Goal: Information Seeking & Learning: Learn about a topic

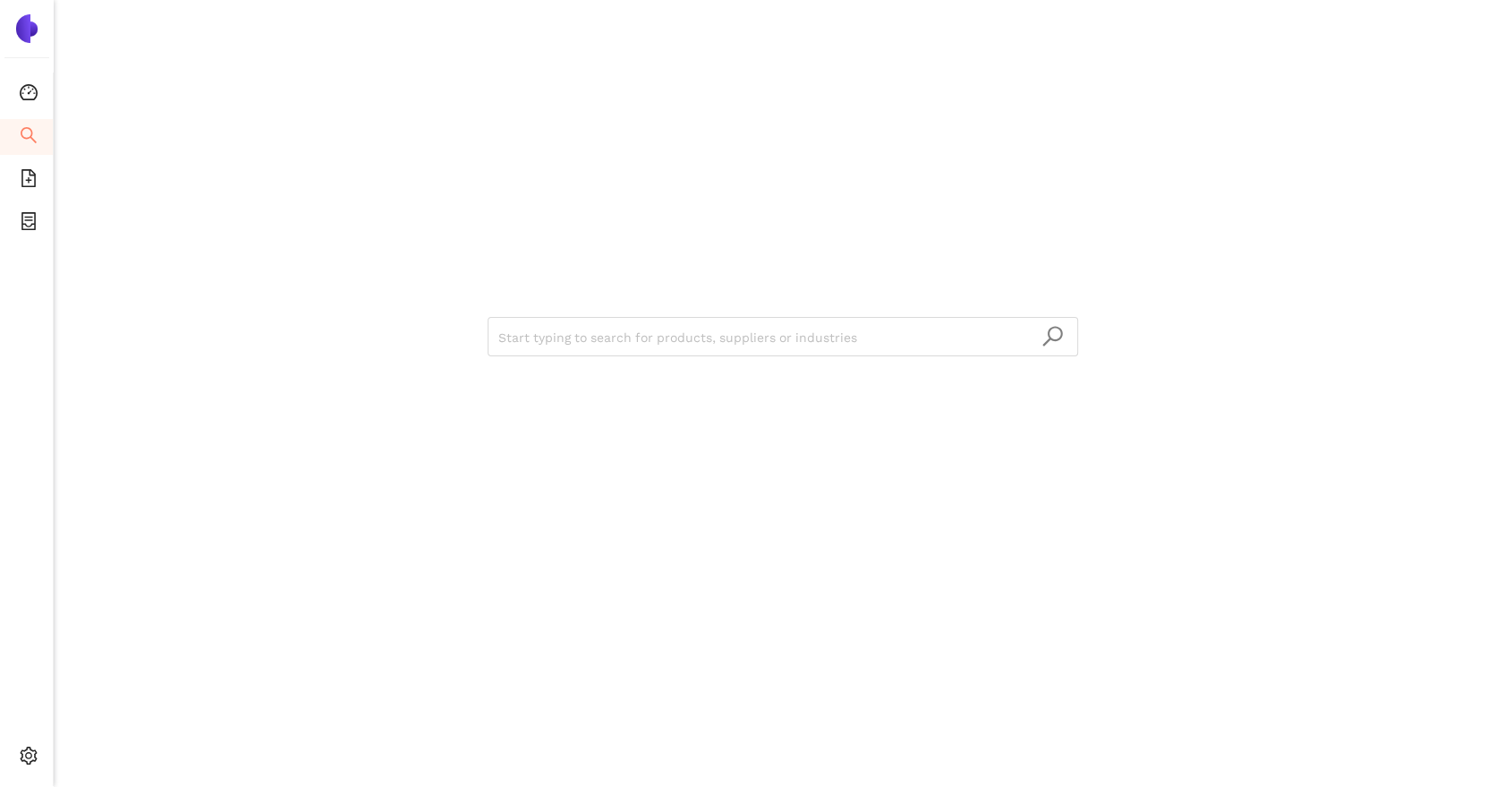
click at [286, 250] on div "Start typing to search for products, suppliers or industries" at bounding box center [782, 334] width 1074 height 669
click at [1334, 292] on div "Start typing to search for products, suppliers or industries" at bounding box center [783, 394] width 1458 height 787
click at [1130, 209] on div "Start typing to search for products, suppliers or industries" at bounding box center [782, 334] width 1074 height 669
click at [916, 193] on div "Start typing to search for products, suppliers or industries" at bounding box center [782, 334] width 1074 height 669
click at [735, 199] on div "Start typing to search for products, suppliers or industries" at bounding box center [782, 334] width 1074 height 669
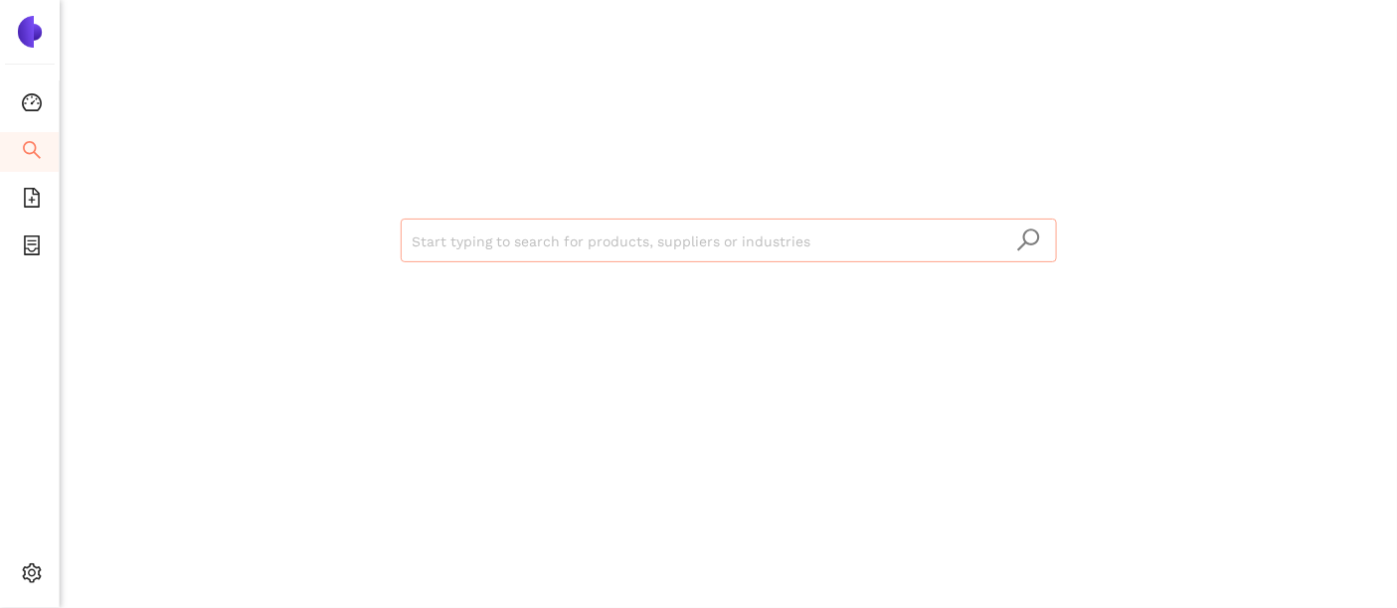
click at [668, 248] on input "search" at bounding box center [729, 242] width 632 height 44
click at [32, 190] on icon "file-add" at bounding box center [32, 198] width 16 height 20
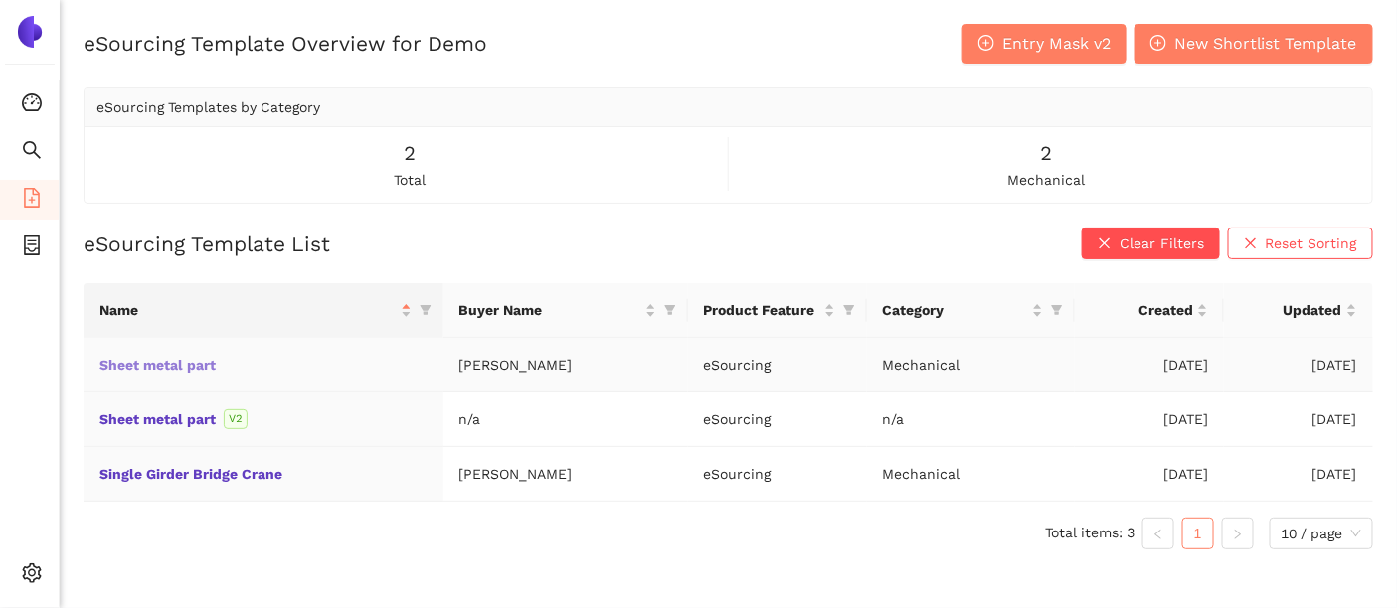
click at [0, 0] on link "Sheet metal part" at bounding box center [0, 0] width 0 height 0
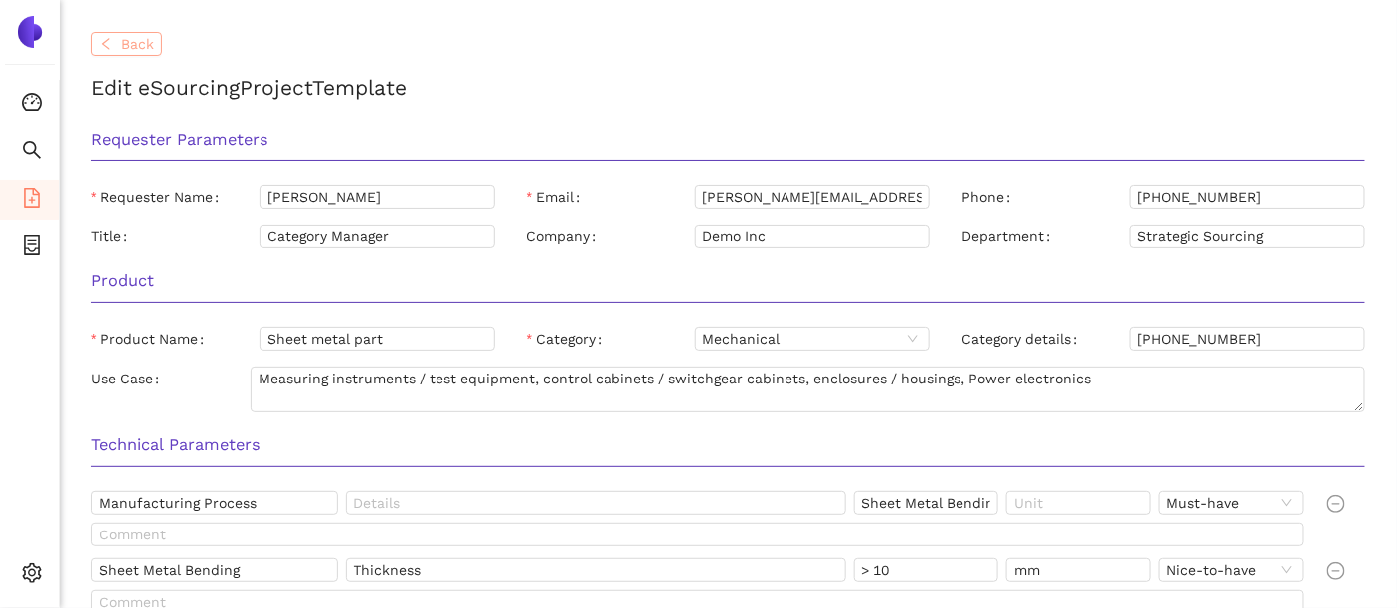
click at [154, 42] on button "Back" at bounding box center [126, 44] width 71 height 24
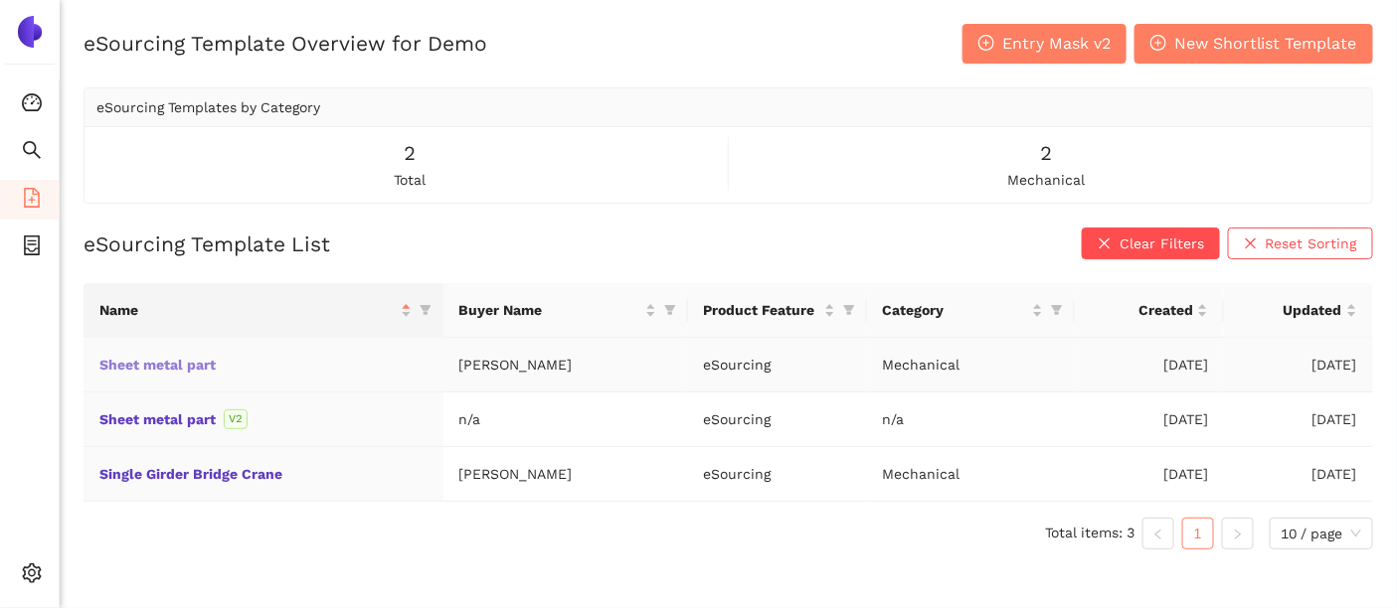
click at [0, 0] on link "Sheet metal part" at bounding box center [0, 0] width 0 height 0
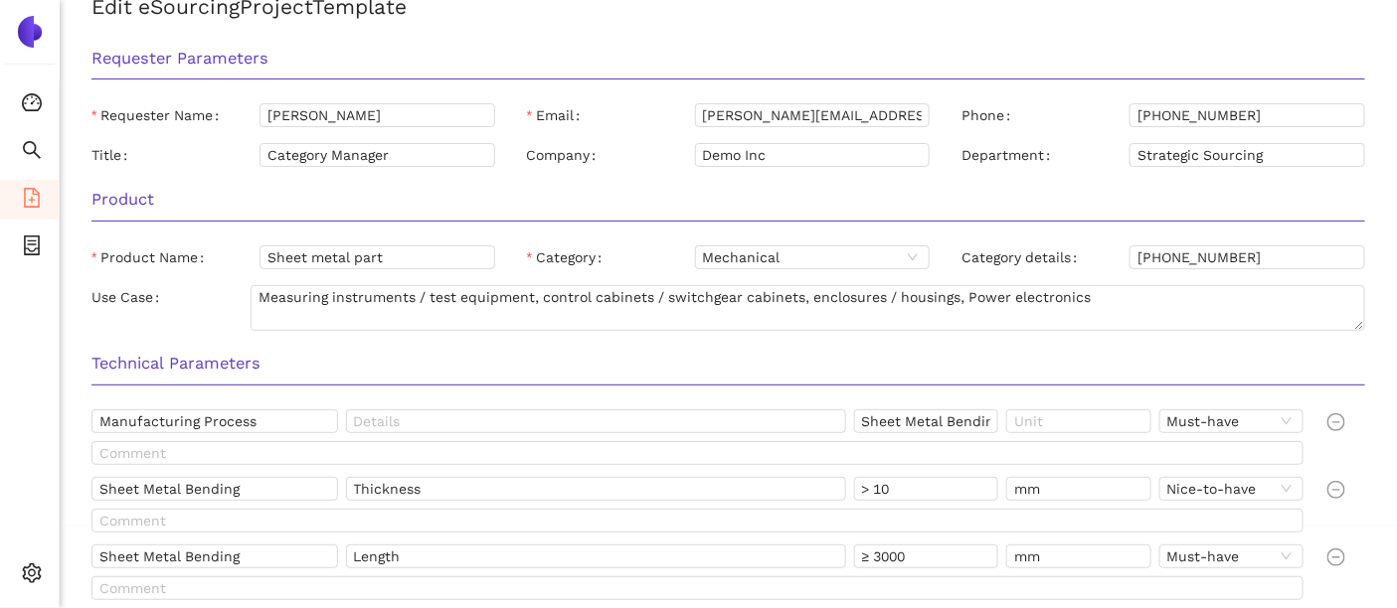
scroll to position [84, 0]
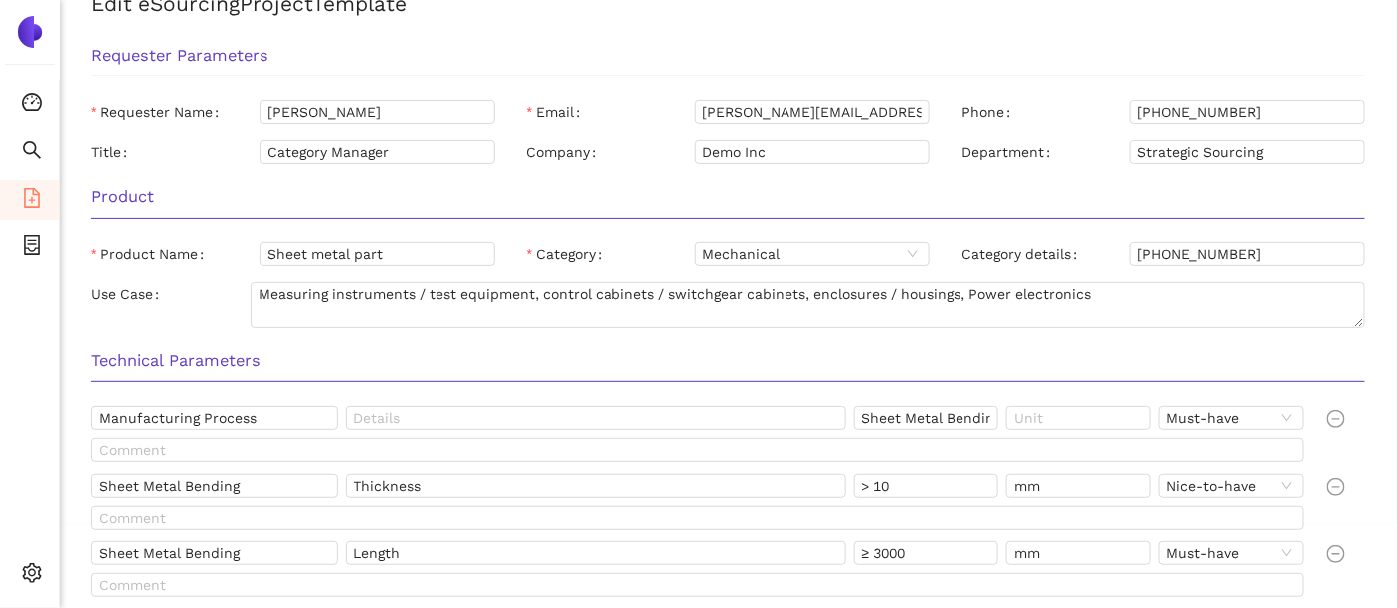
click at [195, 48] on h3 "Requester Parameters" at bounding box center [727, 56] width 1273 height 26
click at [129, 187] on h3 "Product" at bounding box center [727, 197] width 1273 height 26
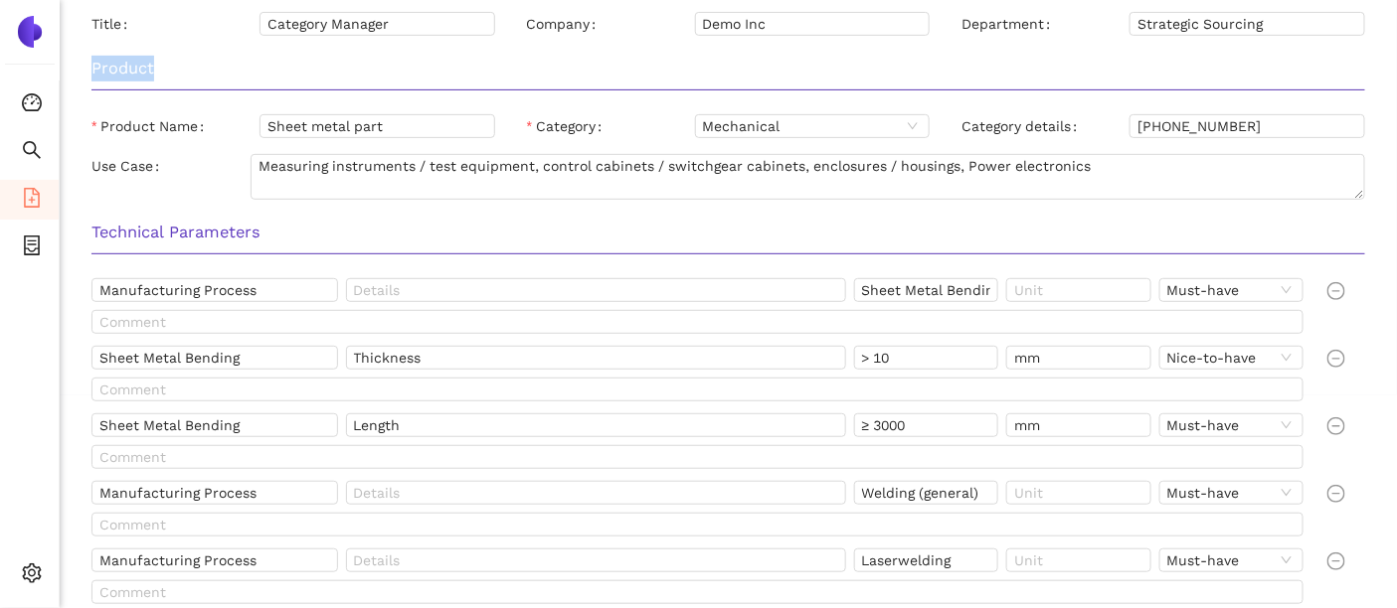
scroll to position [214, 0]
click at [358, 121] on input "Sheet metal part" at bounding box center [377, 125] width 236 height 24
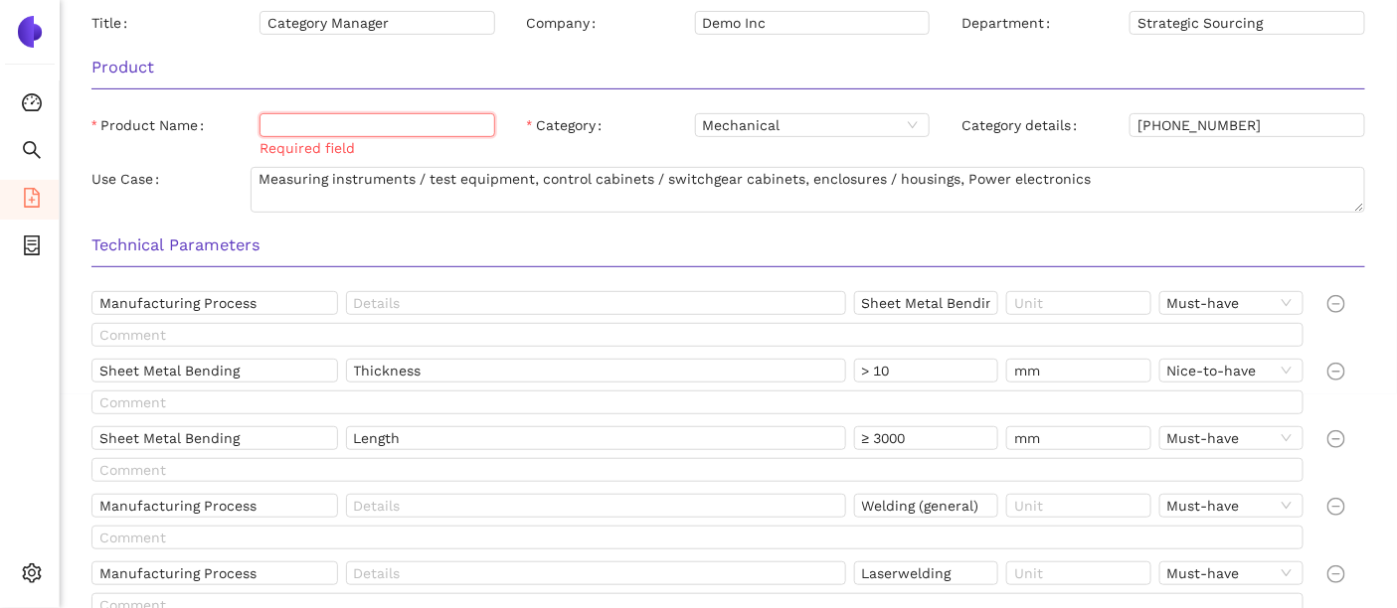
type input "Sheet metal part"
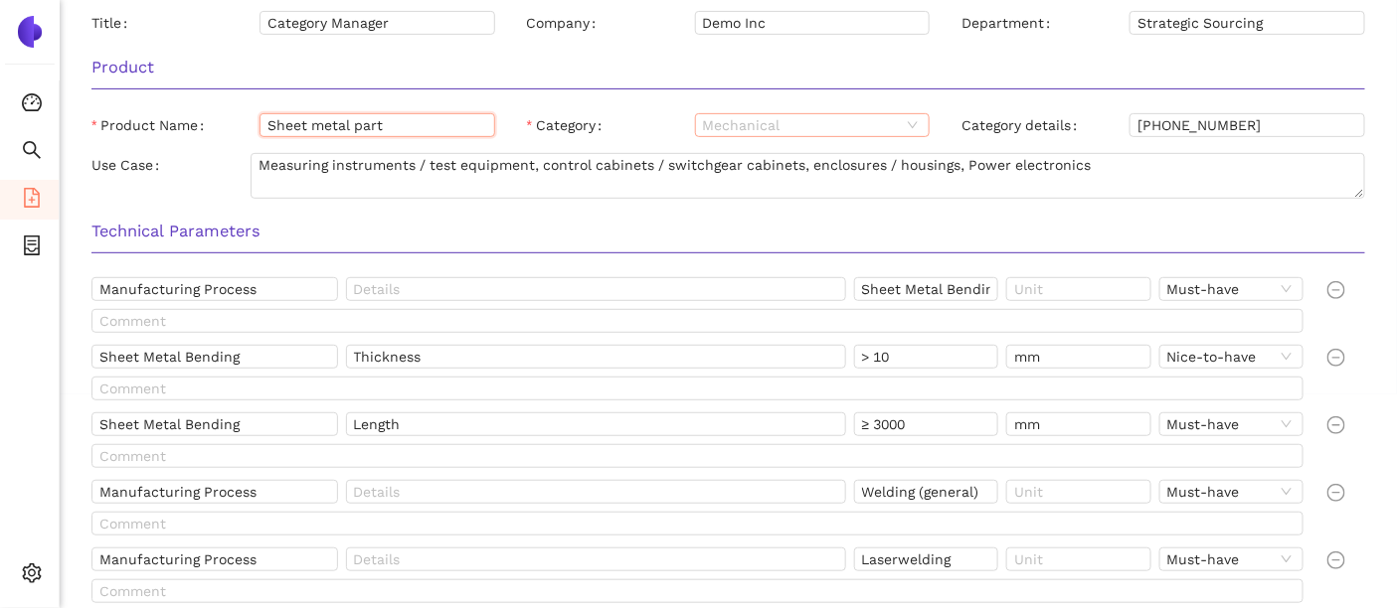
click at [743, 130] on span "Mechanical" at bounding box center [813, 125] width 220 height 22
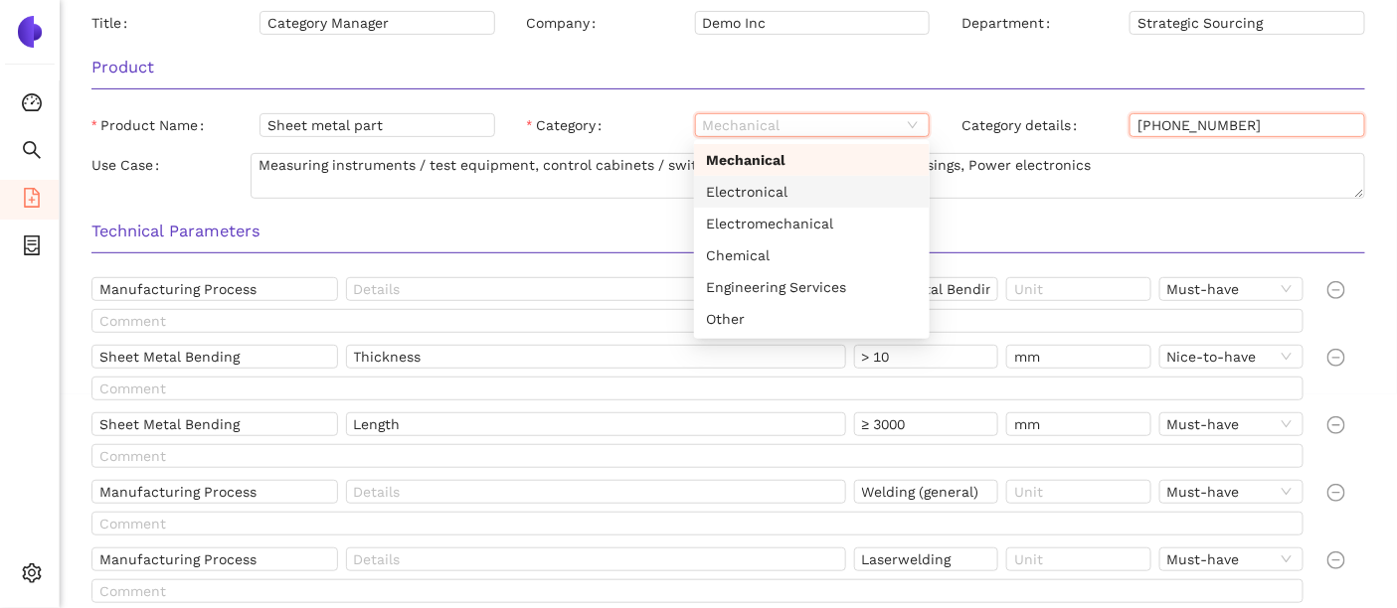
click at [1250, 130] on input "[PHONE_NUMBER]" at bounding box center [1247, 125] width 236 height 24
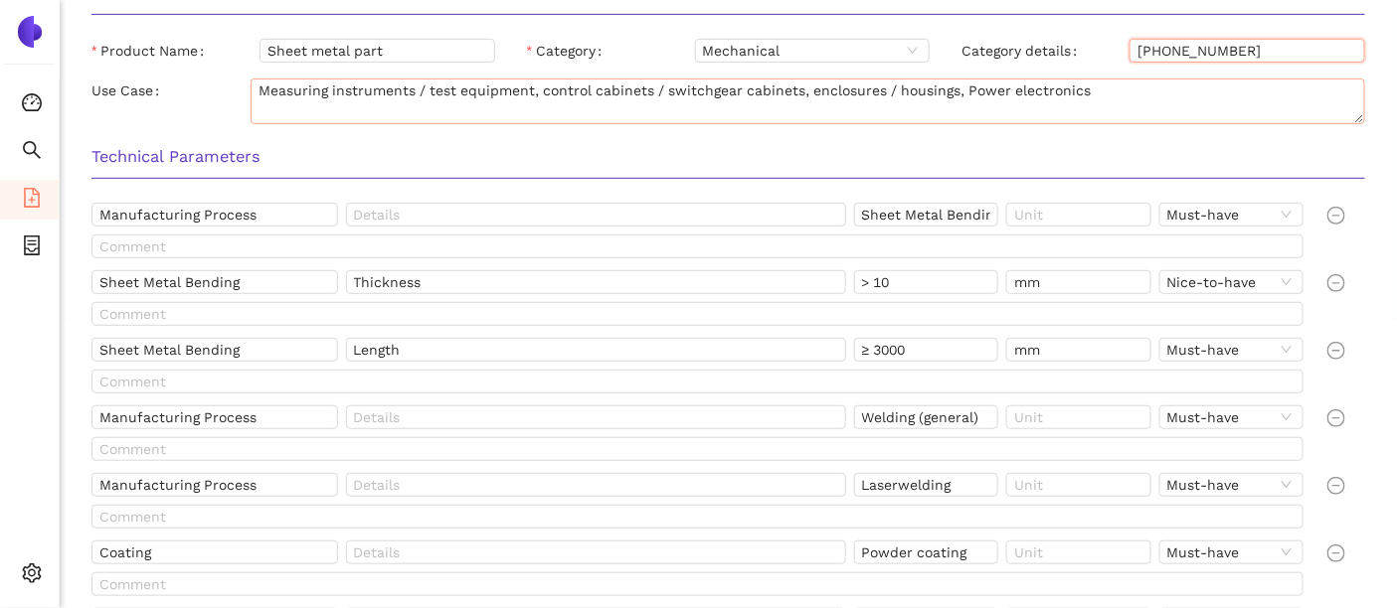
scroll to position [289, 0]
click at [177, 149] on h3 "Technical Parameters" at bounding box center [727, 156] width 1273 height 26
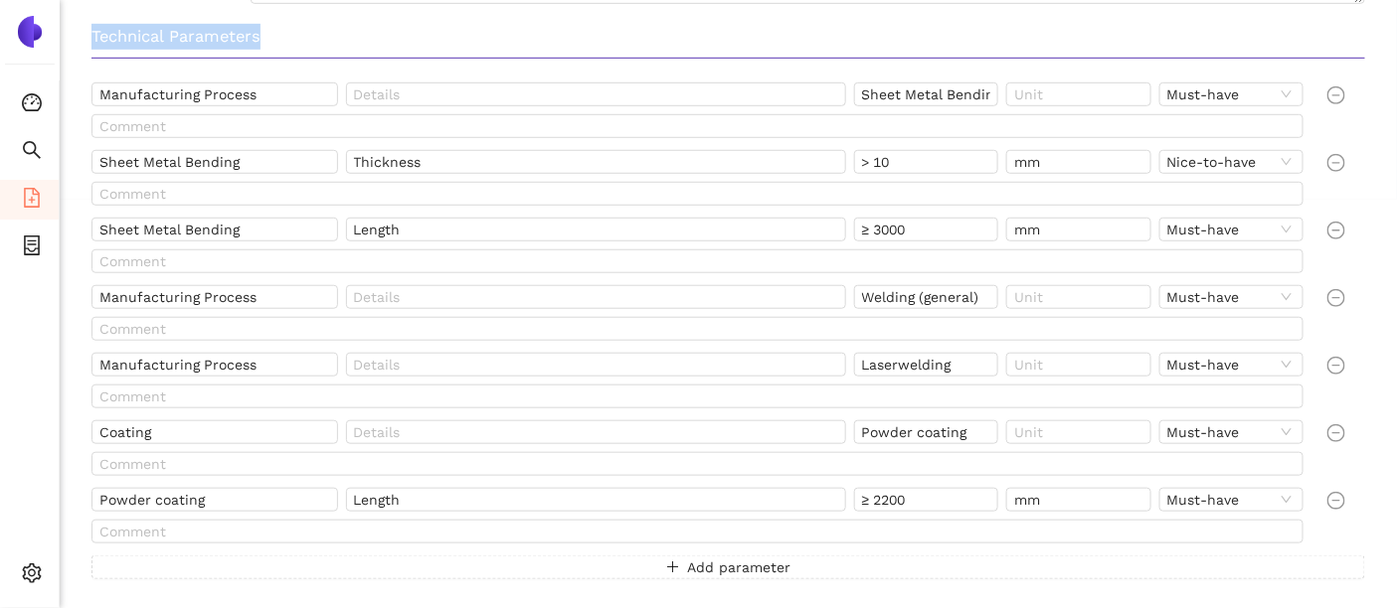
scroll to position [421, 0]
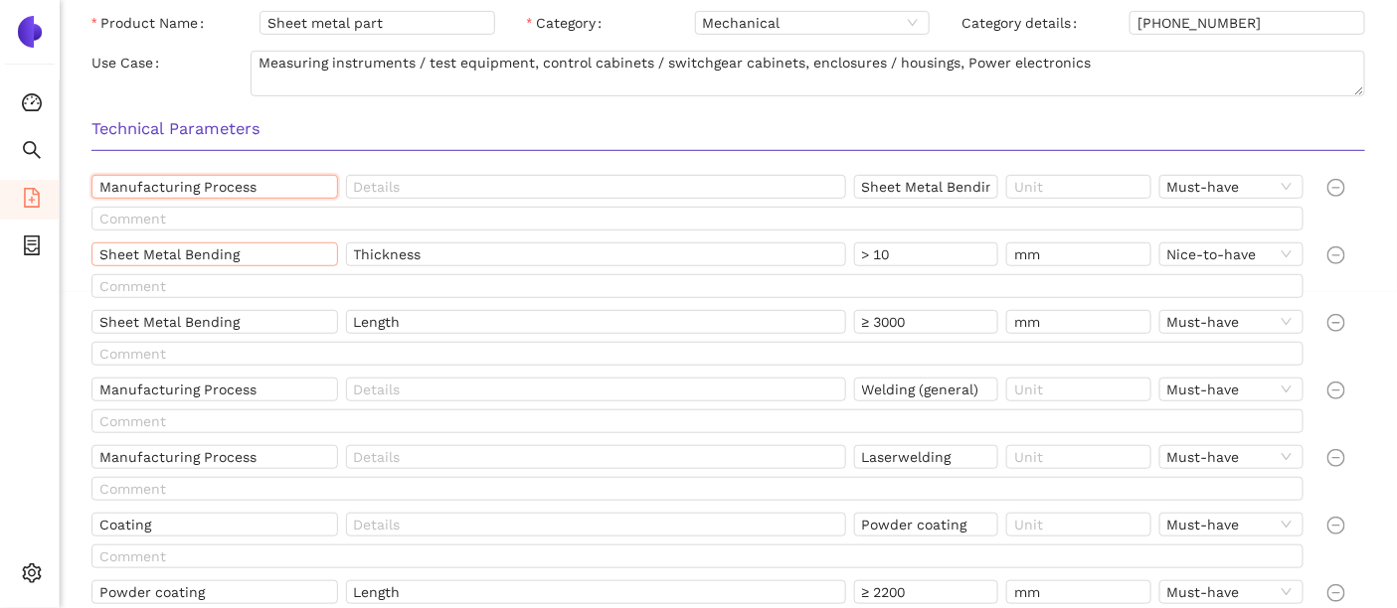
scroll to position [405, 0]
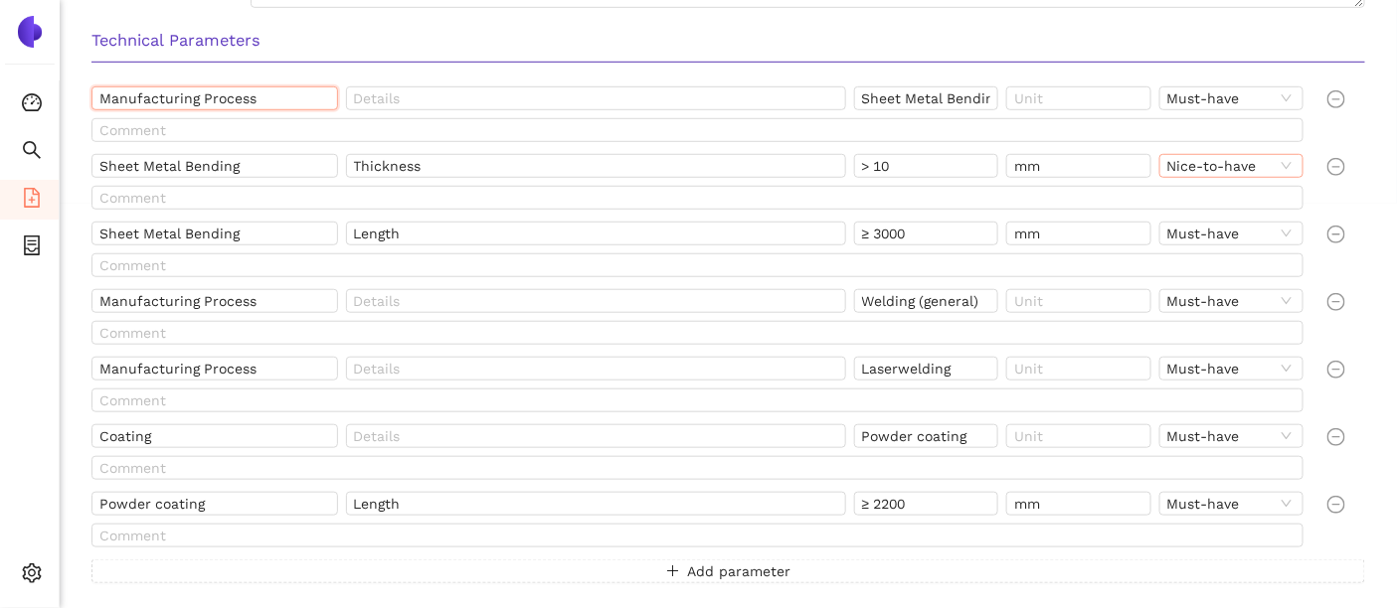
click at [1240, 169] on span "Nice-to-have" at bounding box center [1231, 166] width 128 height 22
click at [670, 157] on input "Thickness" at bounding box center [596, 166] width 500 height 24
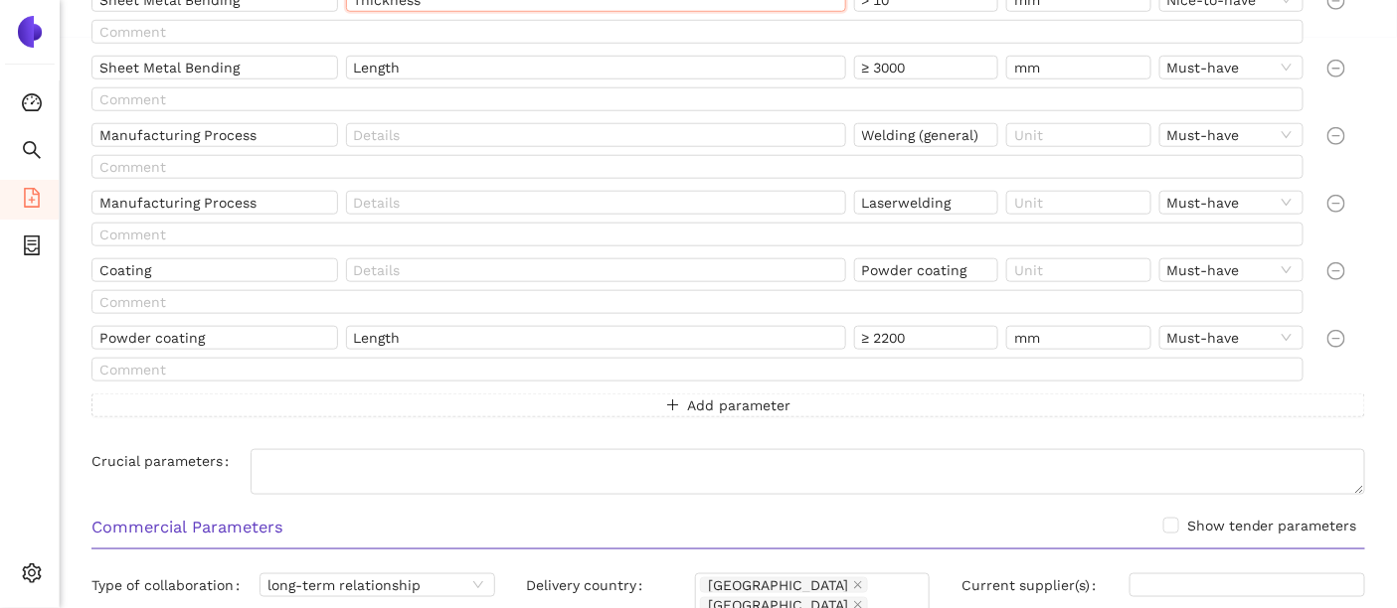
scroll to position [572, 0]
click at [714, 405] on span "Add parameter" at bounding box center [739, 405] width 103 height 22
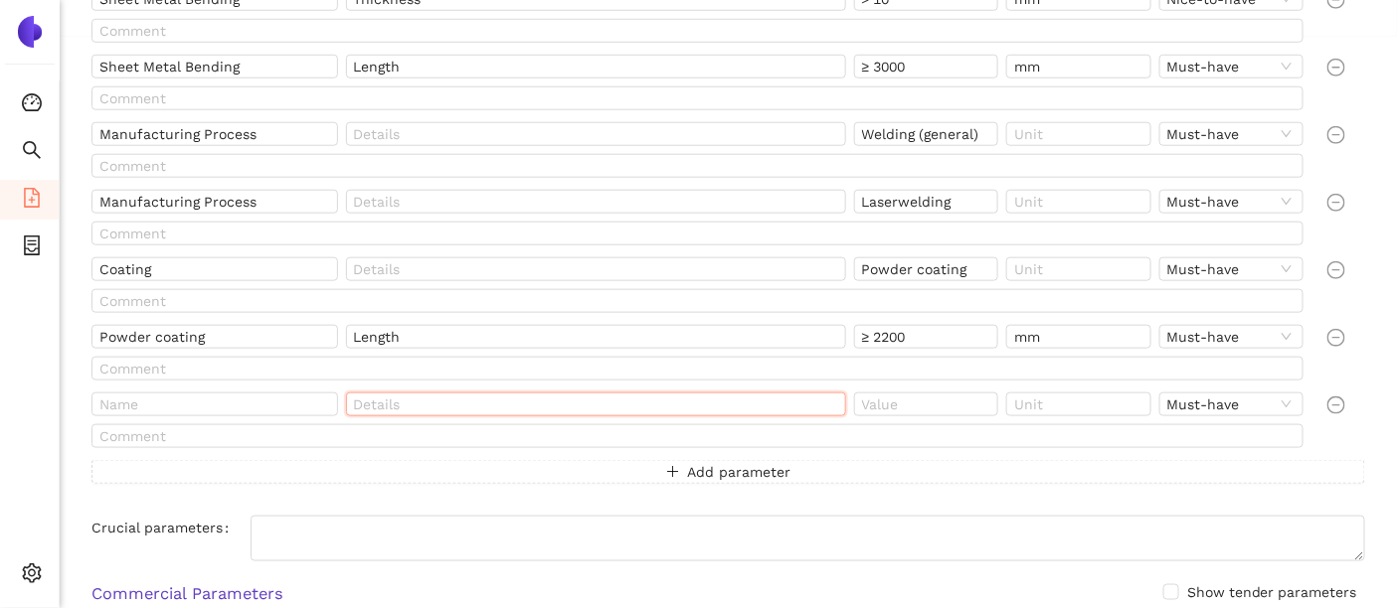
click at [568, 396] on input "text" at bounding box center [596, 405] width 500 height 24
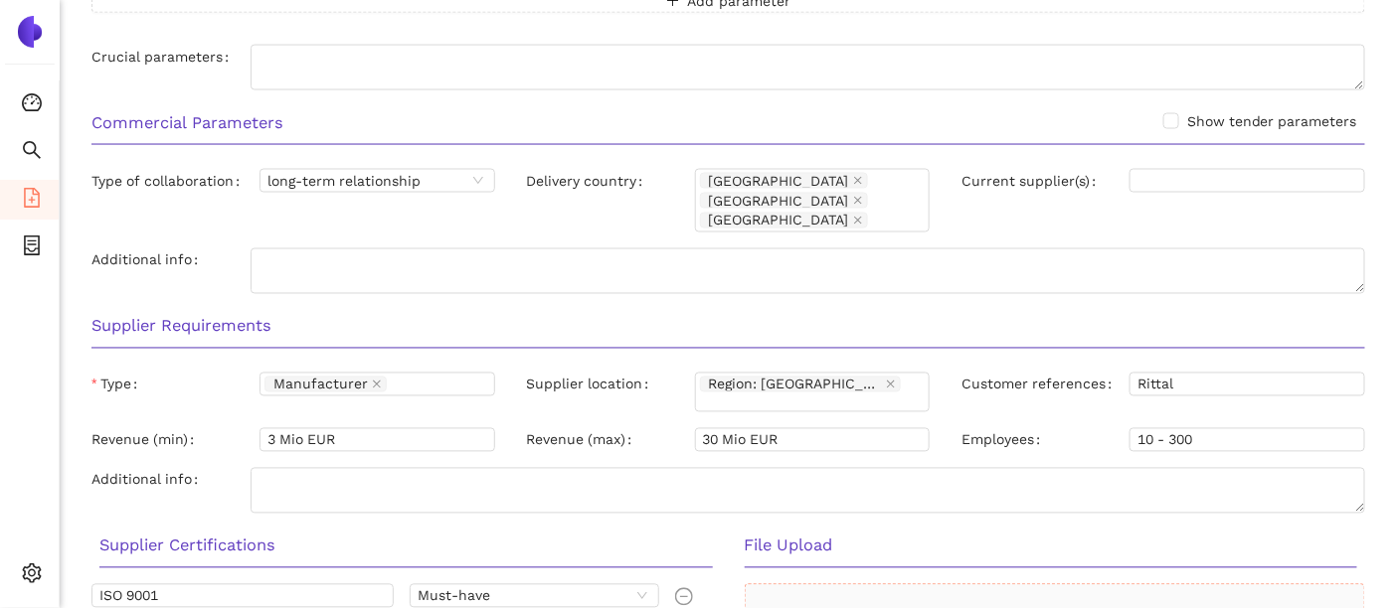
scroll to position [1039, 0]
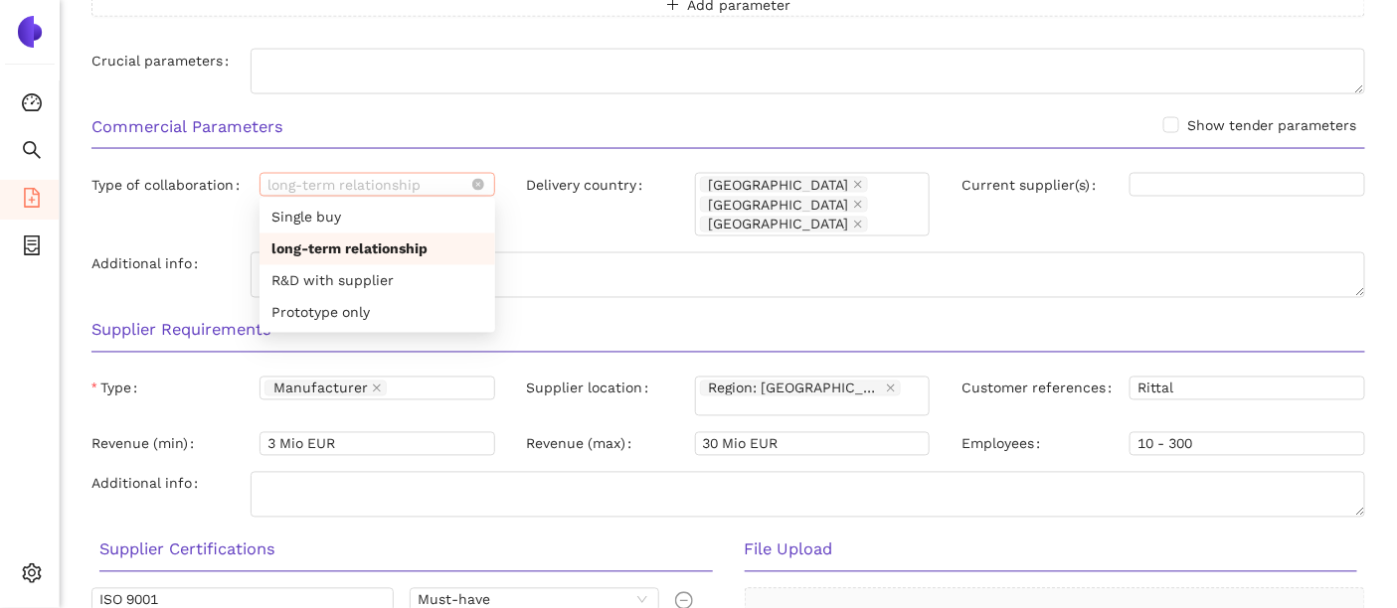
click at [368, 183] on span "long-term relationship" at bounding box center [377, 185] width 220 height 22
click at [1287, 182] on input "Current supplier(s)" at bounding box center [1247, 185] width 236 height 24
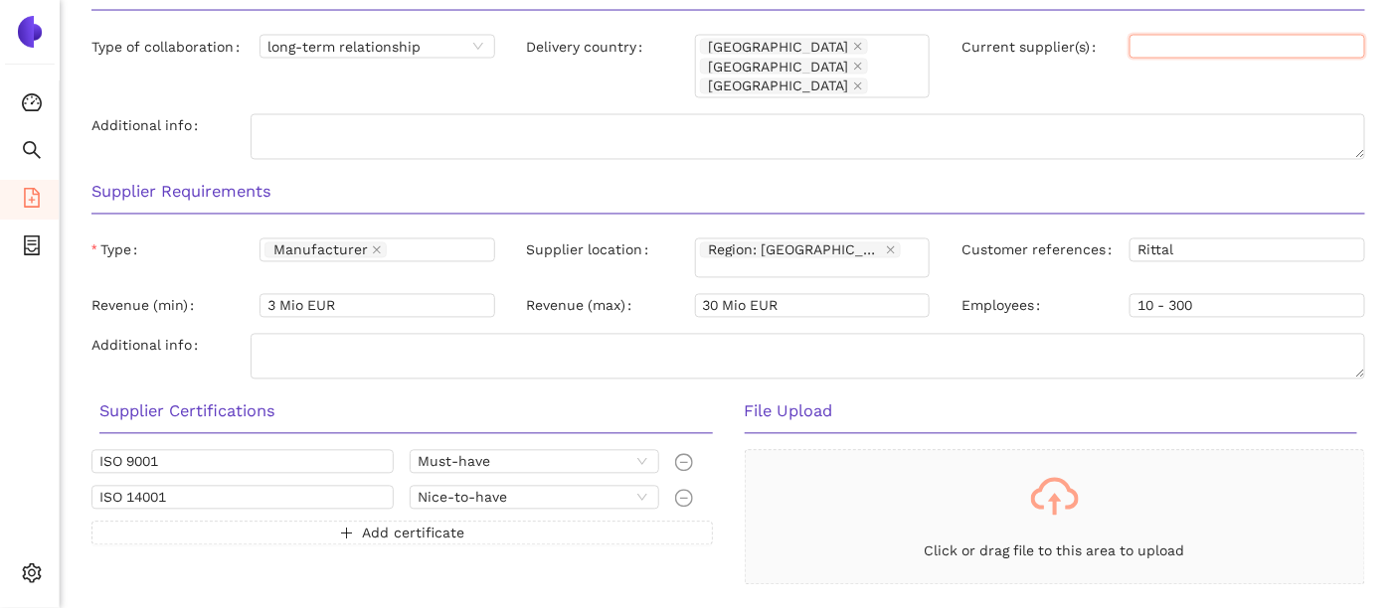
scroll to position [1179, 0]
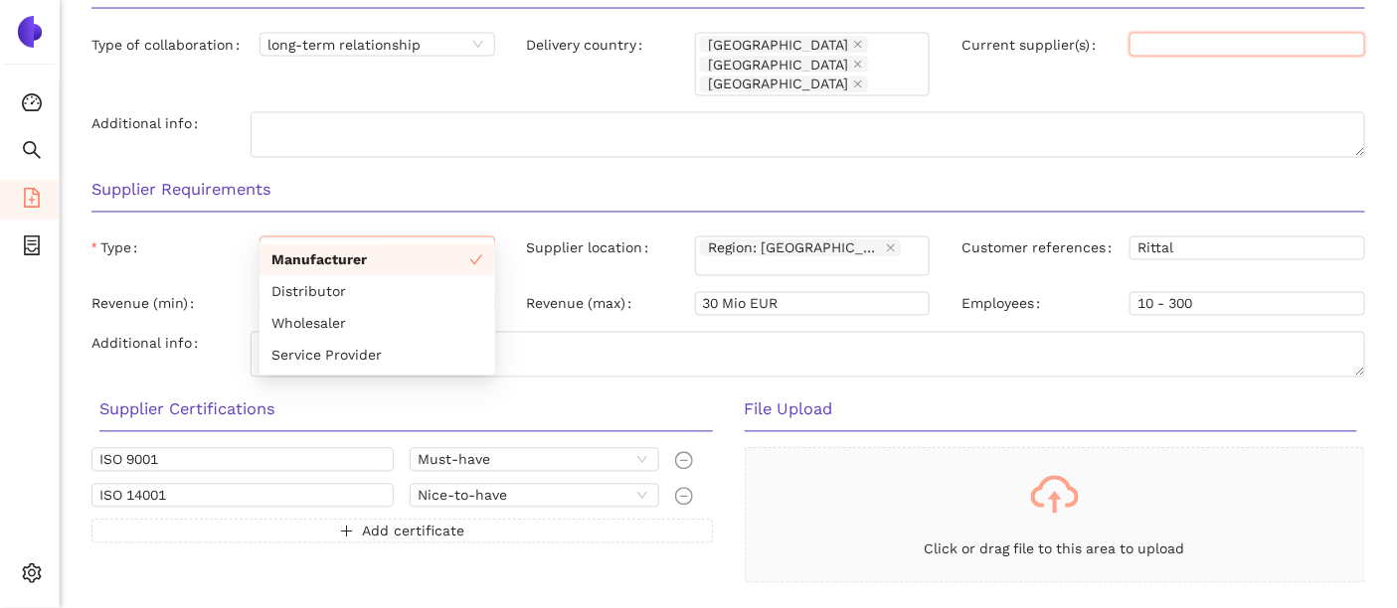
click at [443, 239] on div "Manufacturer" at bounding box center [367, 249] width 206 height 20
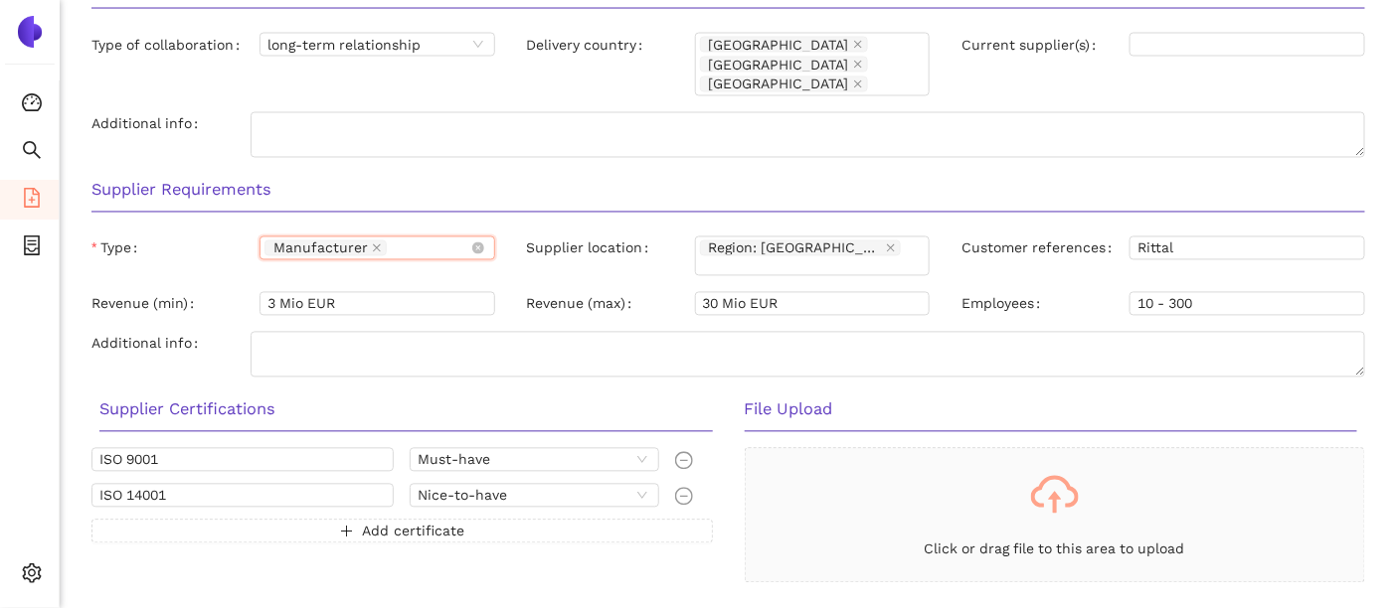
click at [443, 239] on div "Manufacturer" at bounding box center [367, 249] width 206 height 20
click at [454, 239] on div "Manufacturer" at bounding box center [367, 249] width 206 height 20
click at [899, 239] on div "Region: [GEOGRAPHIC_DATA]" at bounding box center [803, 257] width 206 height 36
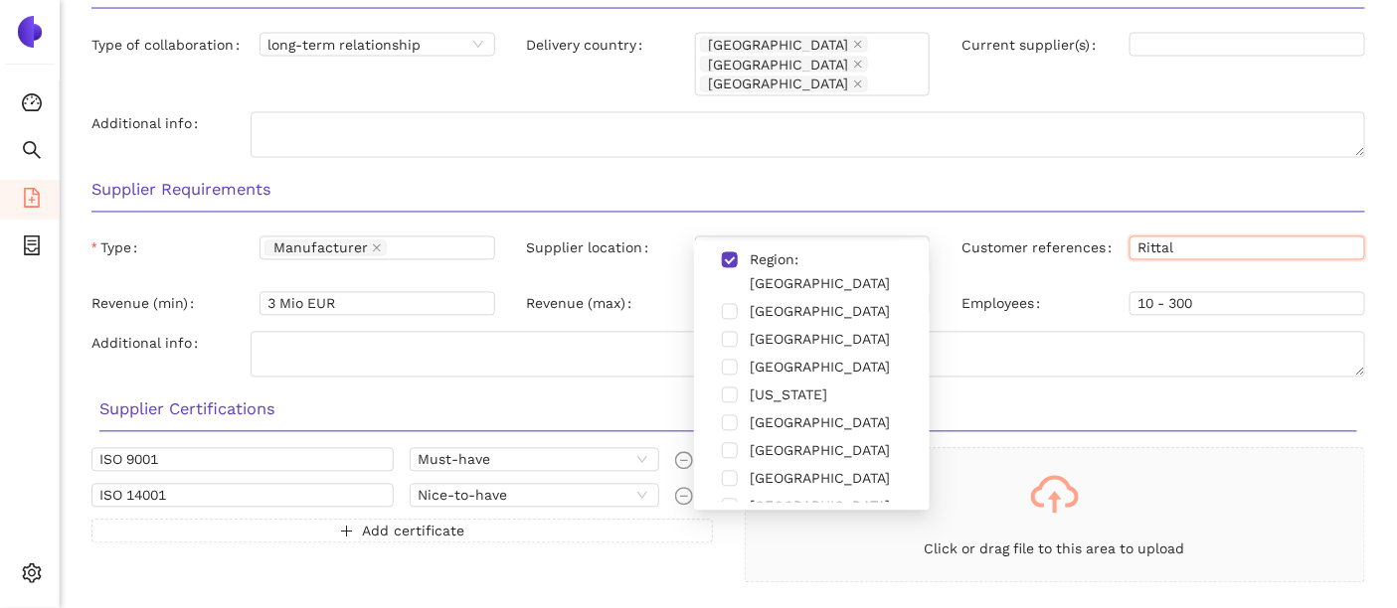
click at [1218, 237] on input "Rittal" at bounding box center [1247, 249] width 236 height 24
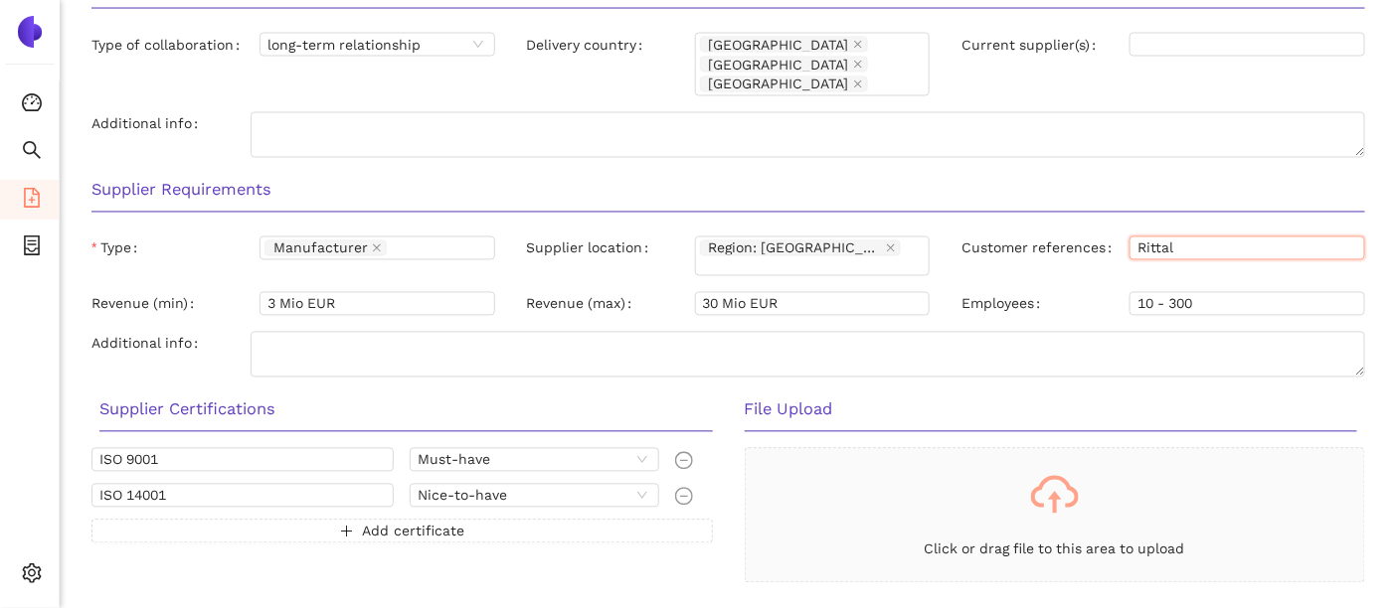
scroll to position [1209, 0]
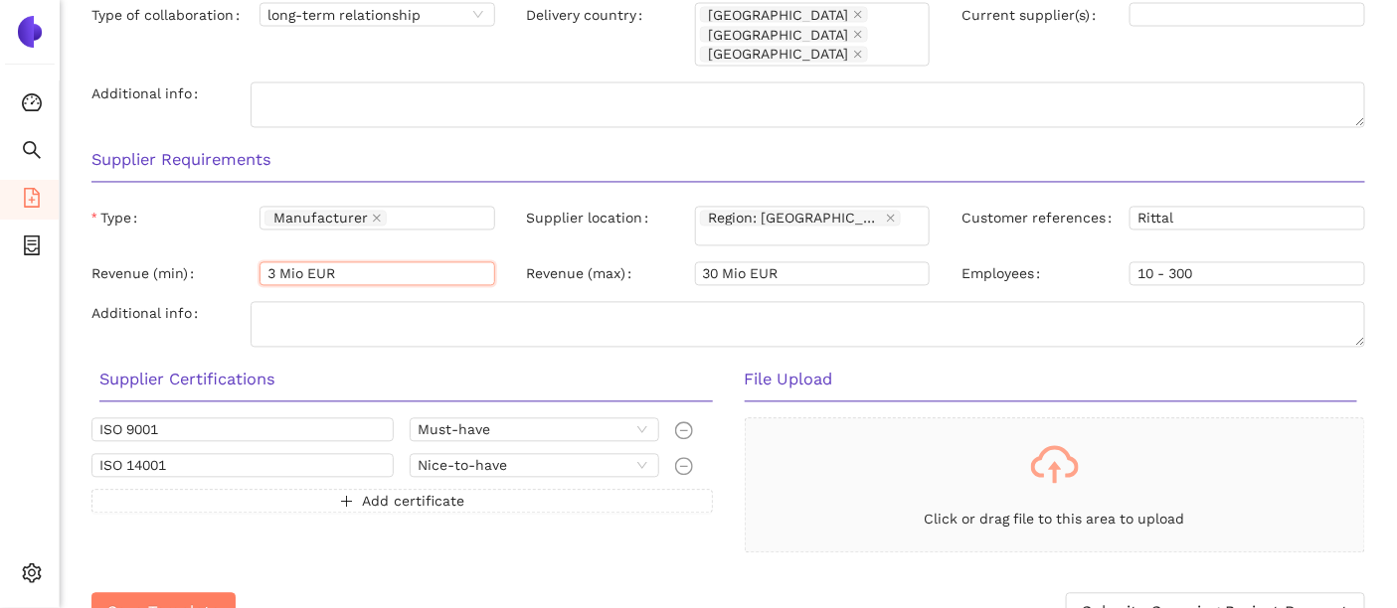
click at [351, 262] on input "3 Mio EUR" at bounding box center [377, 274] width 236 height 24
click at [410, 221] on div "Supplier Requirements Type Manufacturer Supplier location Region: [GEOGRAPHIC_D…" at bounding box center [728, 246] width 1305 height 220
click at [370, 262] on input "3 Mio EUR" at bounding box center [377, 274] width 236 height 24
click at [371, 491] on span "Add certificate" at bounding box center [413, 502] width 102 height 22
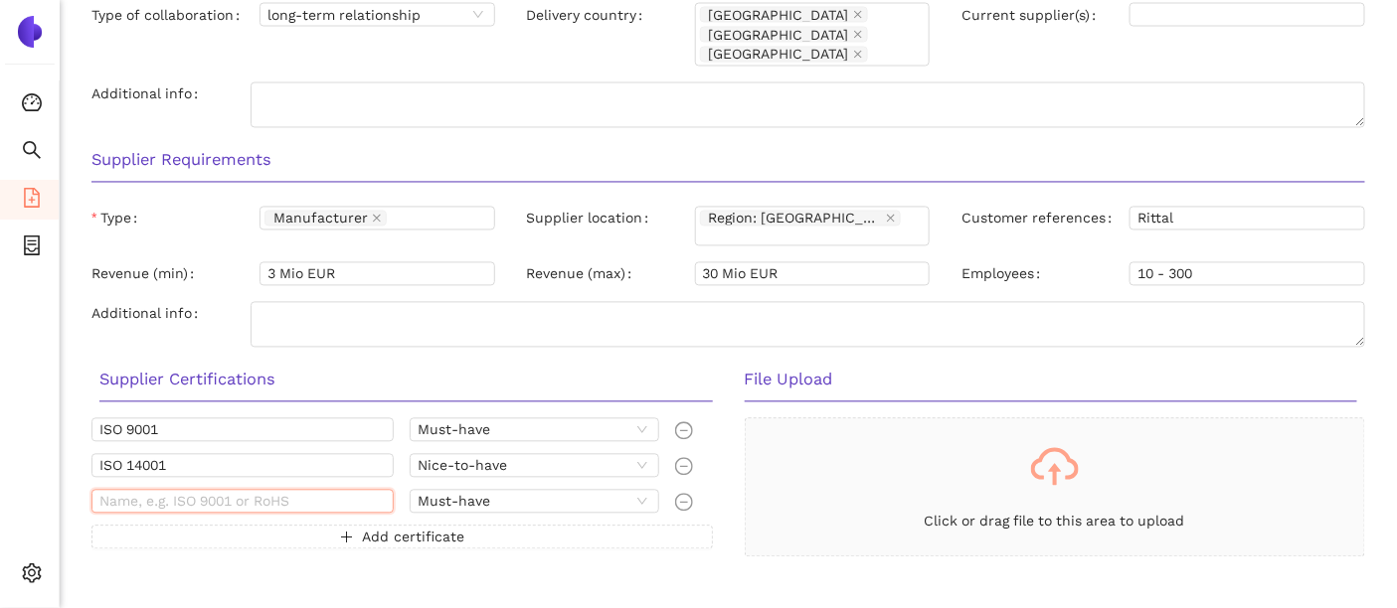
click at [300, 490] on input "text" at bounding box center [242, 502] width 302 height 24
click at [520, 491] on span "Must-have" at bounding box center [534, 502] width 234 height 22
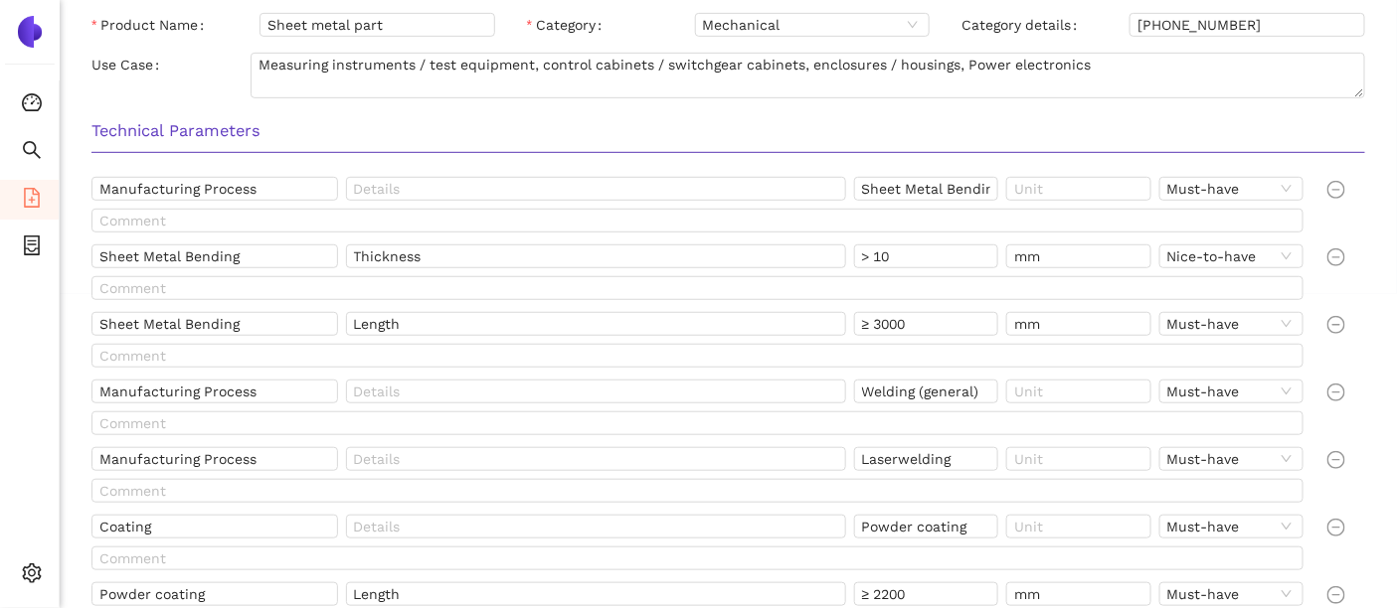
scroll to position [348, 0]
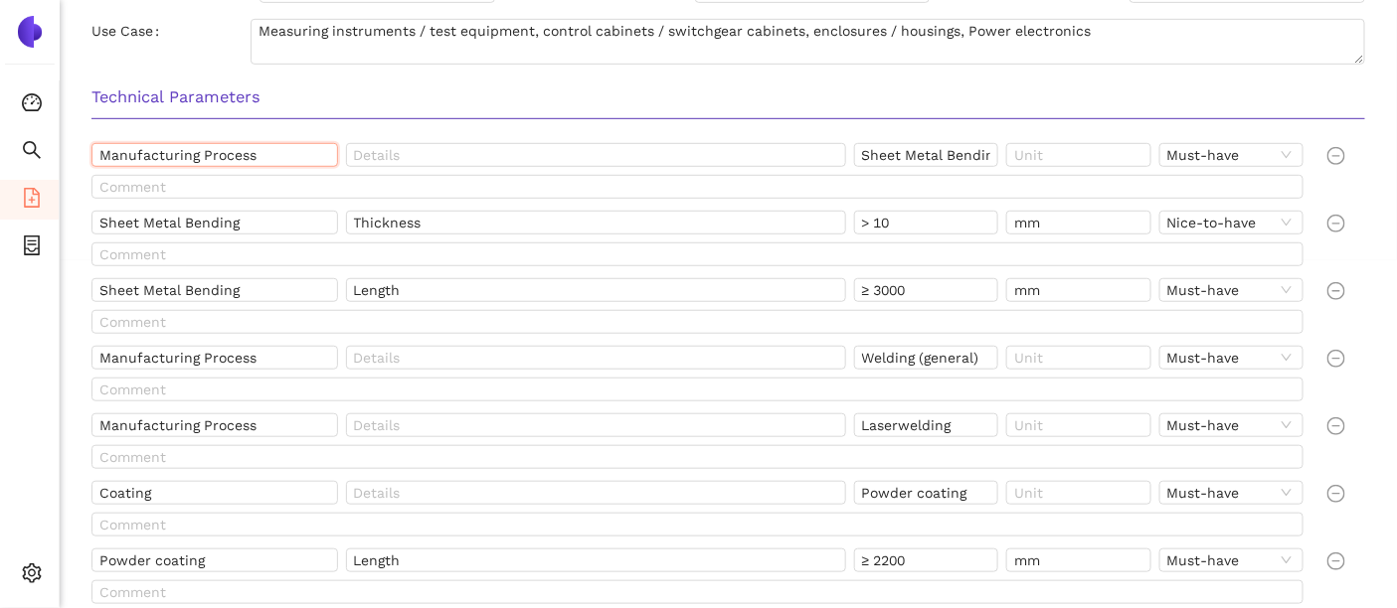
click at [245, 145] on input "Manufacturing Process" at bounding box center [214, 155] width 247 height 24
click at [22, 239] on icon "container" at bounding box center [32, 246] width 20 height 20
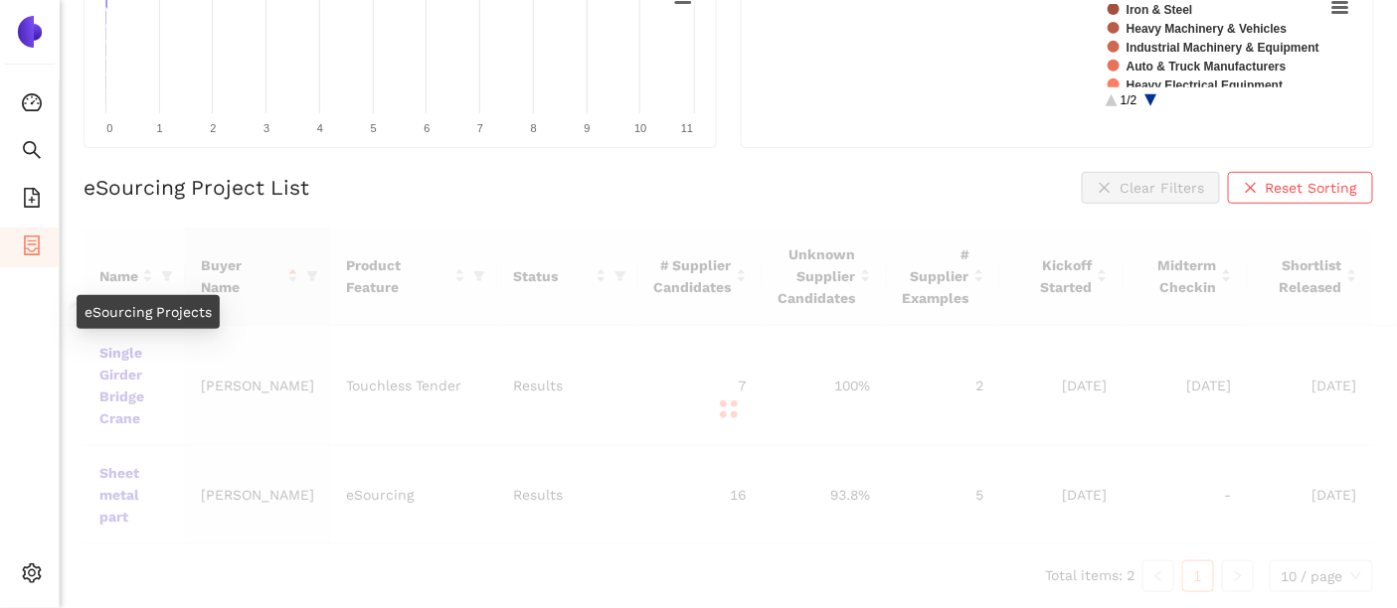
scroll to position [279, 0]
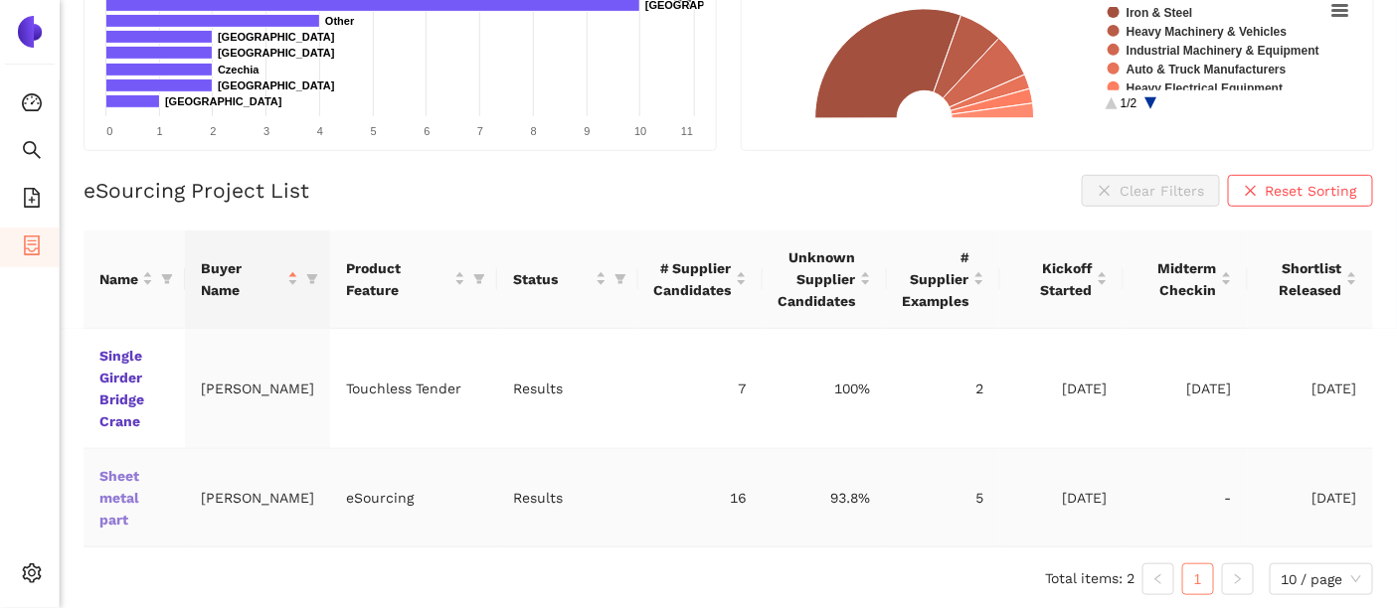
click at [0, 0] on link "Sheet metal part" at bounding box center [0, 0] width 0 height 0
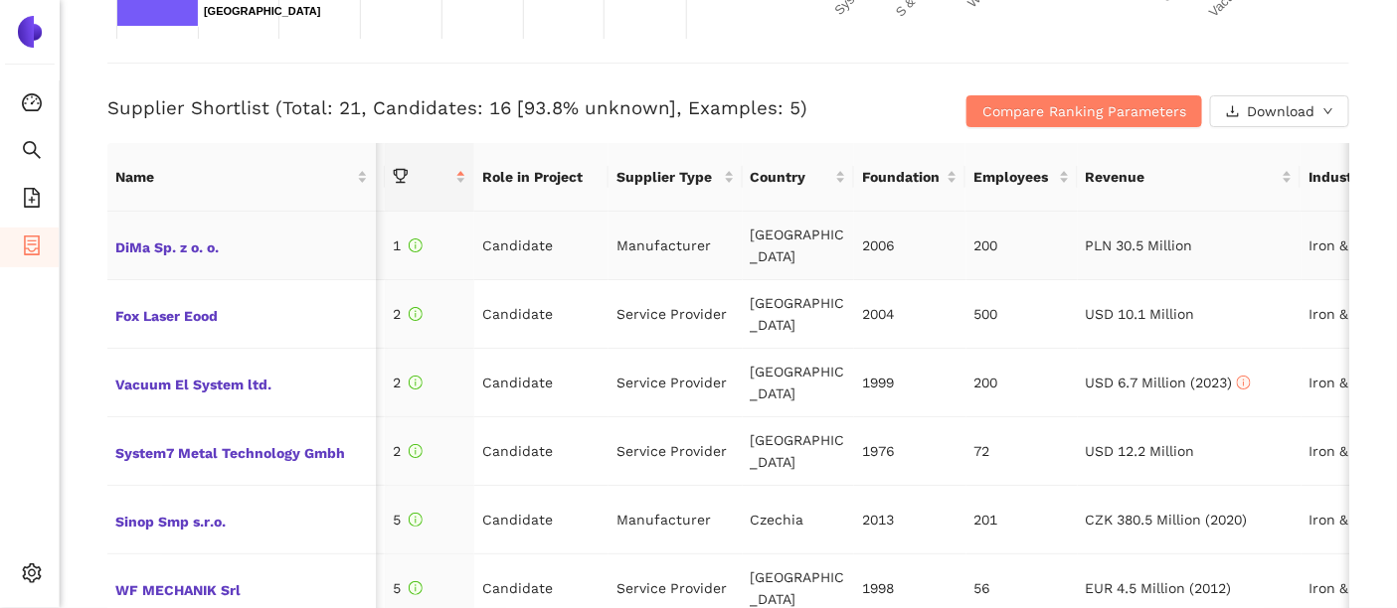
scroll to position [0, 213]
click at [1015, 103] on span "Compare Ranking Parameters" at bounding box center [1084, 111] width 204 height 22
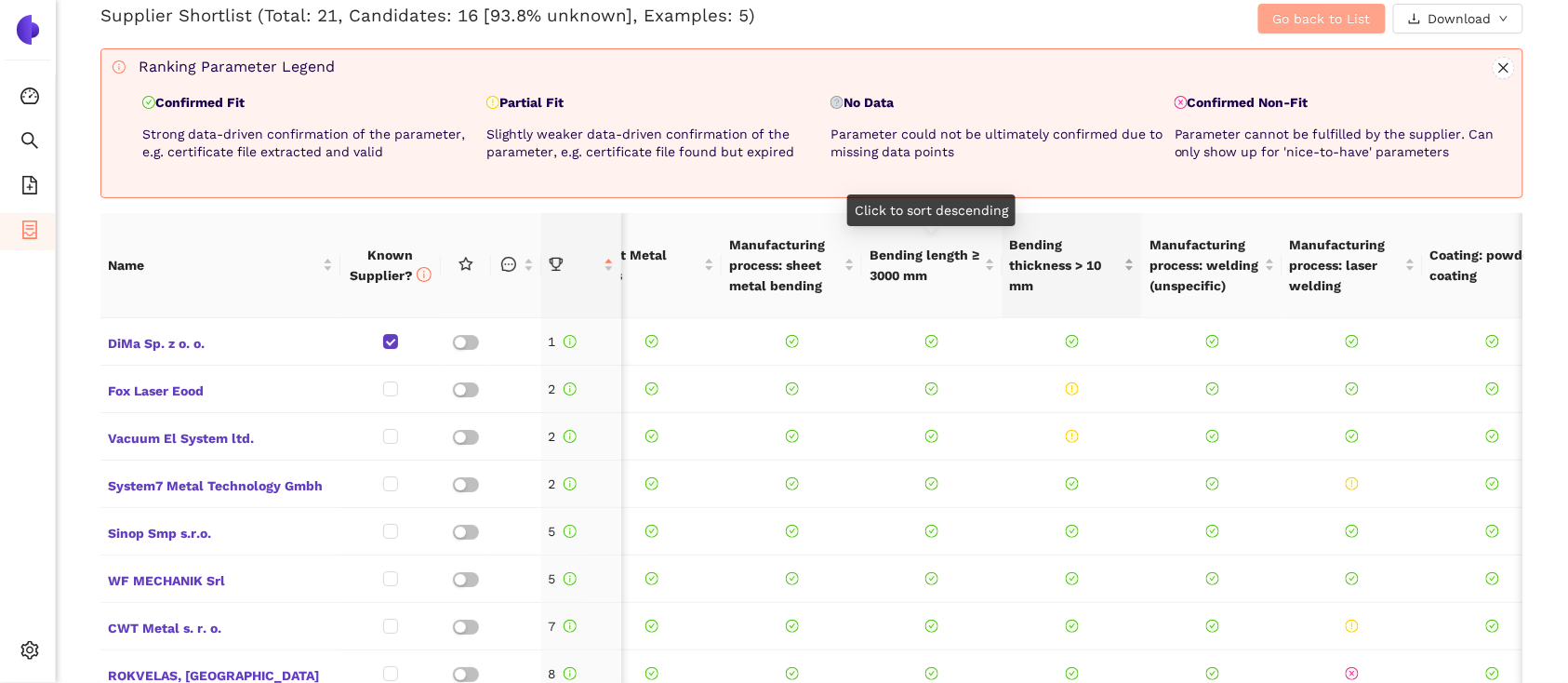
scroll to position [0, 0]
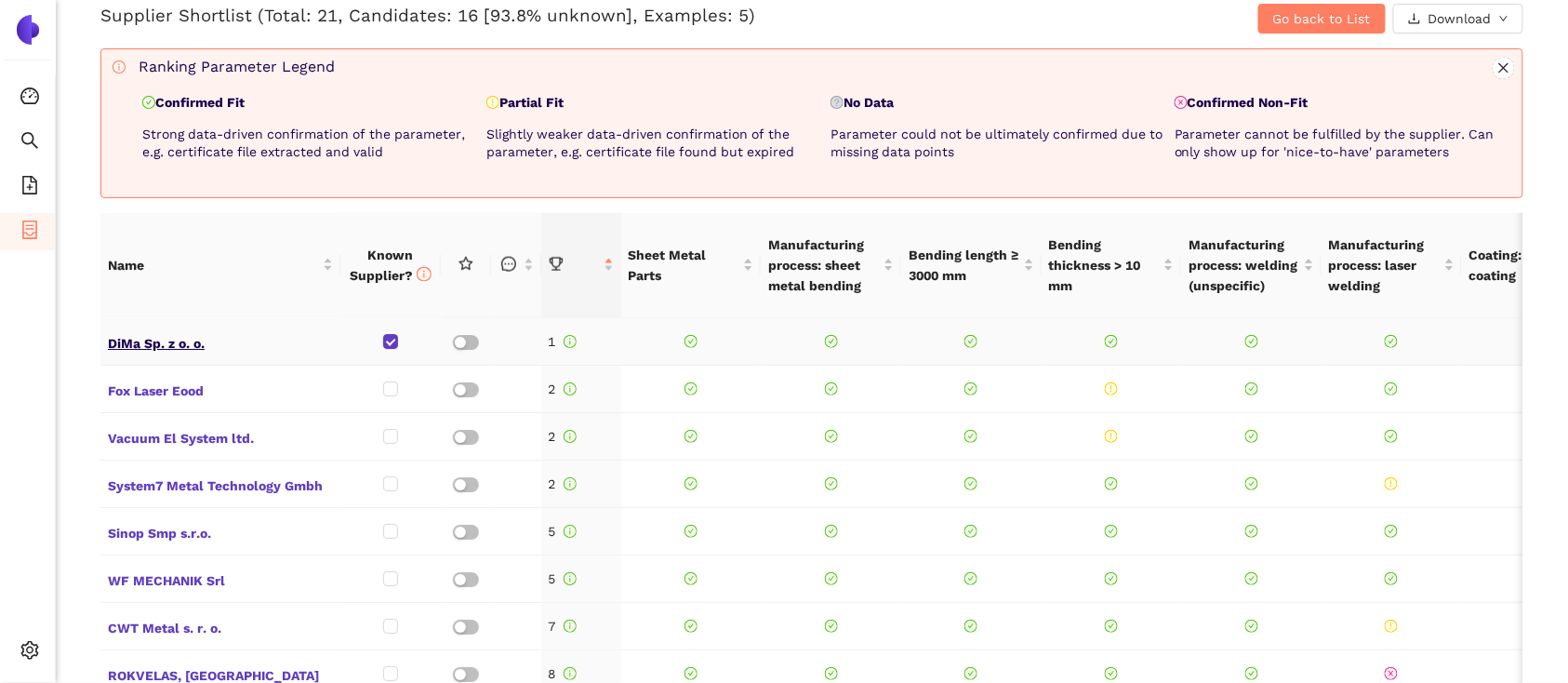
click at [181, 341] on span "DiMa Sp. z o. o." at bounding box center [220, 342] width 225 height 24
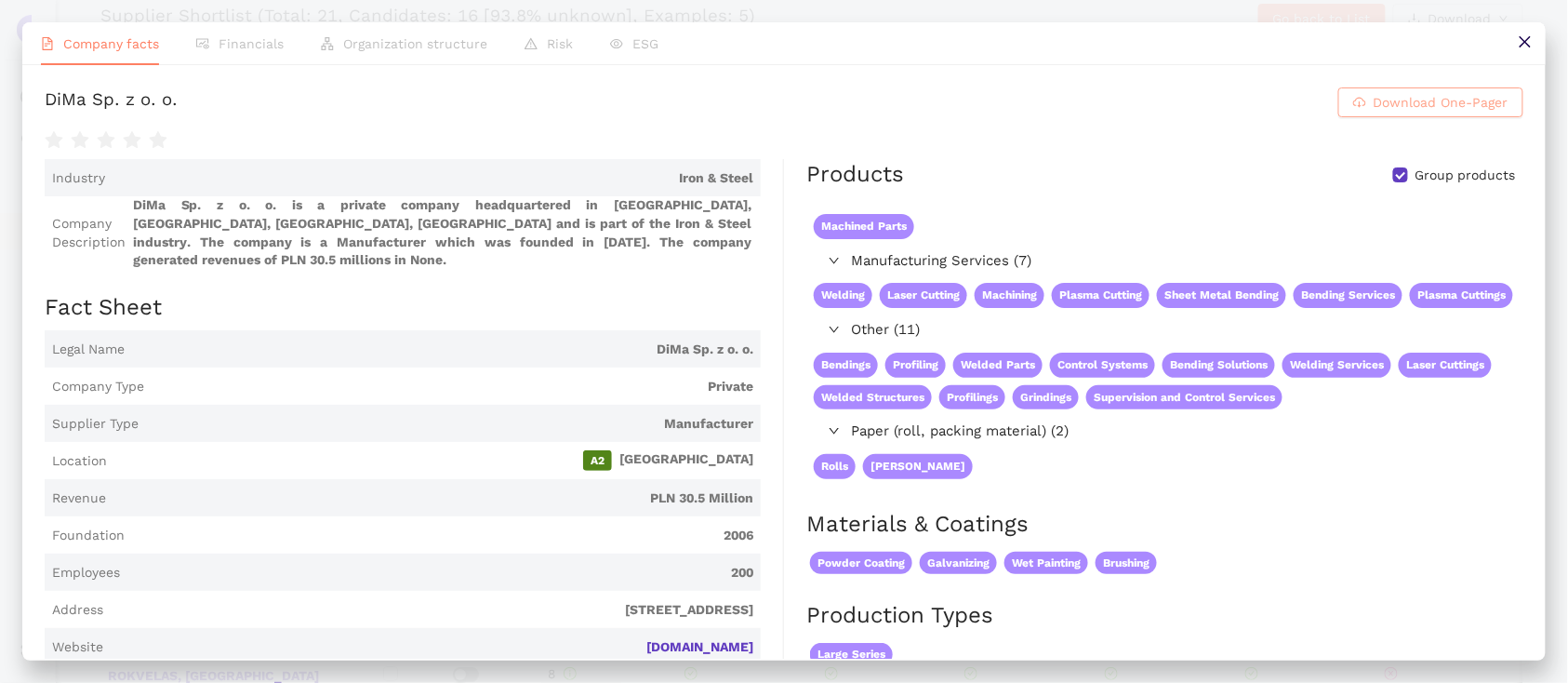
click at [1432, 95] on span "Download One-Pager" at bounding box center [1441, 102] width 135 height 21
click at [1536, 50] on button at bounding box center [1524, 43] width 42 height 42
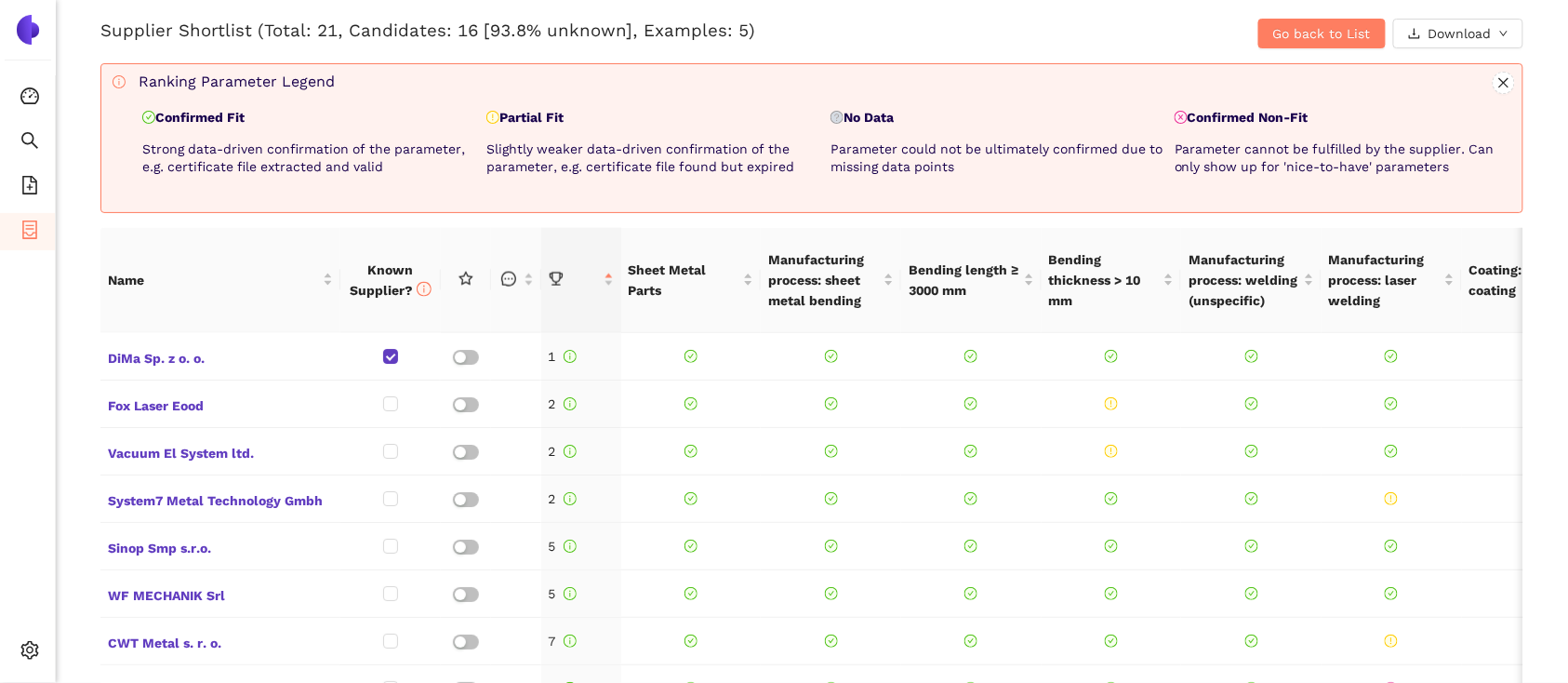
scroll to position [793, 0]
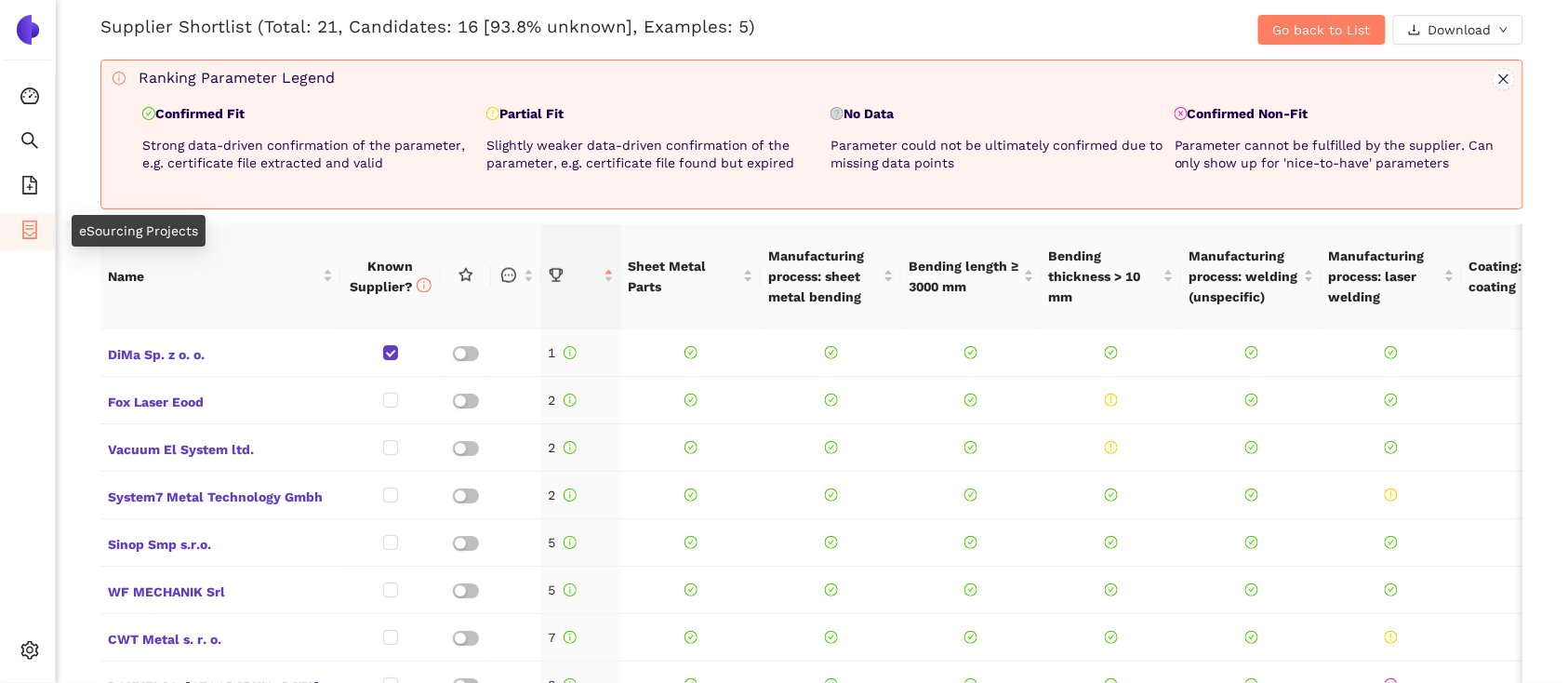
click at [24, 226] on icon "container" at bounding box center [30, 230] width 19 height 19
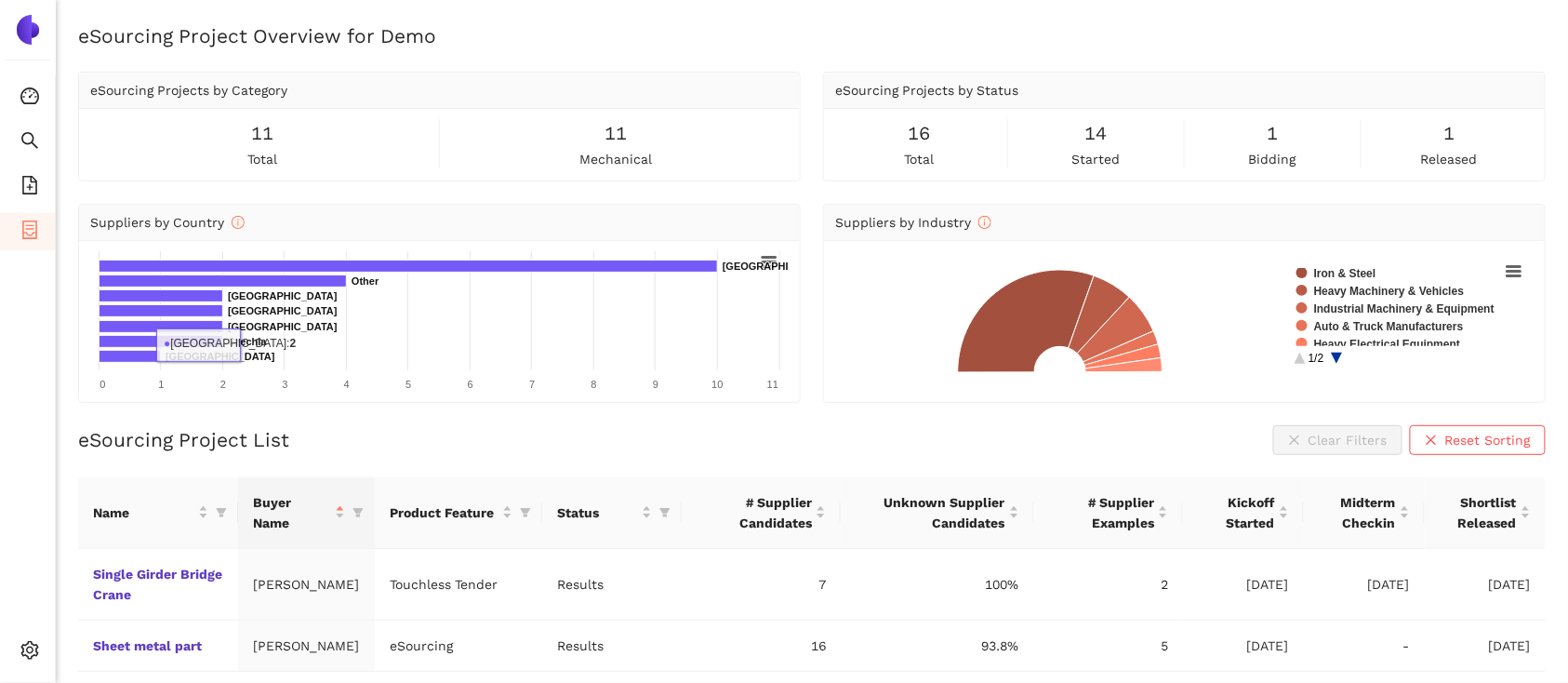
scroll to position [47, 0]
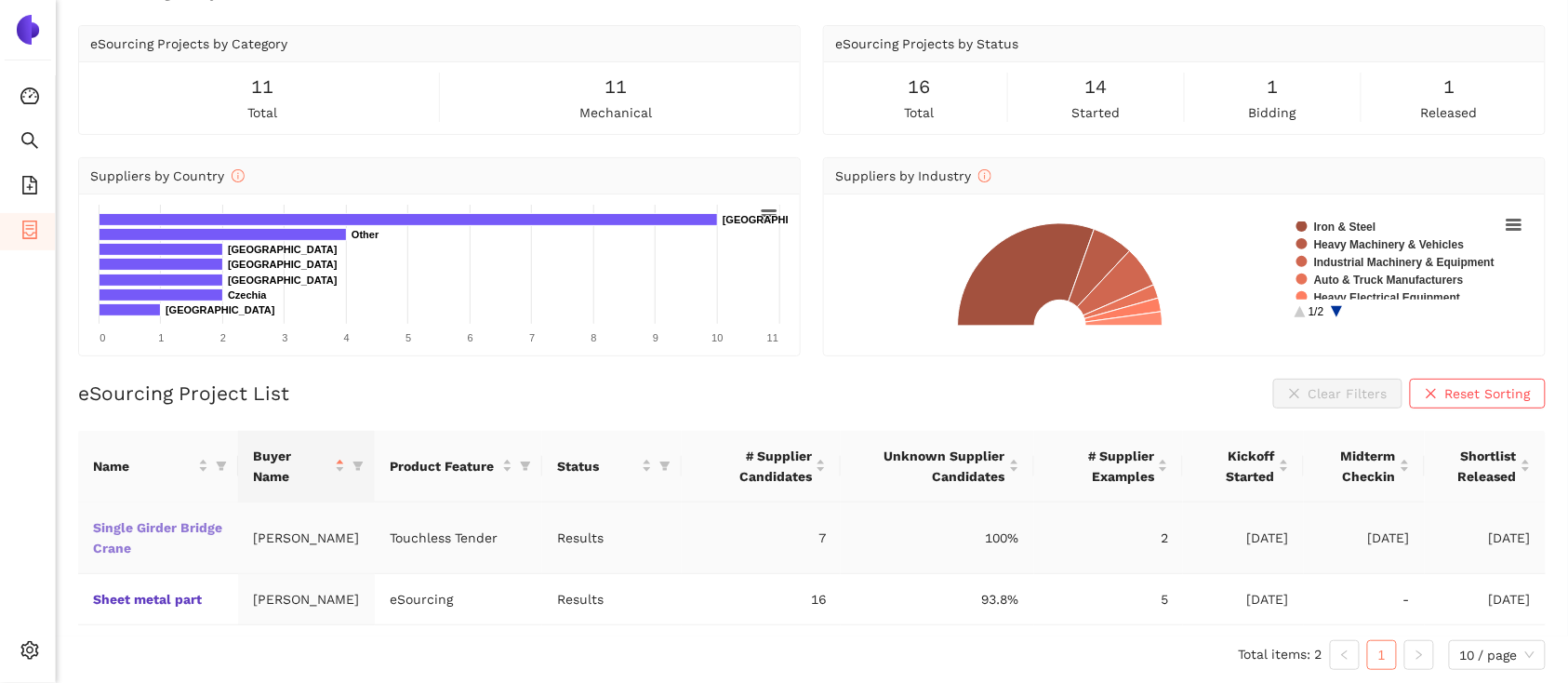
click at [0, 0] on link "Single Girder Bridge Crane" at bounding box center [0, 0] width 0 height 0
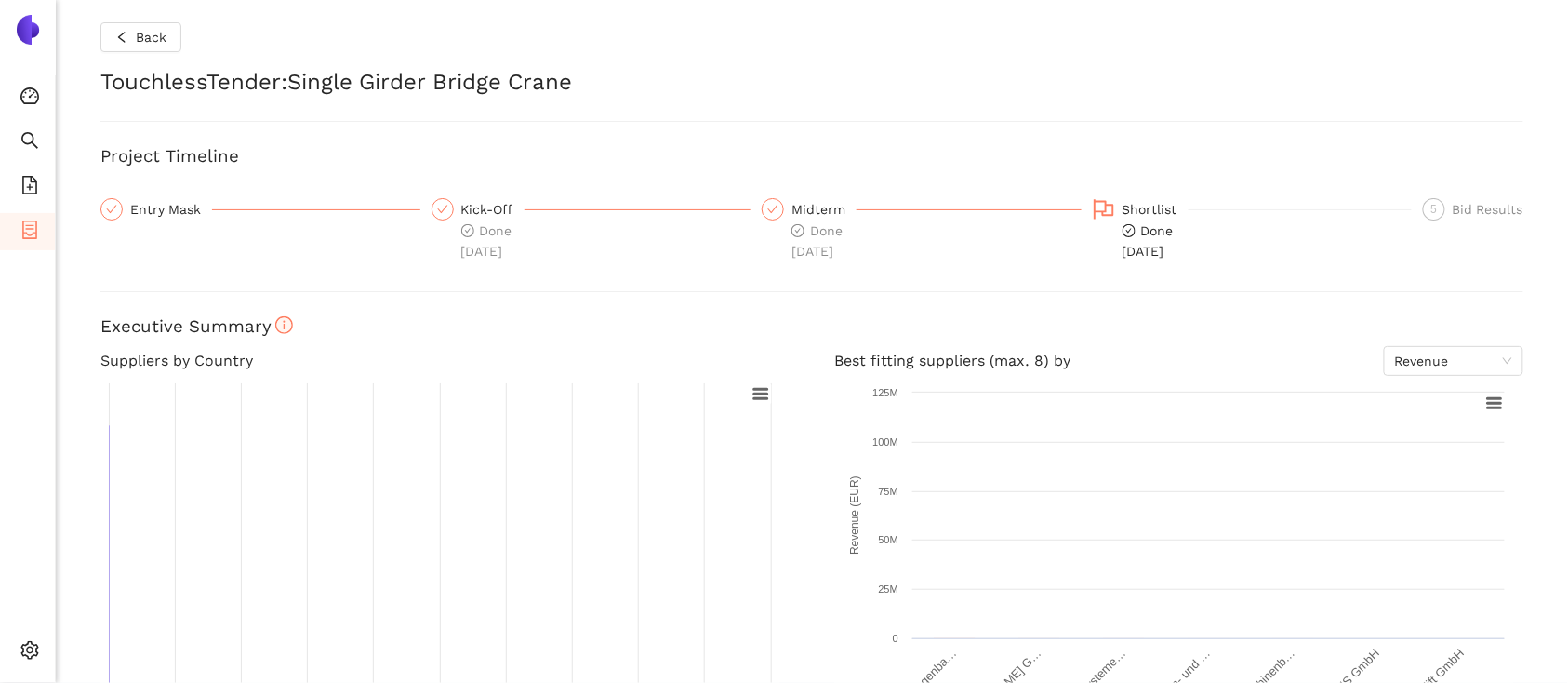
checkbox input "true"
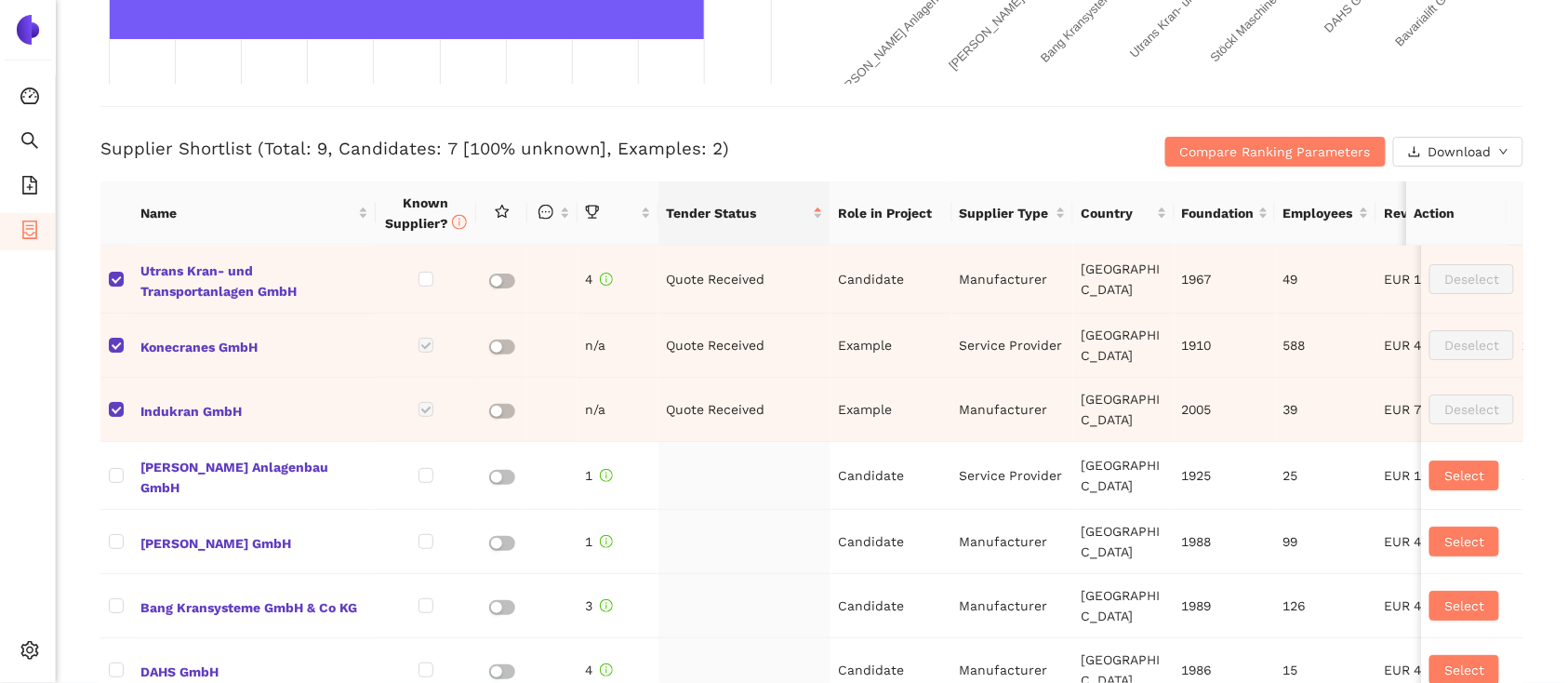
scroll to position [674, 0]
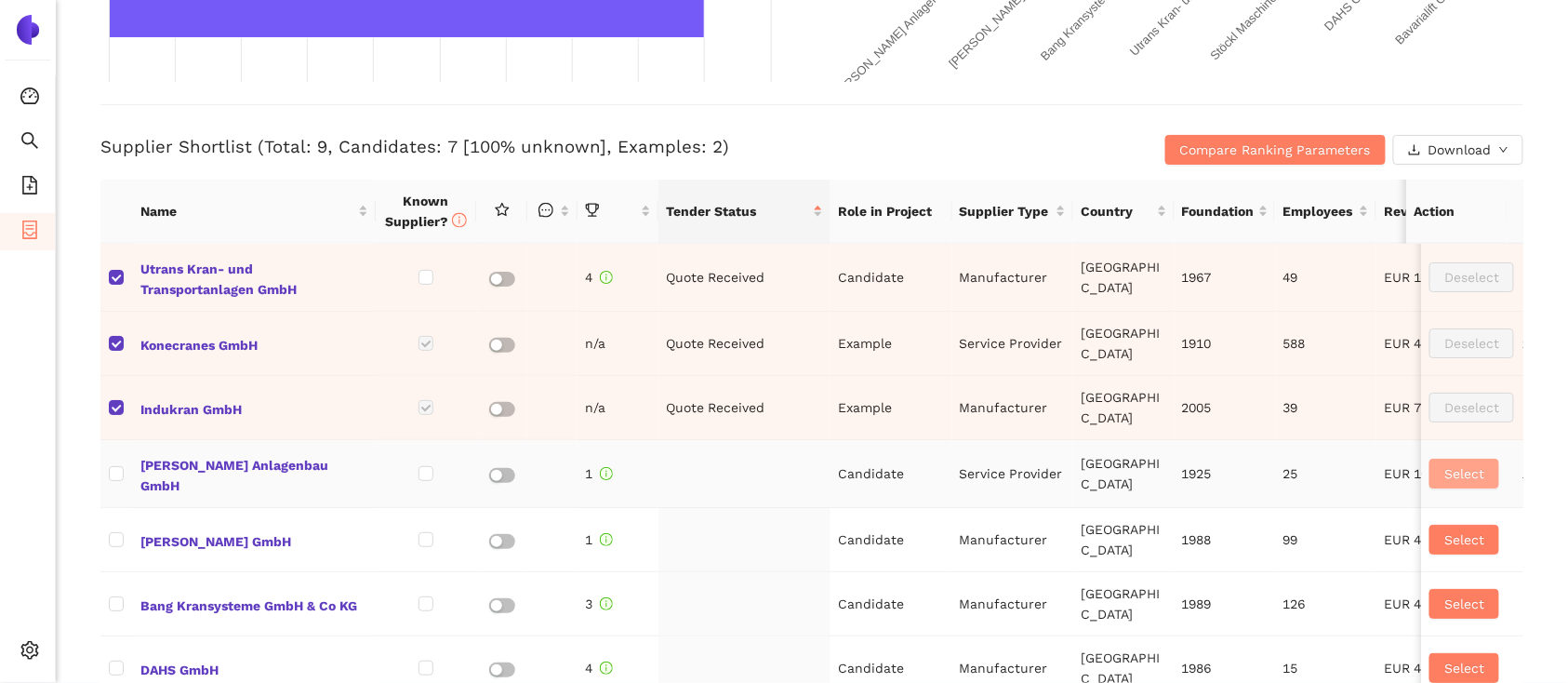
click at [1445, 476] on span "Select" at bounding box center [1464, 473] width 40 height 21
checkbox input "true"
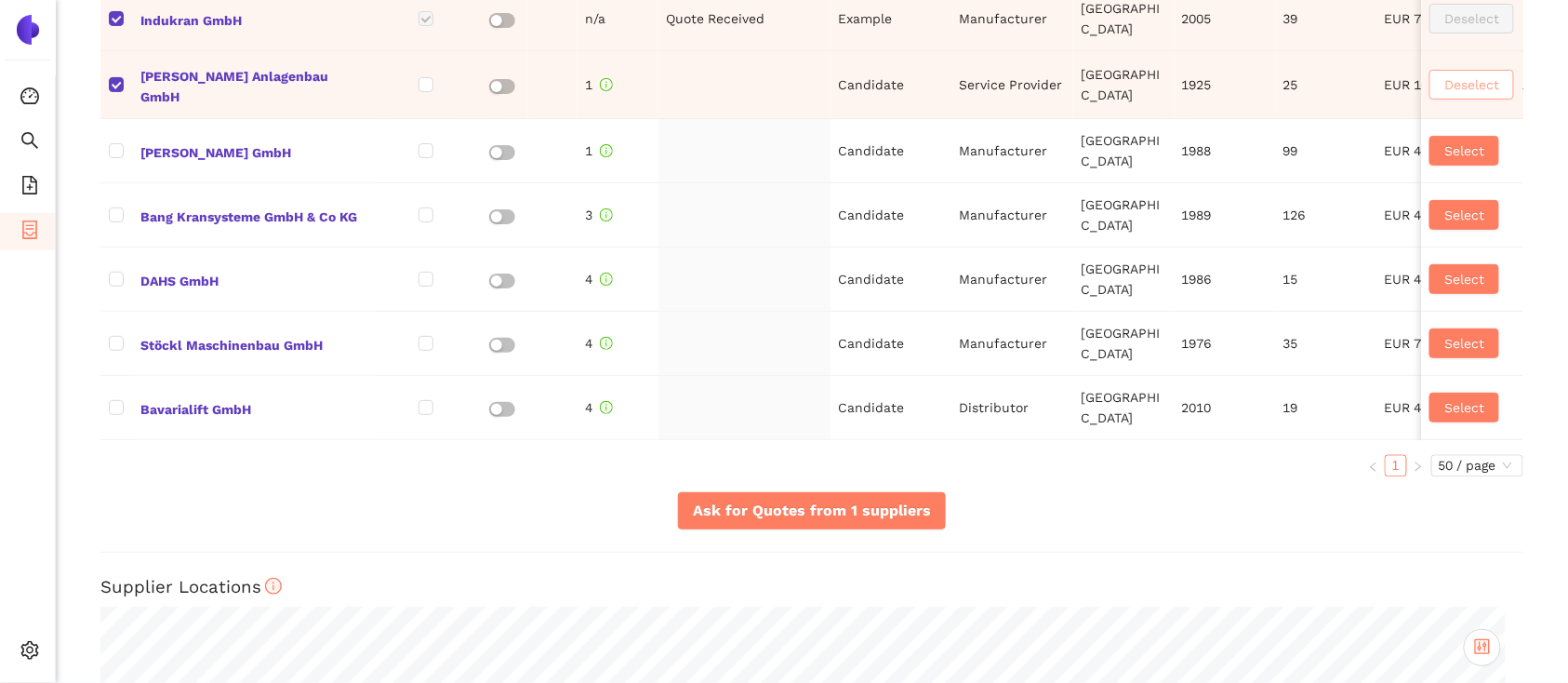
scroll to position [1064, 0]
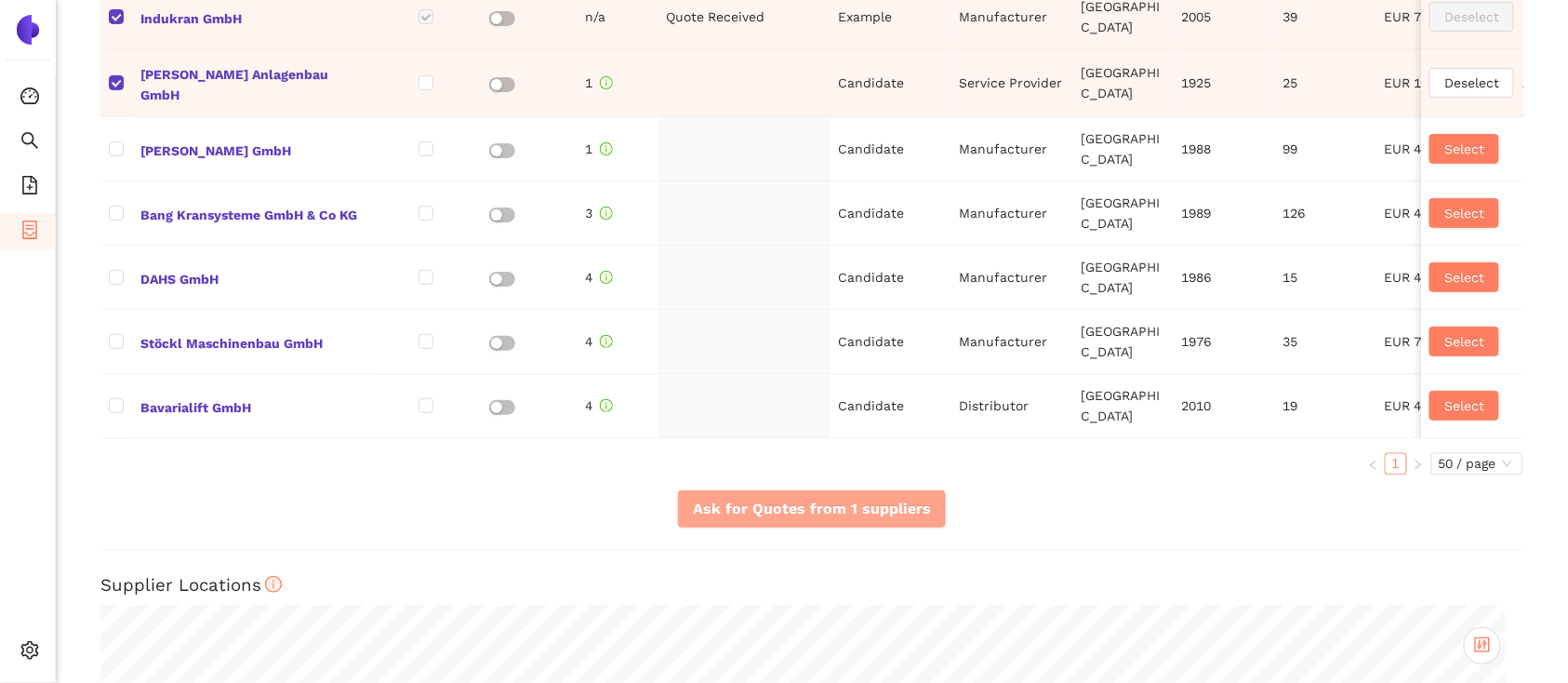
click at [798, 520] on span "Ask for Quotes from 1 suppliers" at bounding box center [812, 508] width 238 height 23
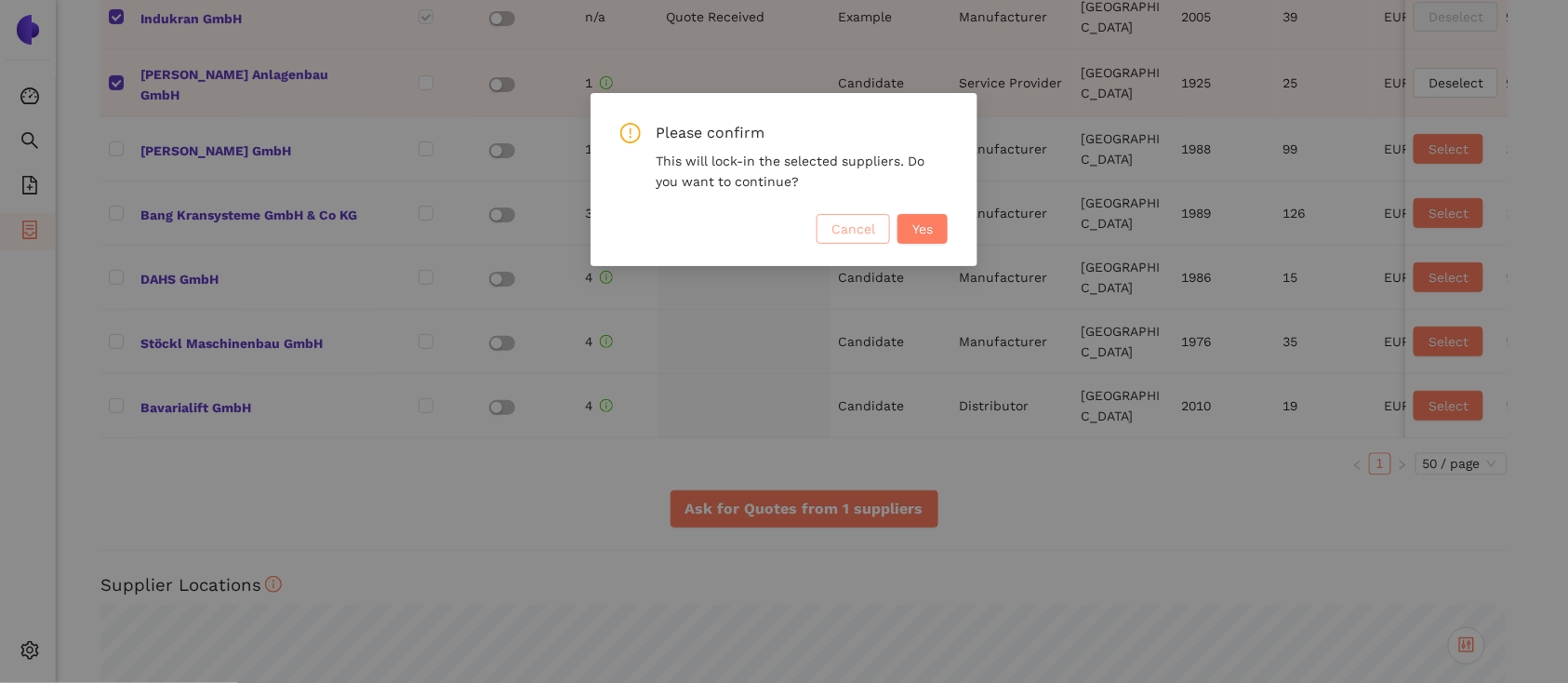
click at [850, 216] on button "Cancel" at bounding box center [853, 229] width 74 height 30
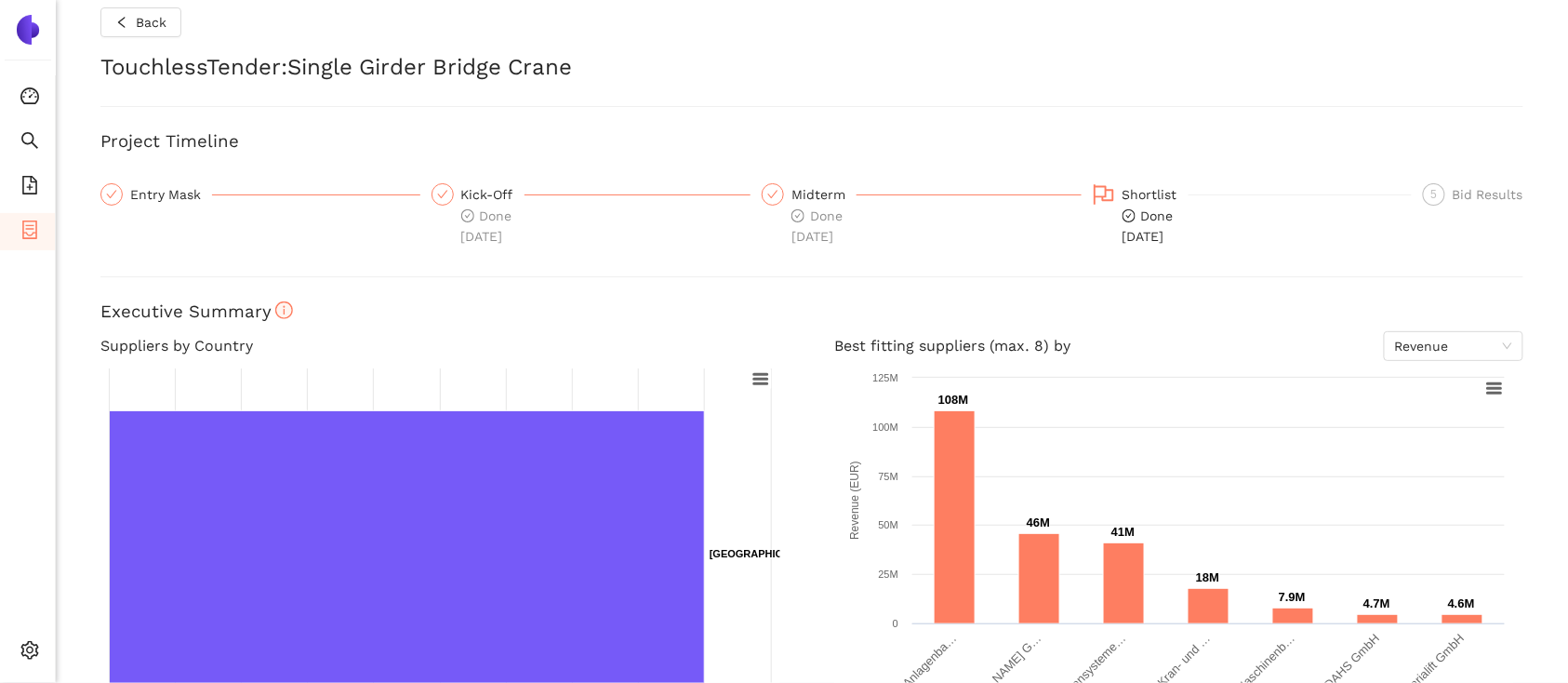
scroll to position [11, 0]
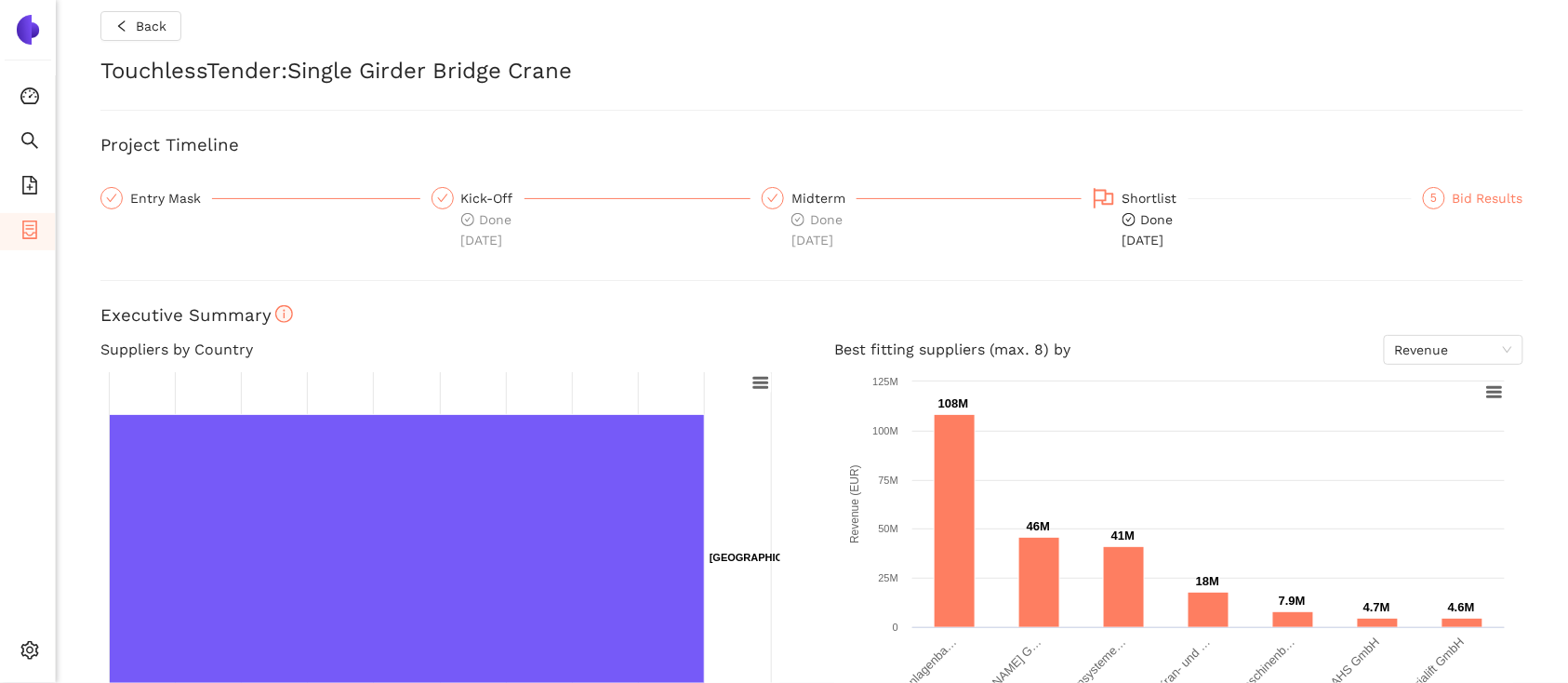
click at [1478, 190] on div "Bid Results" at bounding box center [1488, 198] width 71 height 22
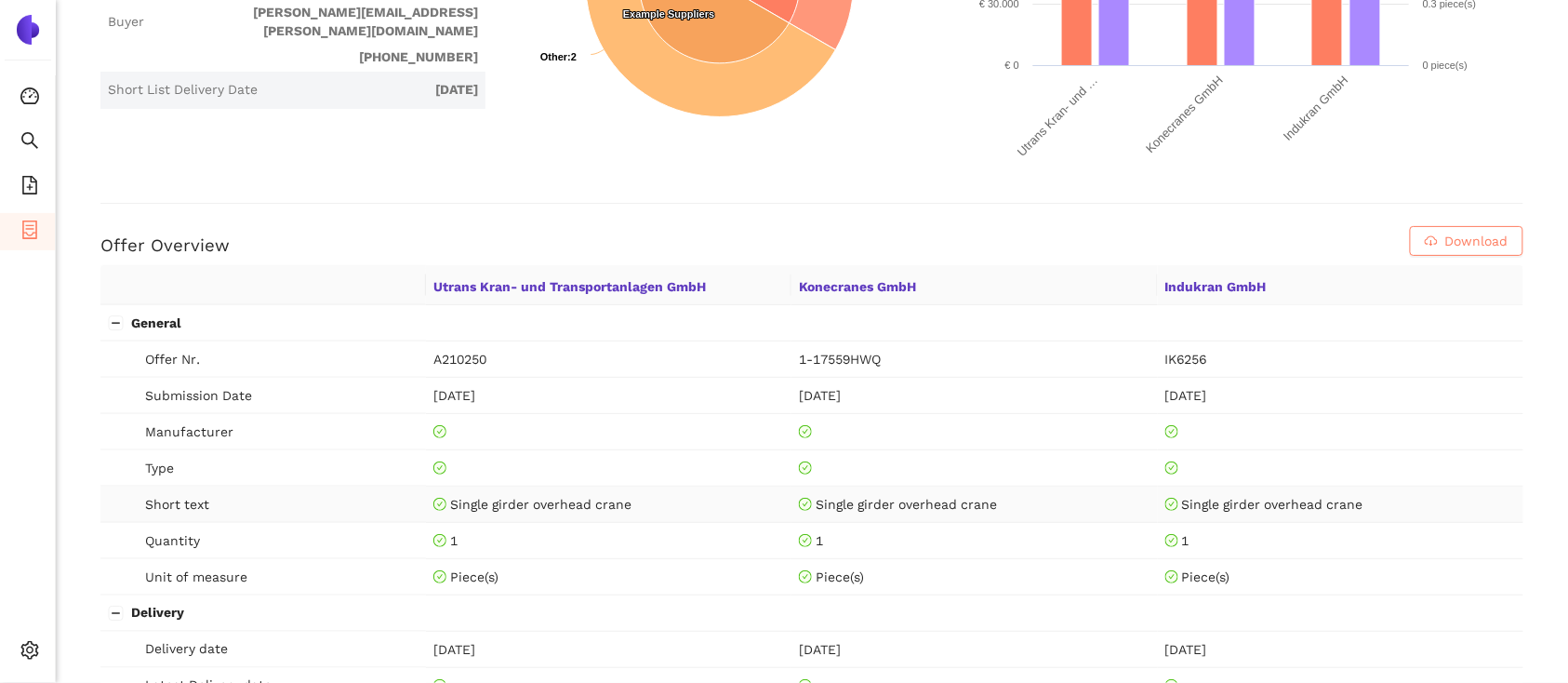
scroll to position [574, 0]
click at [39, 220] on li "eSourcing Projects" at bounding box center [27, 232] width 55 height 37
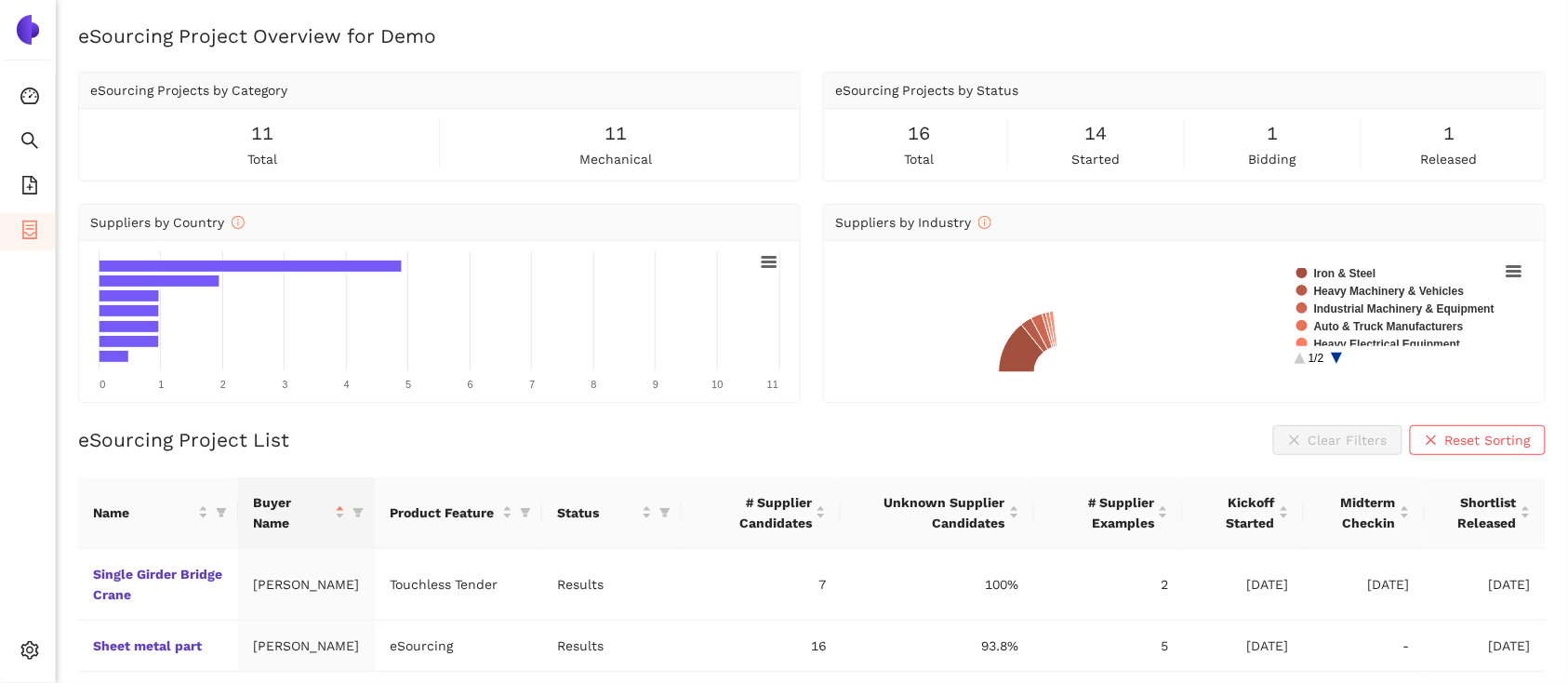
scroll to position [47, 0]
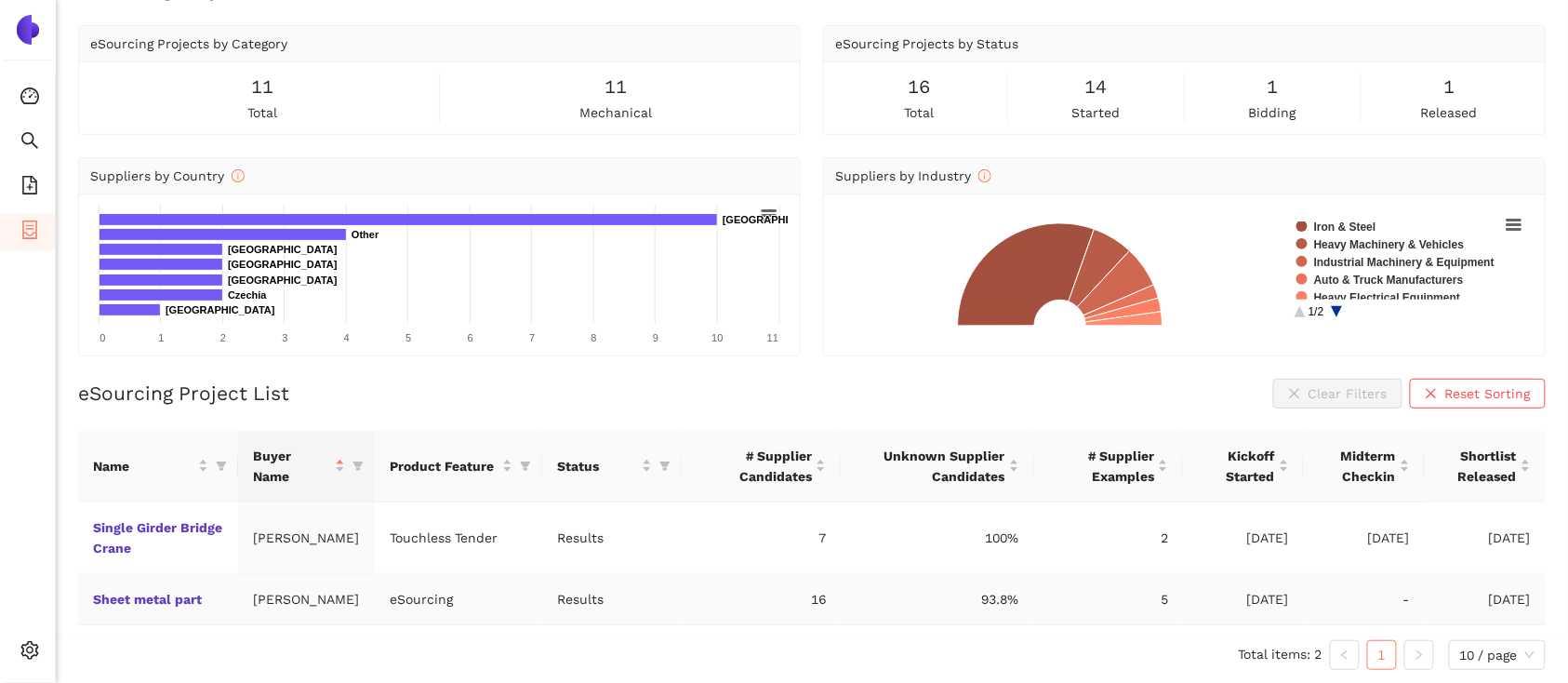
drag, startPoint x: 122, startPoint y: 589, endPoint x: 104, endPoint y: 587, distance: 18.1
click at [104, 587] on td "Sheet metal part" at bounding box center [157, 599] width 160 height 51
click at [0, 0] on link "Sheet metal part" at bounding box center [0, 0] width 0 height 0
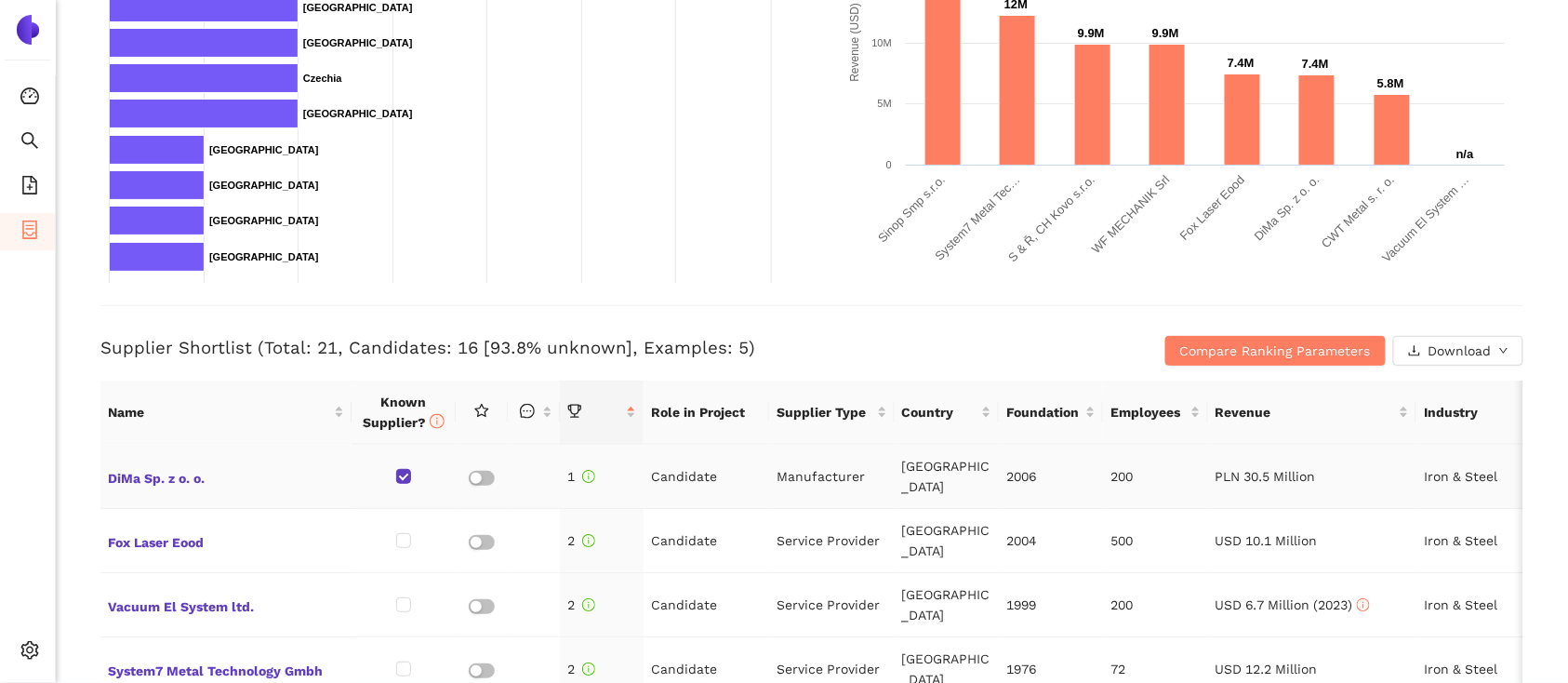
scroll to position [651, 0]
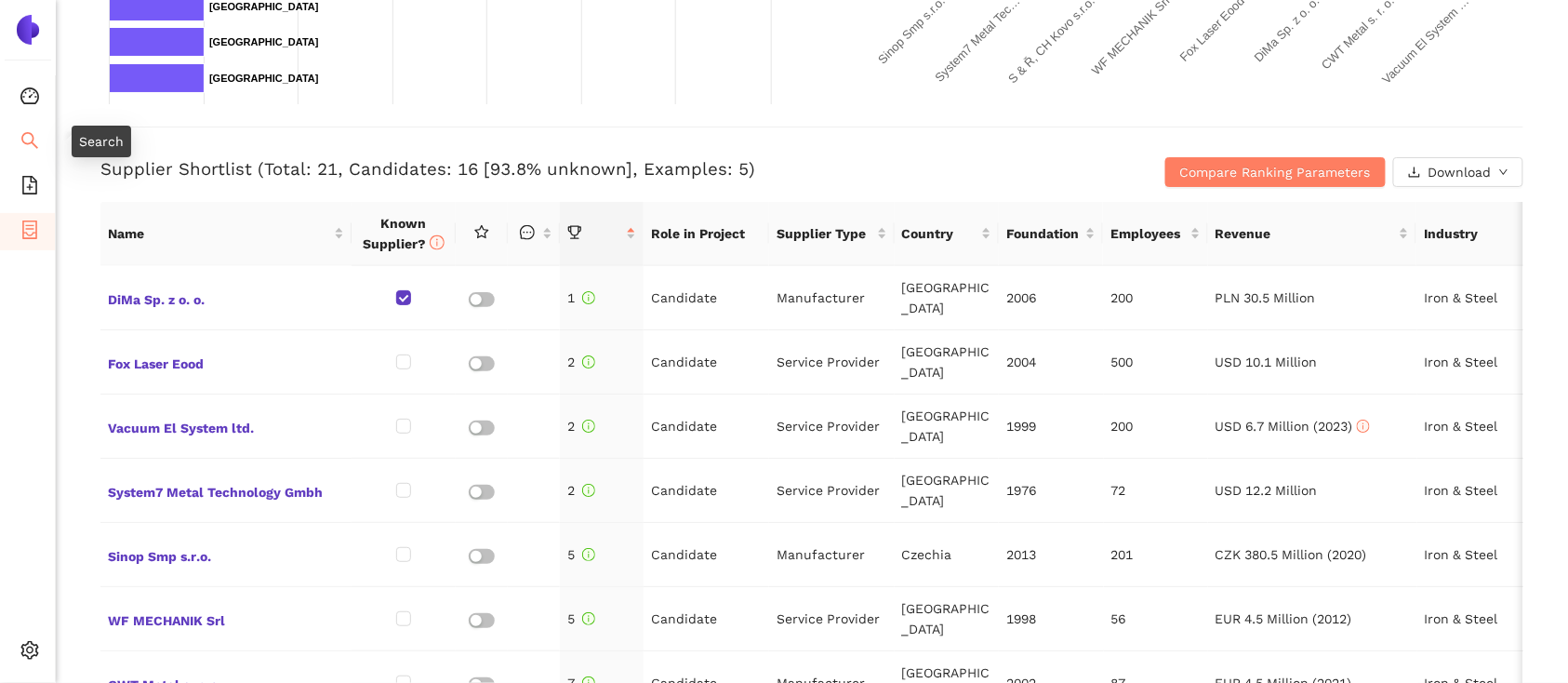
click at [24, 135] on icon "search" at bounding box center [30, 140] width 19 height 19
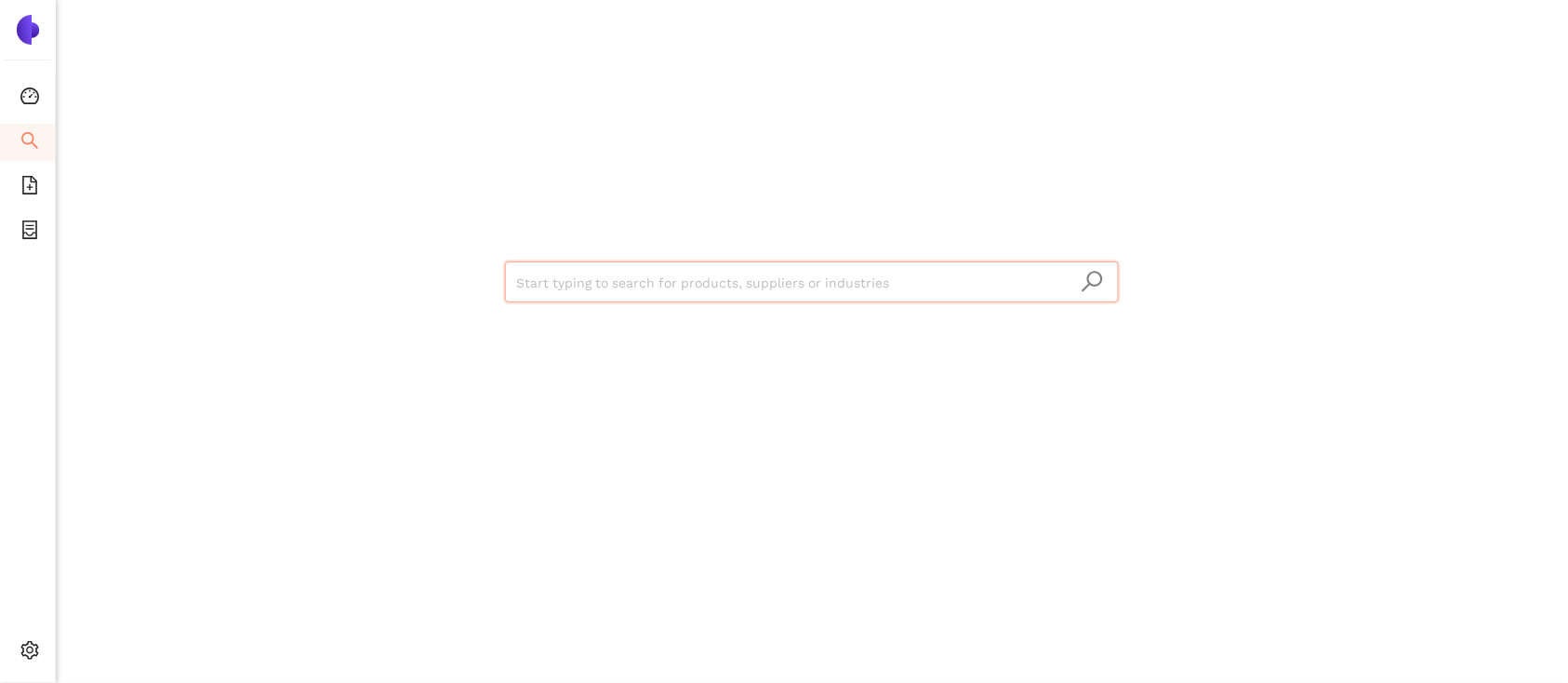
click at [812, 281] on input "search" at bounding box center [812, 283] width 591 height 41
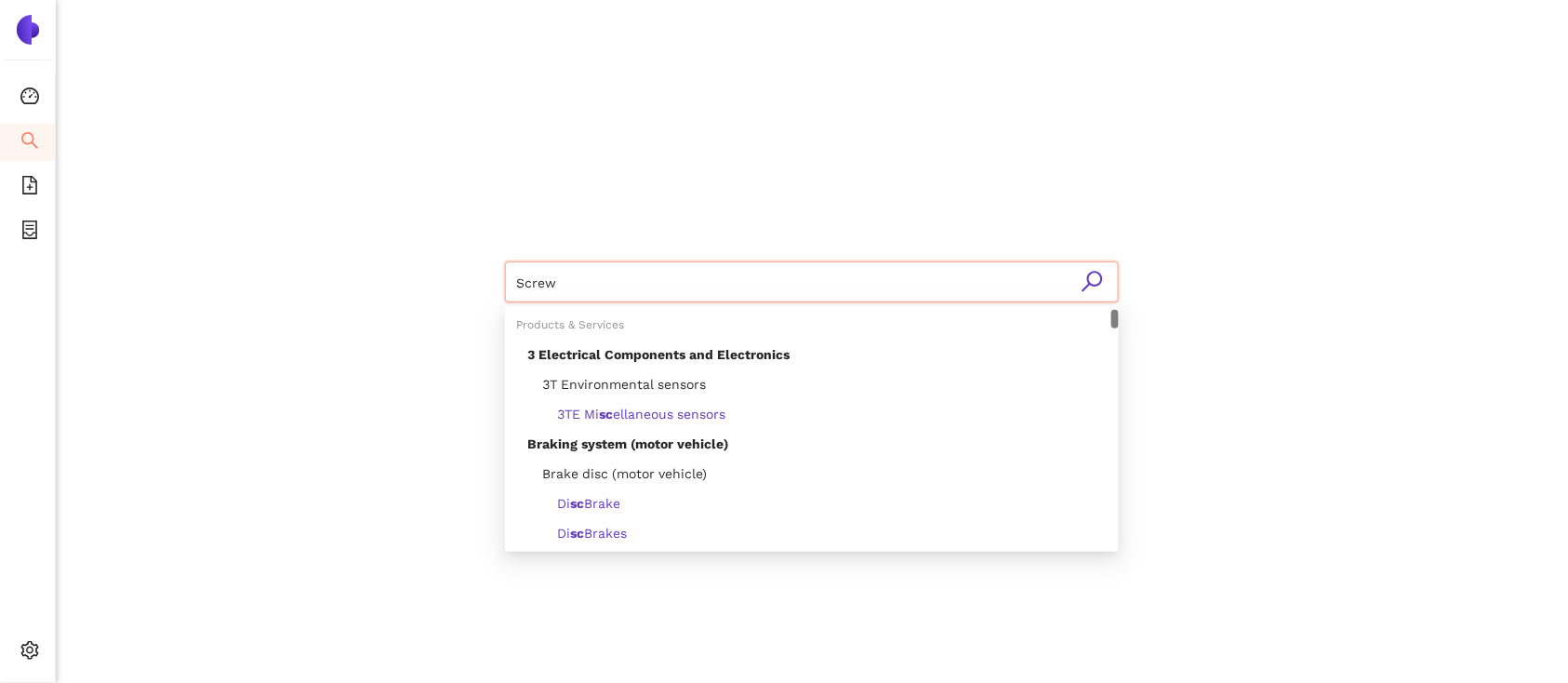
type input "Screws"
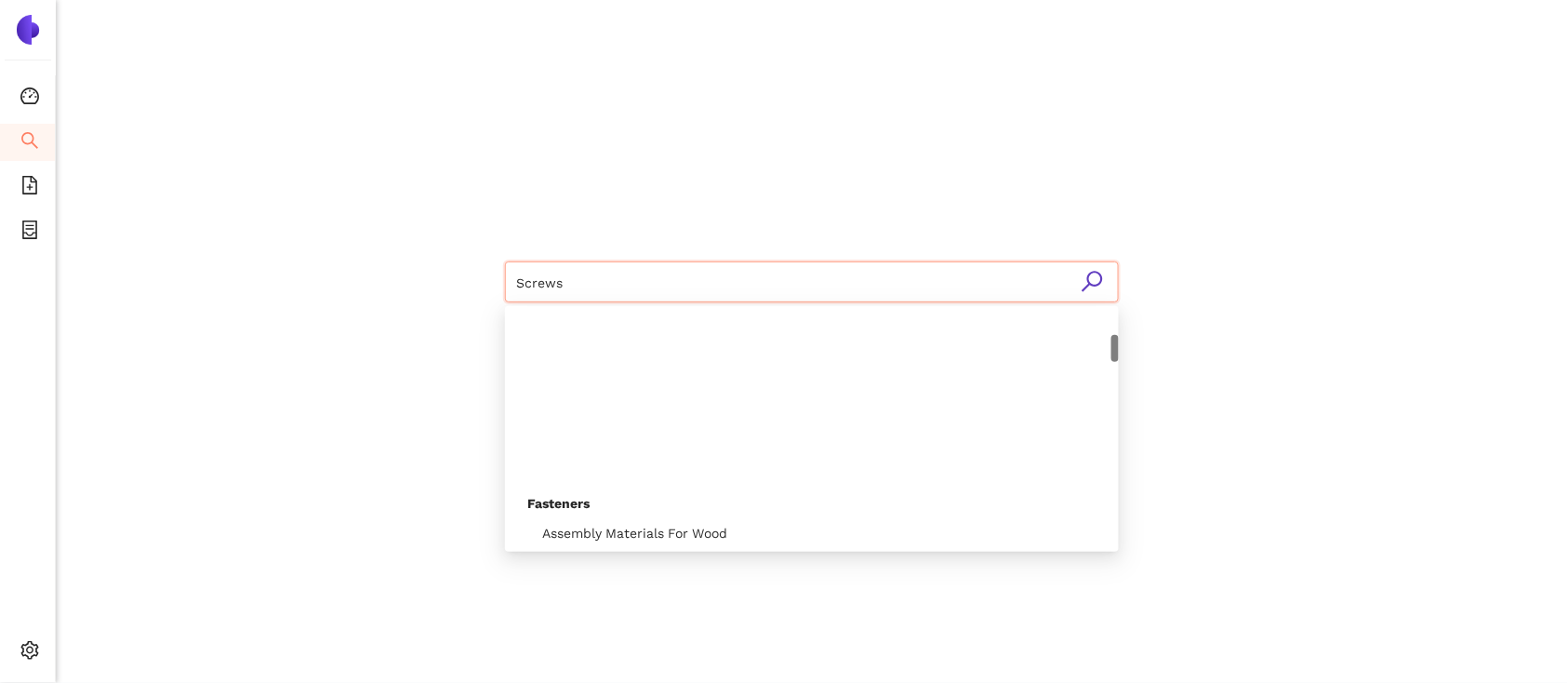
scroll to position [238, 0]
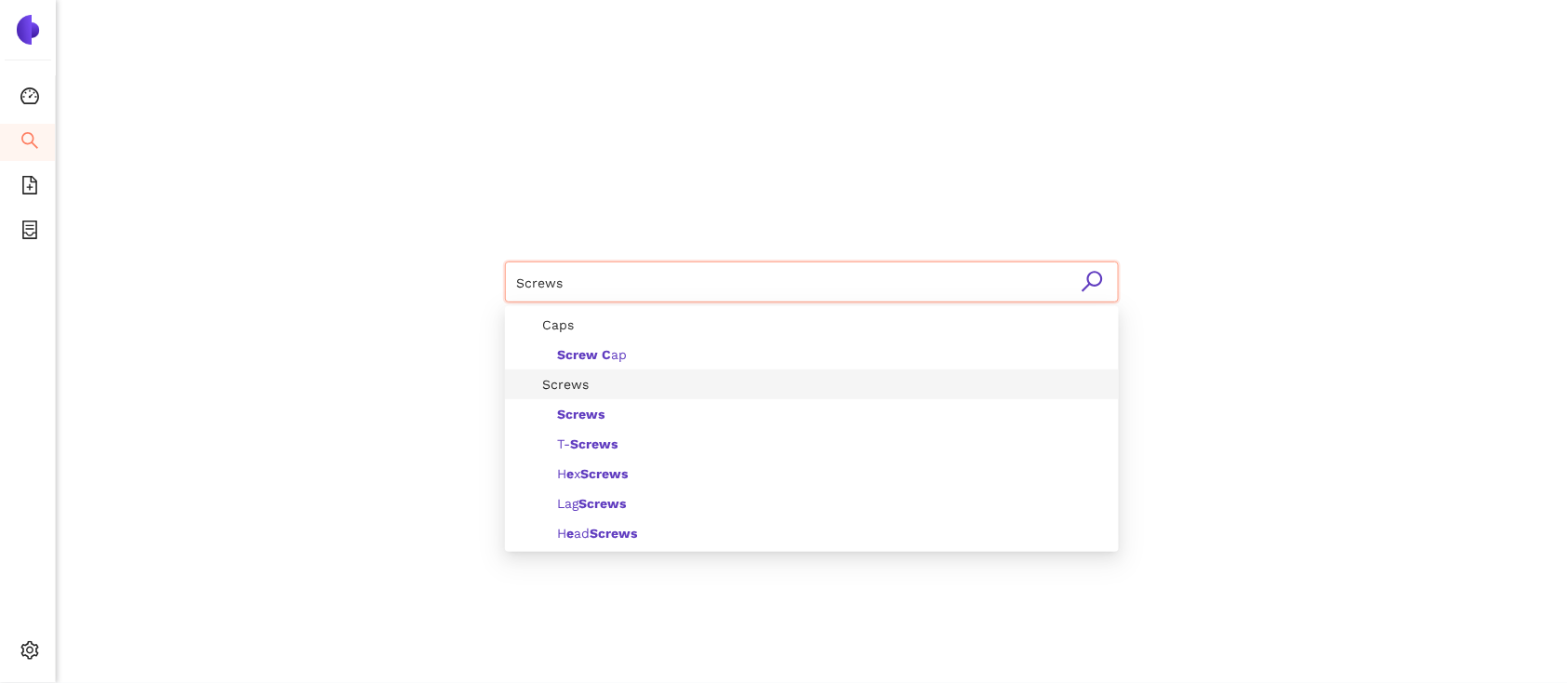
click at [573, 382] on span "Screws" at bounding box center [559, 385] width 62 height 15
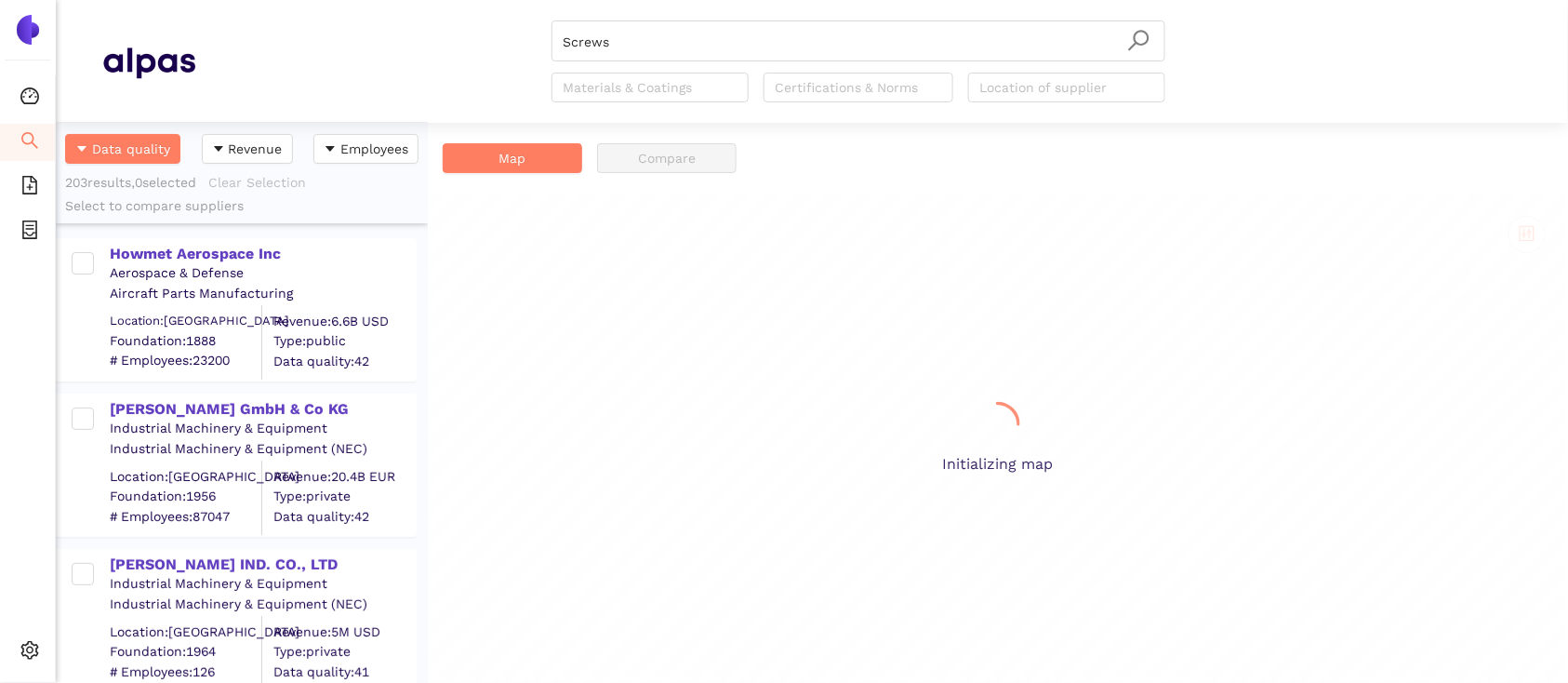
scroll to position [542, 354]
click at [1096, 94] on div at bounding box center [1057, 88] width 169 height 22
click at [830, 80] on div at bounding box center [849, 88] width 162 height 22
click at [211, 248] on div "Howmet Aerospace Inc" at bounding box center [262, 254] width 305 height 21
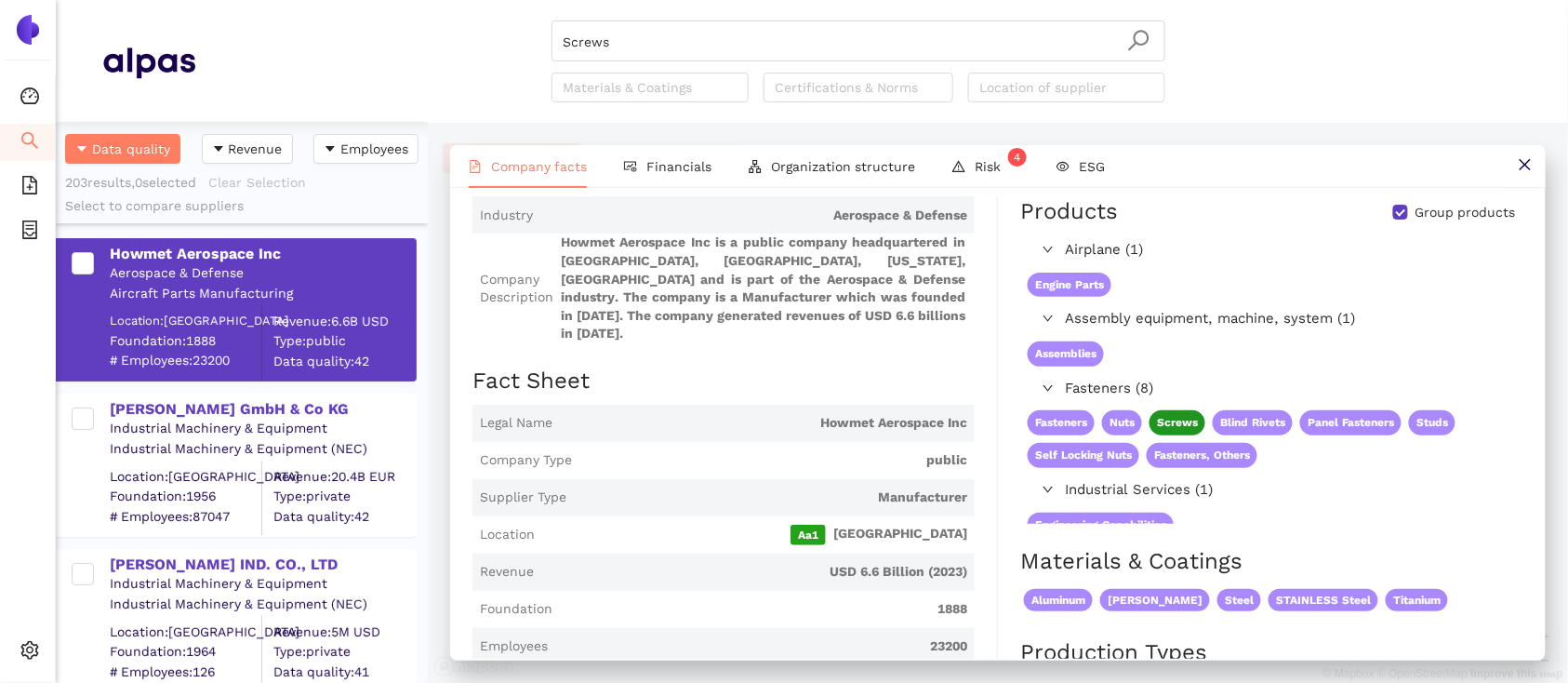
scroll to position [81, 0]
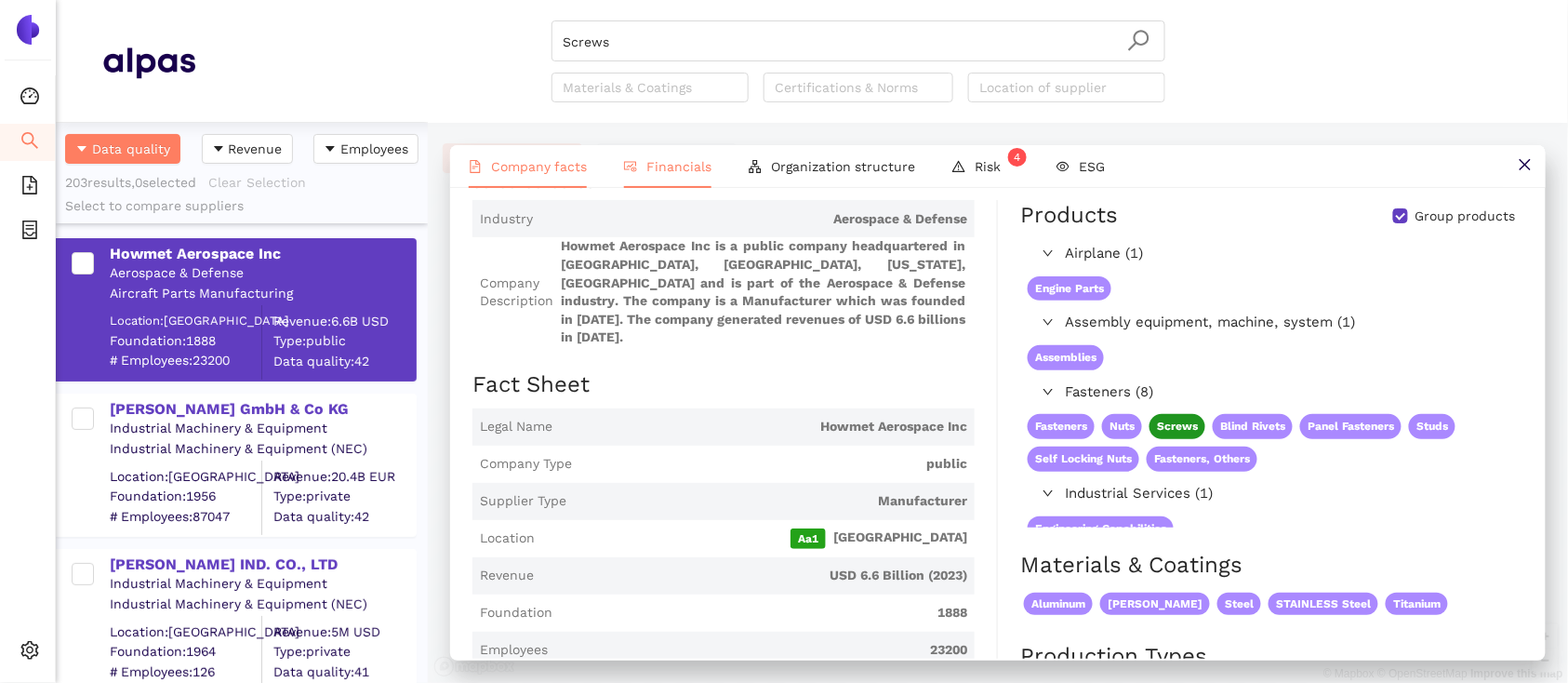
click at [697, 164] on span "Financials" at bounding box center [679, 167] width 65 height 15
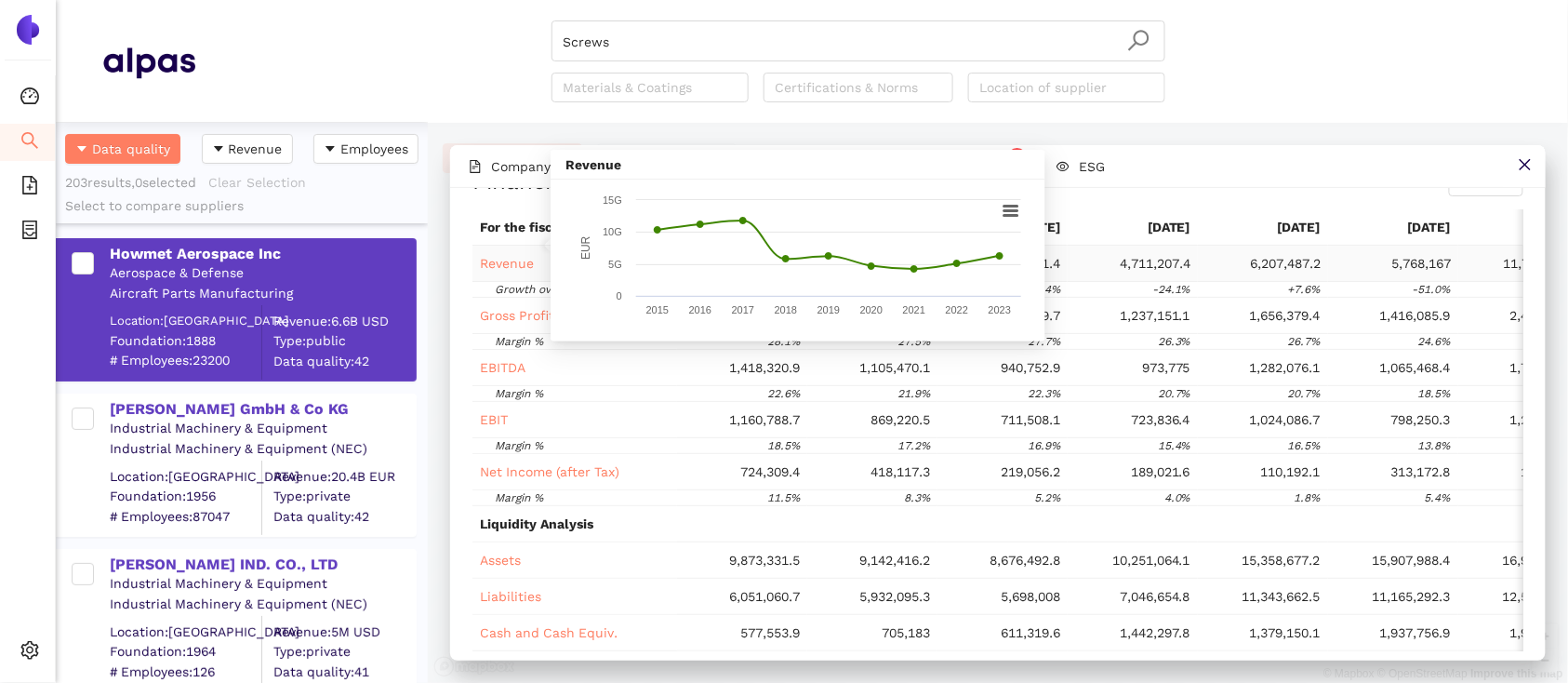
scroll to position [0, 0]
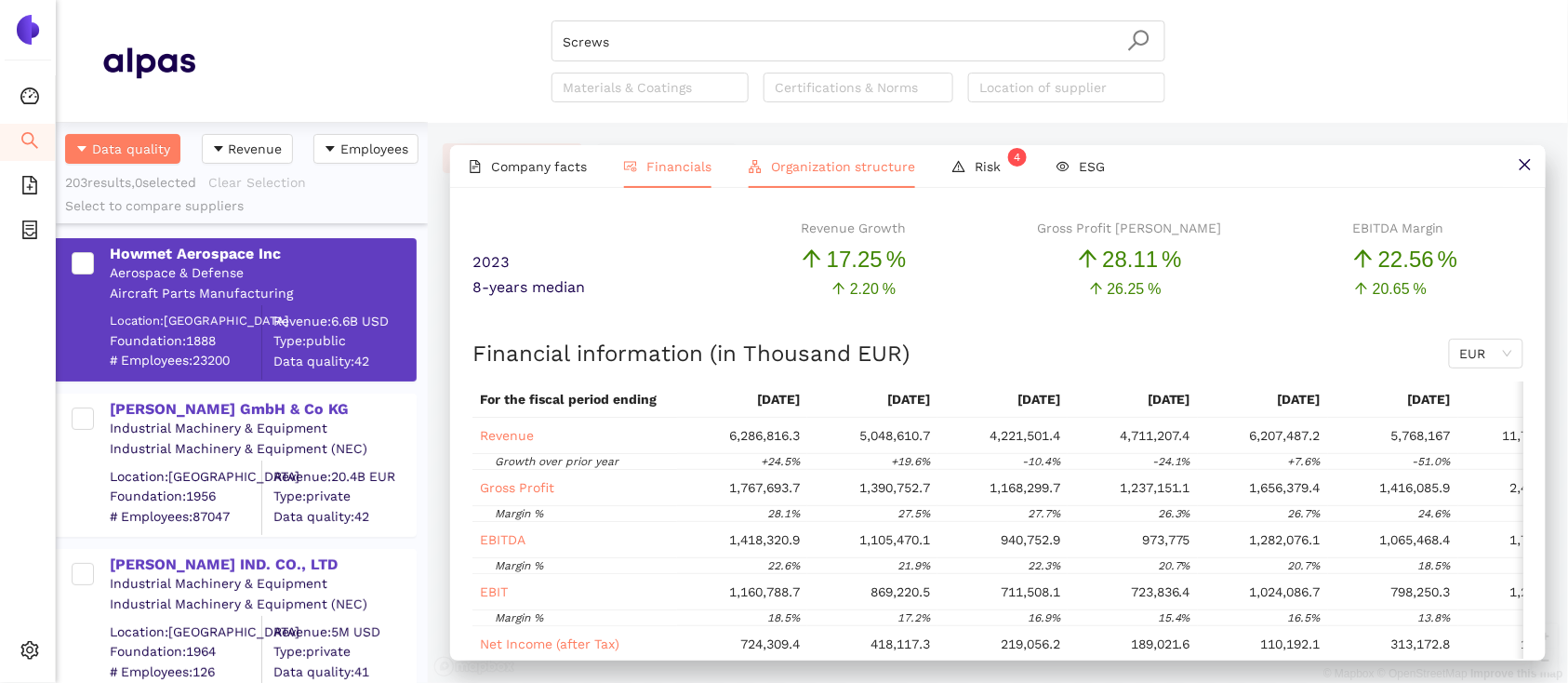
click at [749, 161] on icon "apartment" at bounding box center [755, 167] width 13 height 13
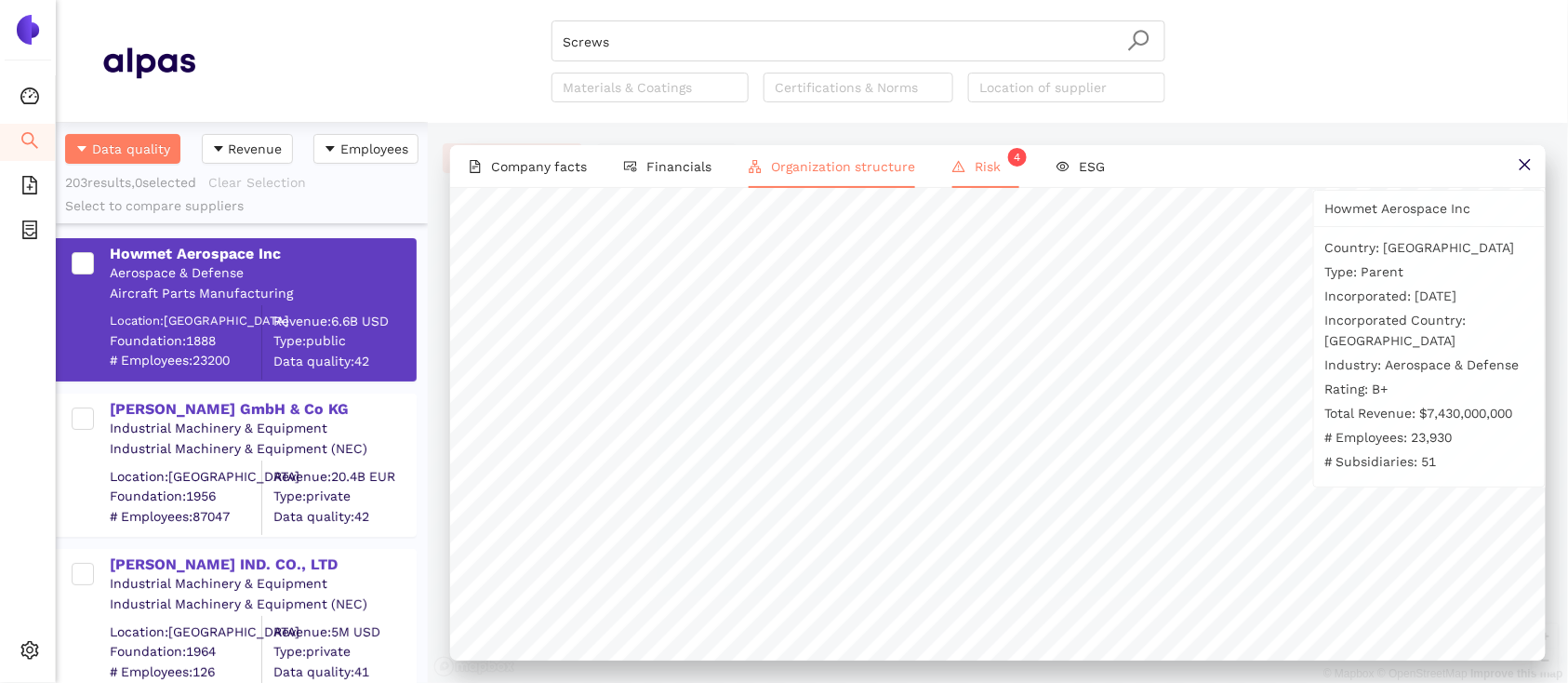
click at [993, 160] on span "Risk 4" at bounding box center [997, 167] width 45 height 15
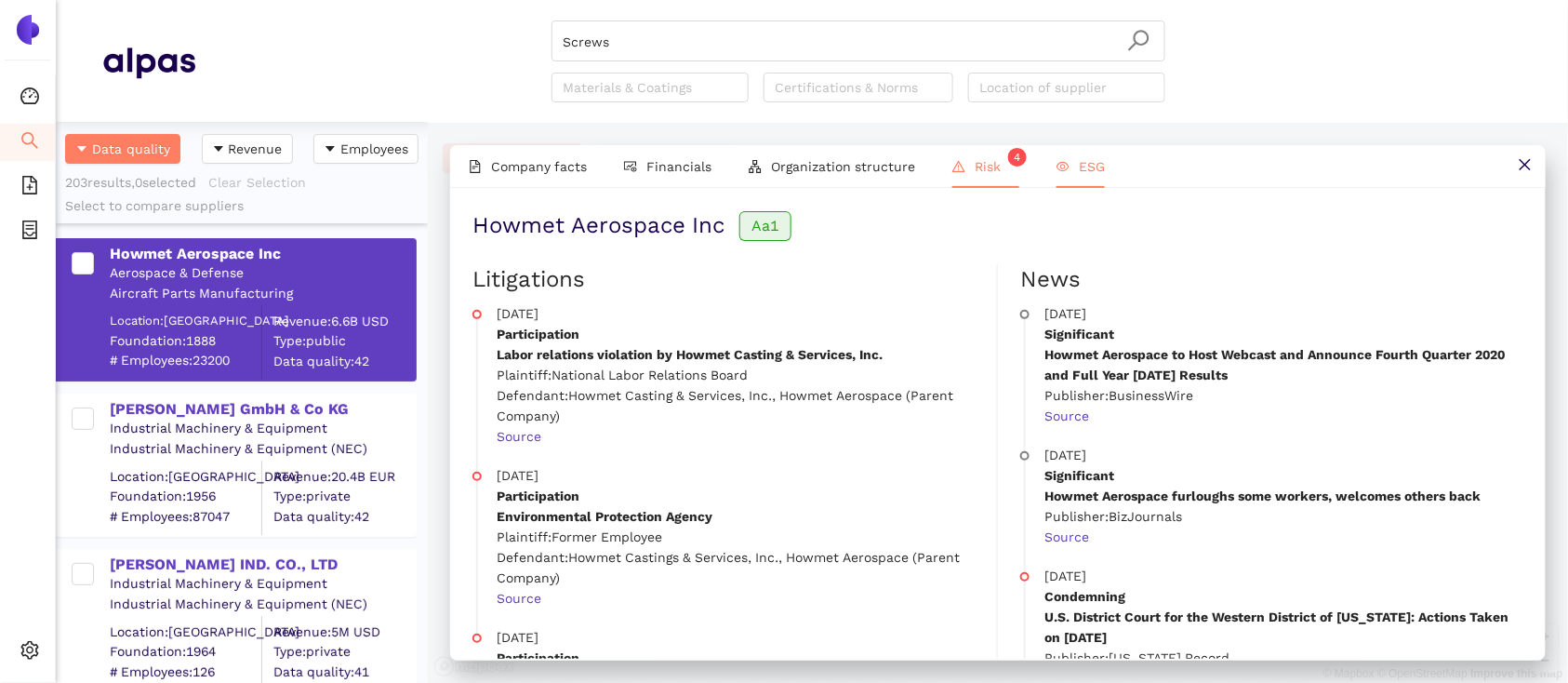
click at [1091, 166] on span "ESG" at bounding box center [1092, 167] width 26 height 15
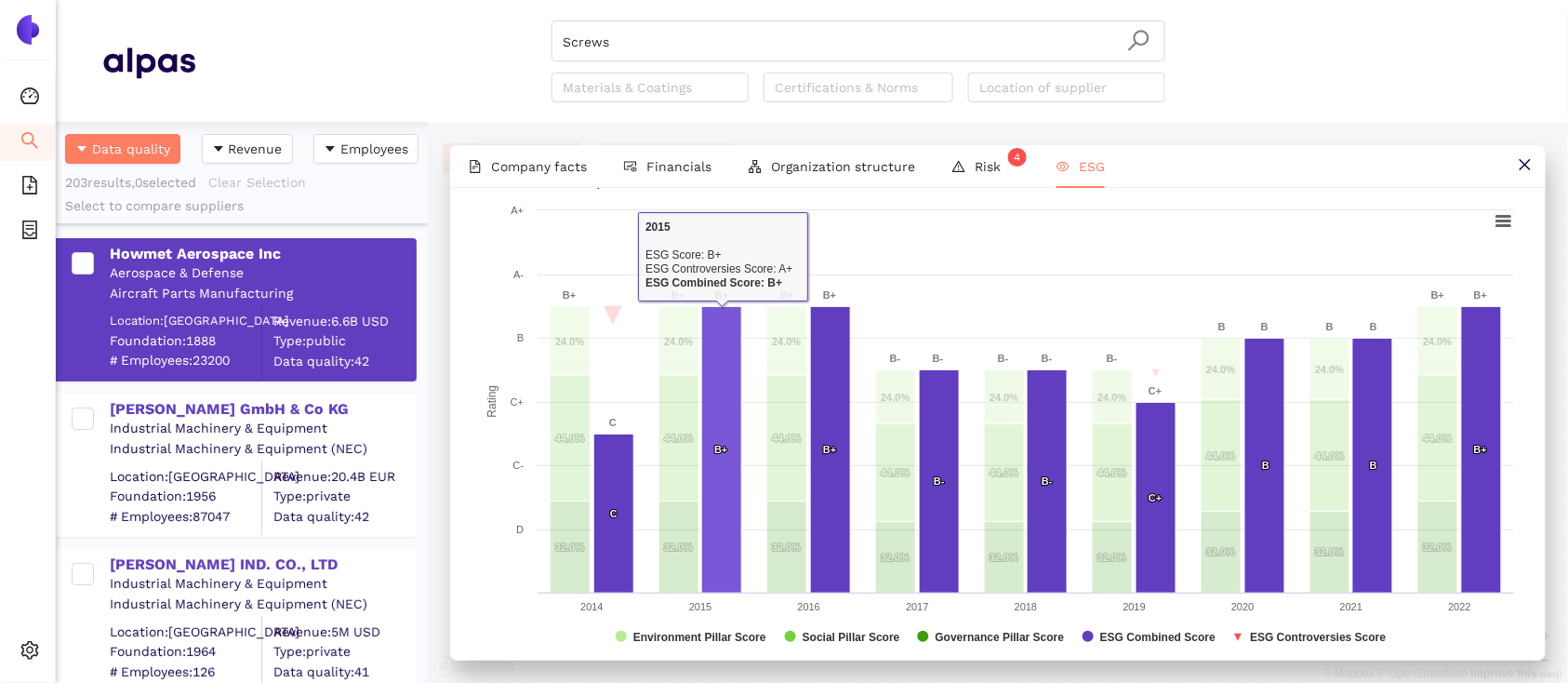
scroll to position [71, 0]
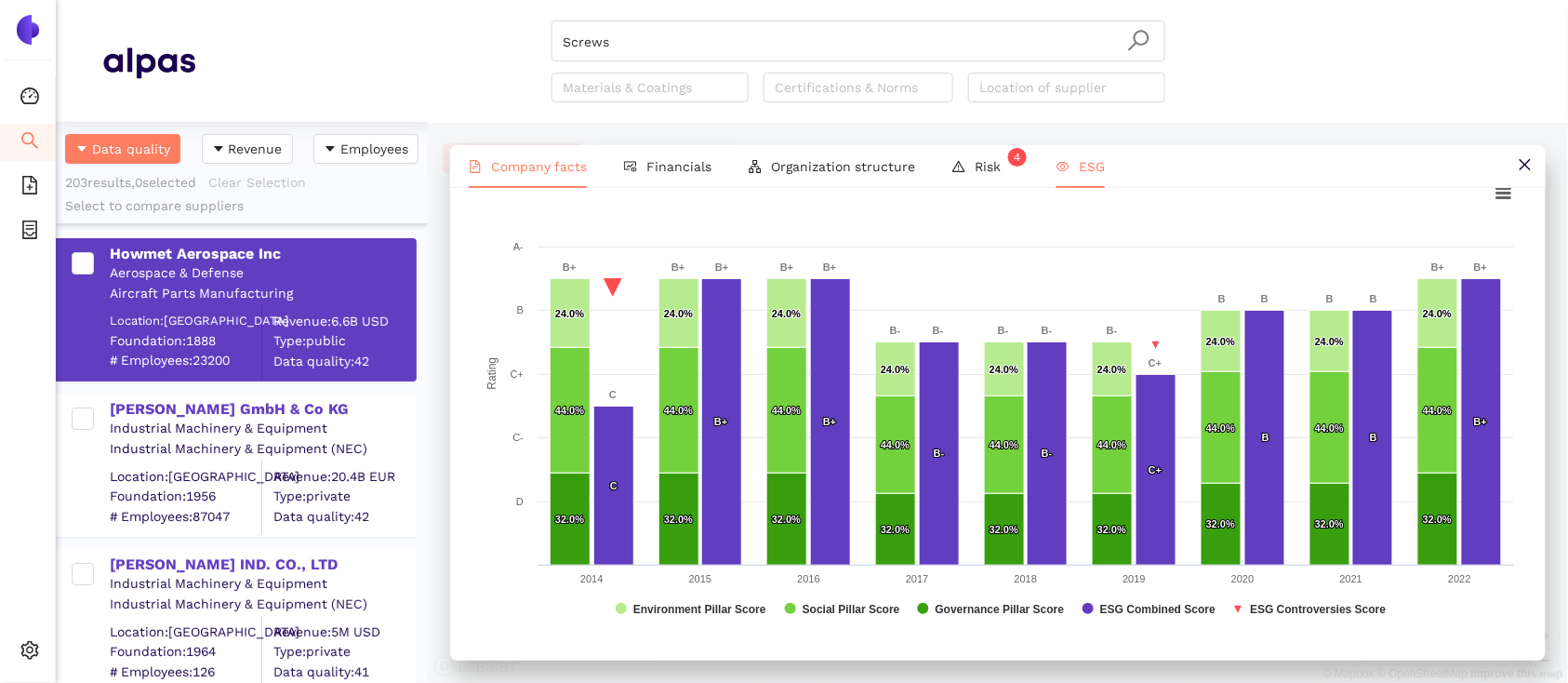
click at [555, 154] on li "Company facts" at bounding box center [528, 167] width 155 height 43
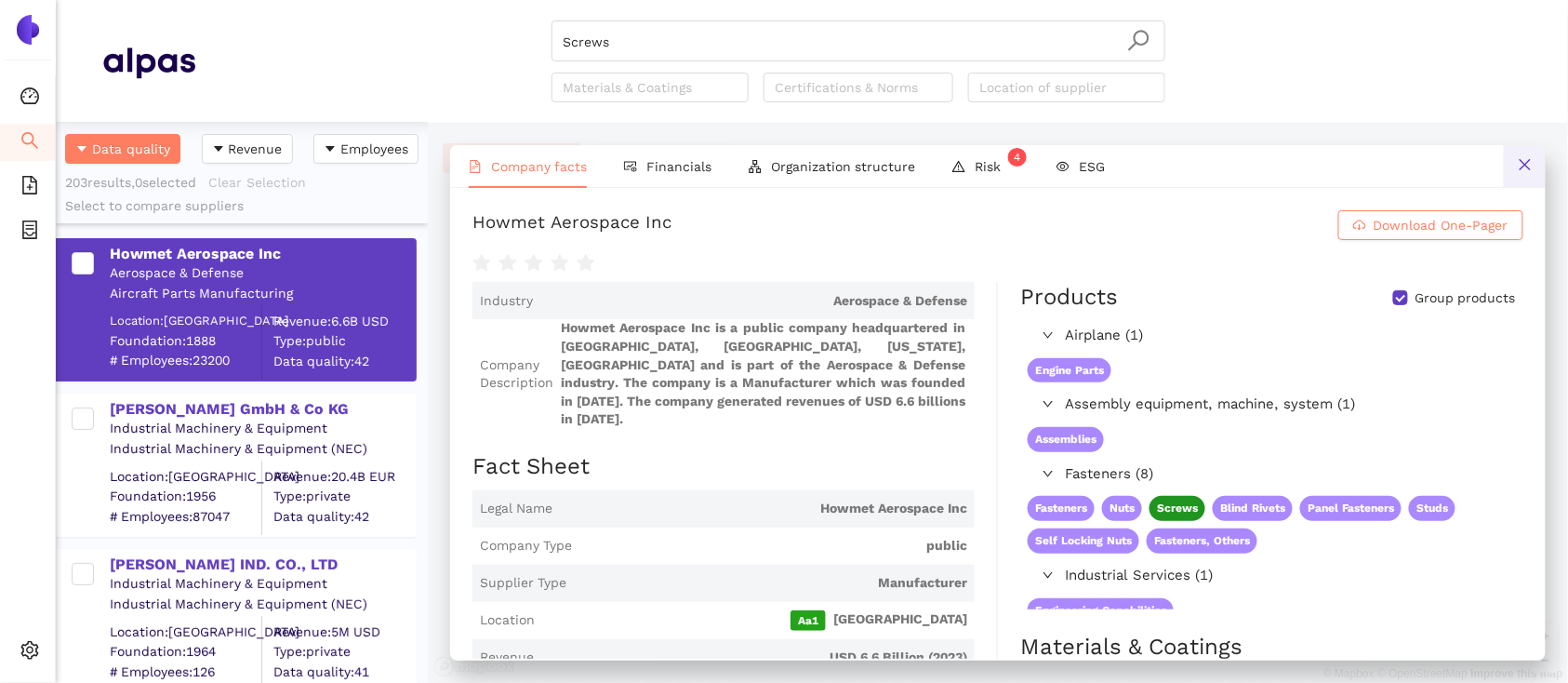
click at [1532, 159] on button at bounding box center [1524, 166] width 42 height 42
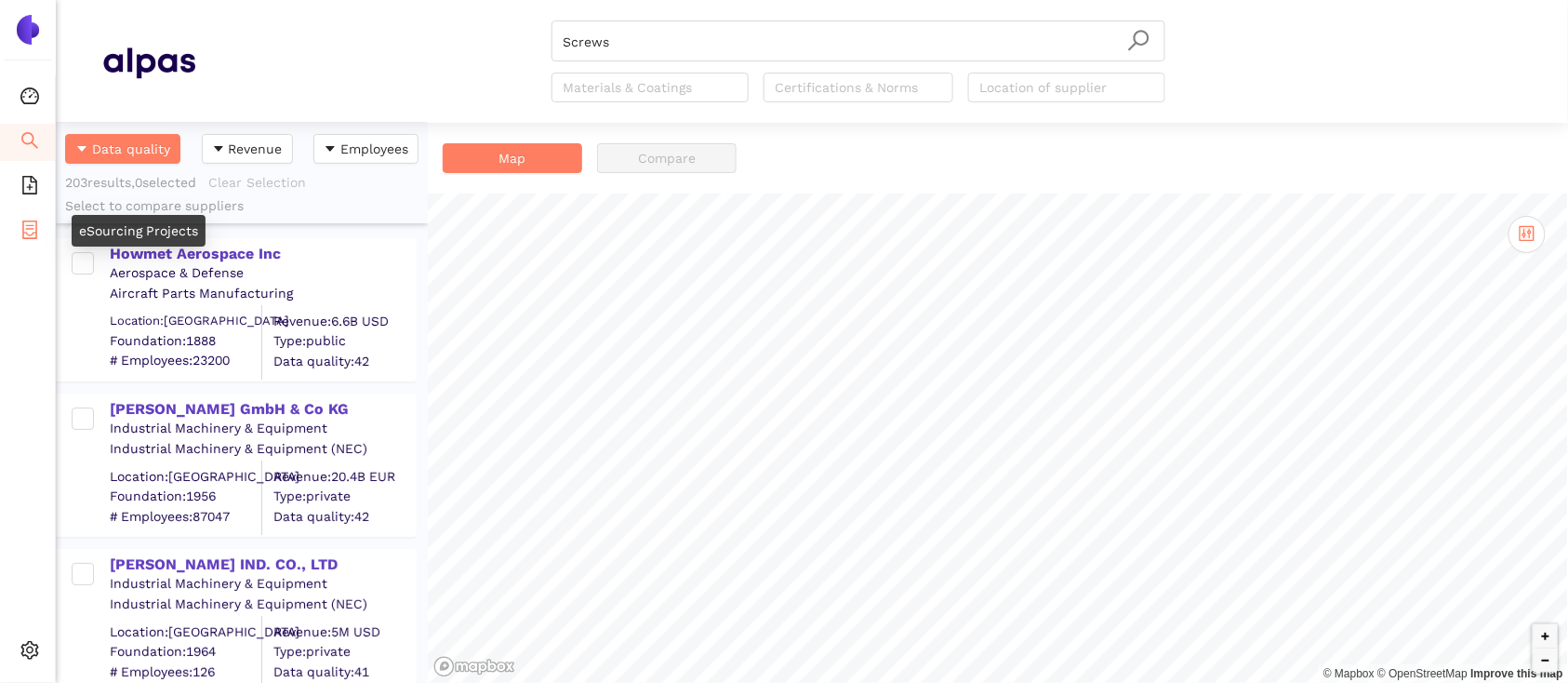
click at [14, 228] on li "eSourcing Projects" at bounding box center [27, 232] width 55 height 37
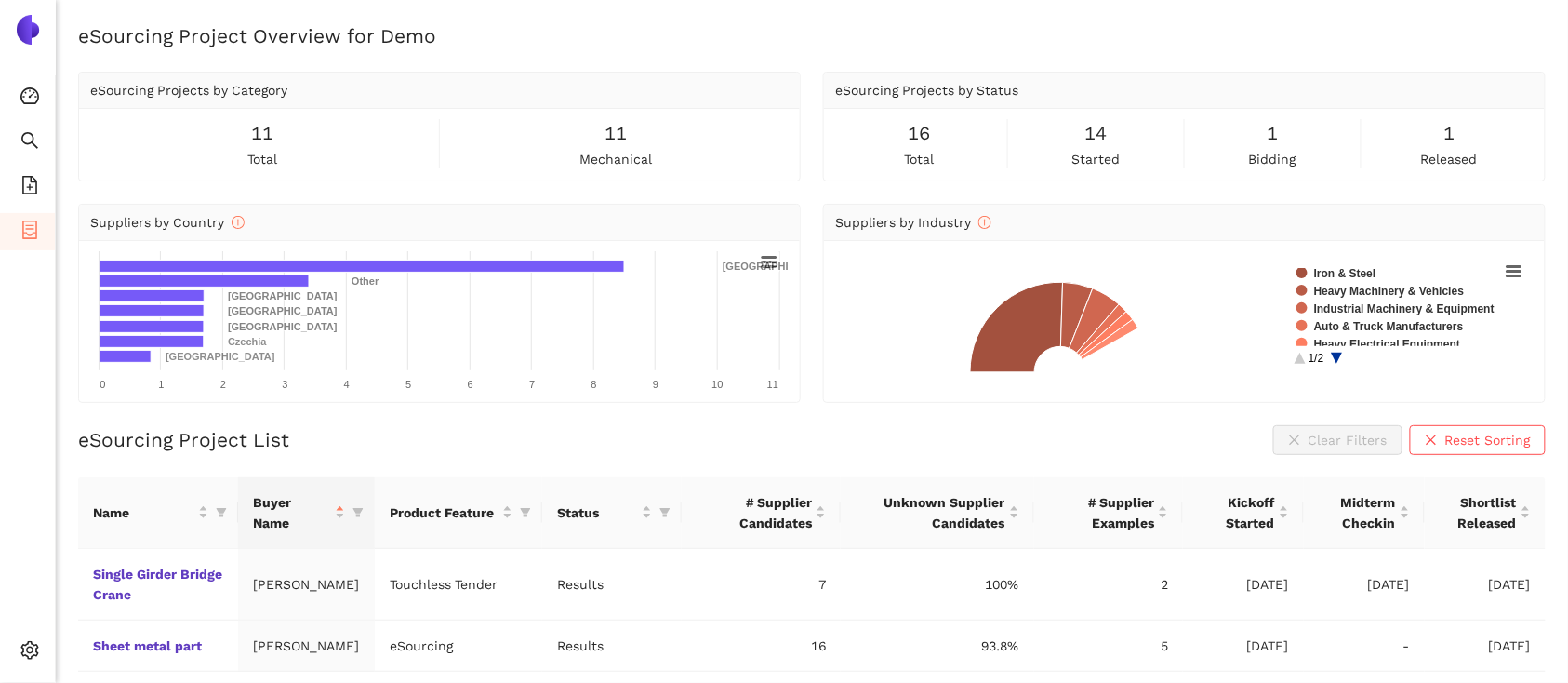
scroll to position [47, 0]
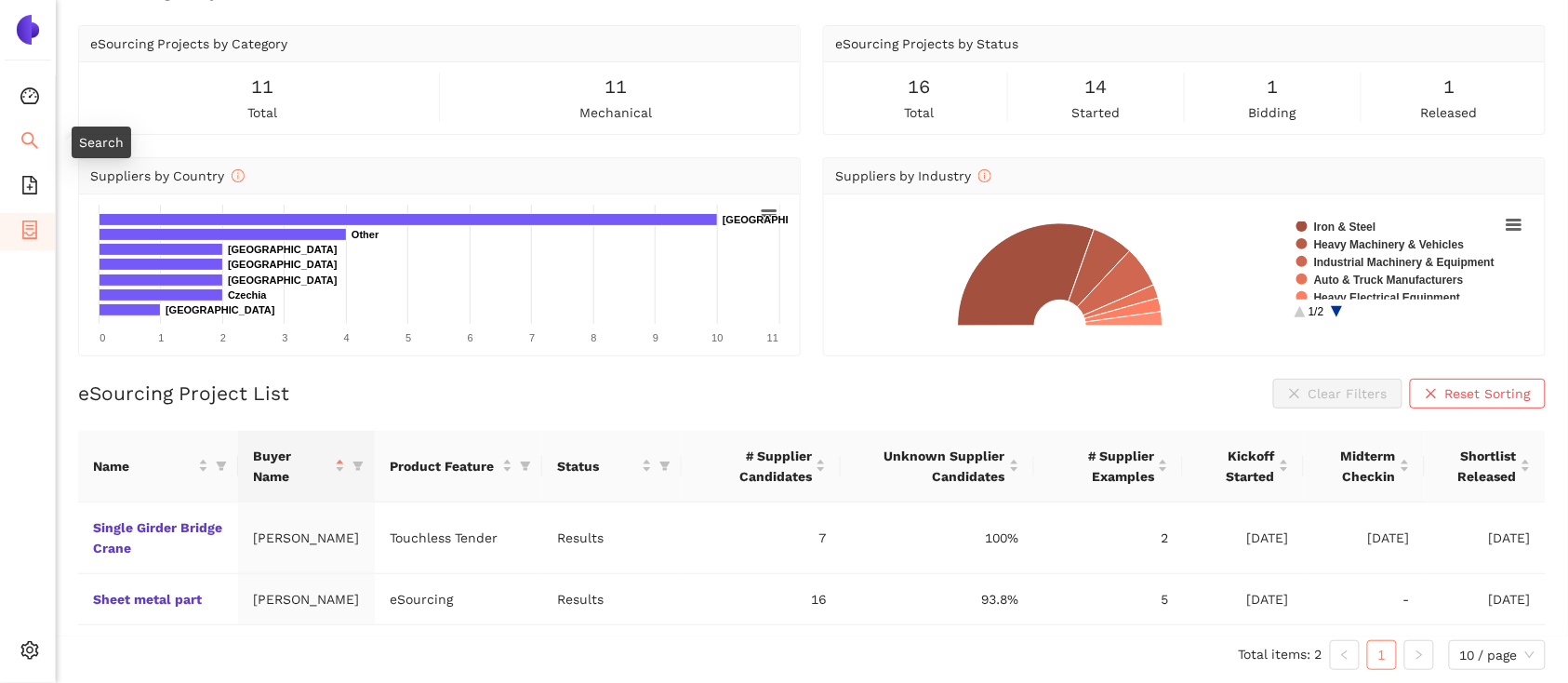
click at [37, 132] on icon "search" at bounding box center [30, 140] width 19 height 19
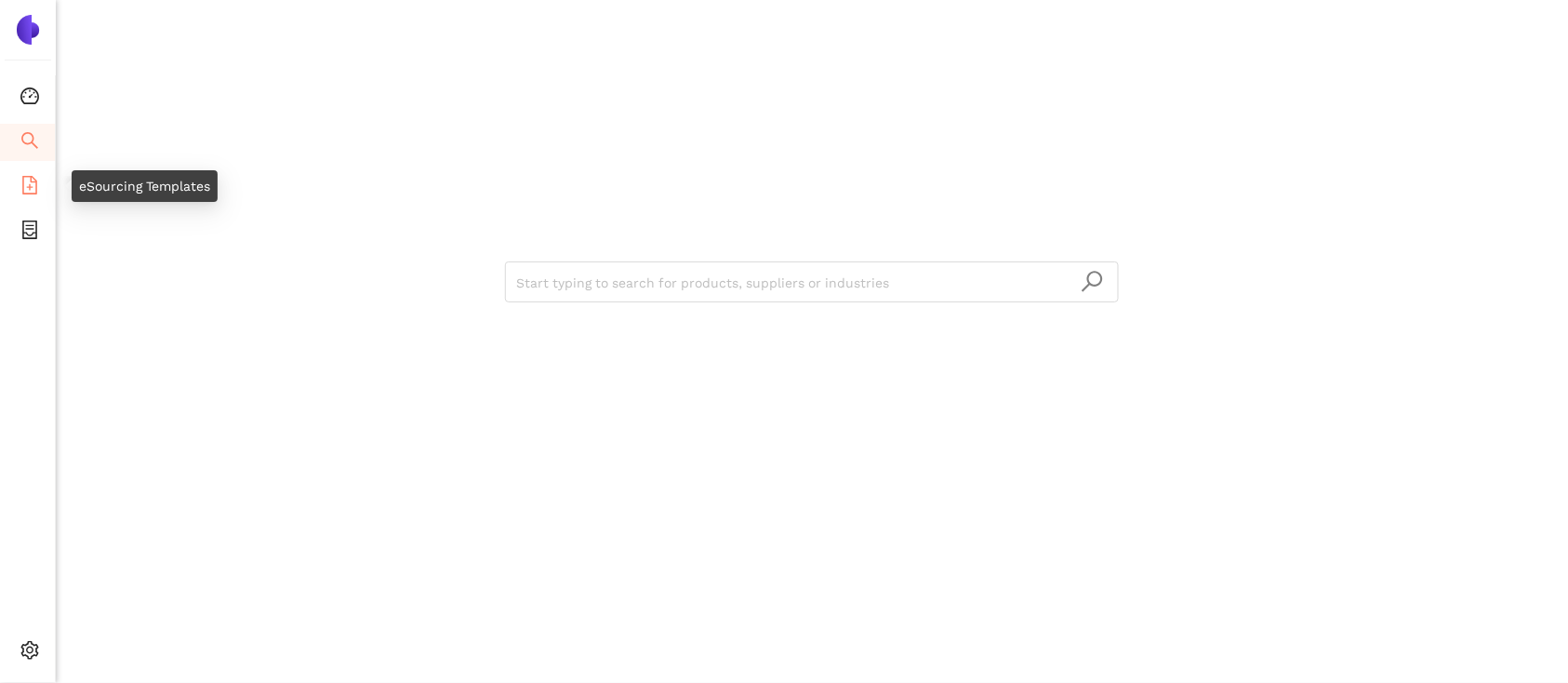
click at [12, 181] on li "eSourcing Templates" at bounding box center [27, 187] width 55 height 37
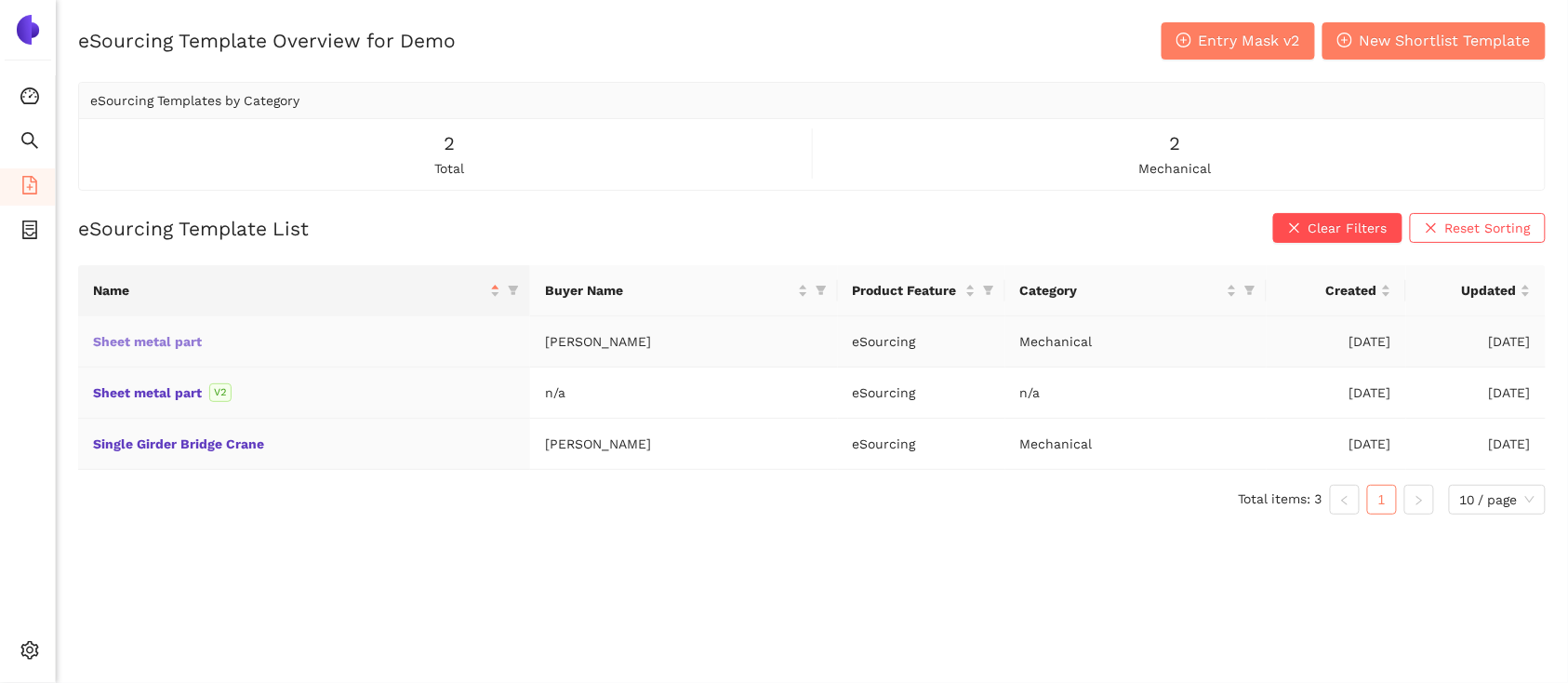
click at [0, 0] on link "Sheet metal part" at bounding box center [0, 0] width 0 height 0
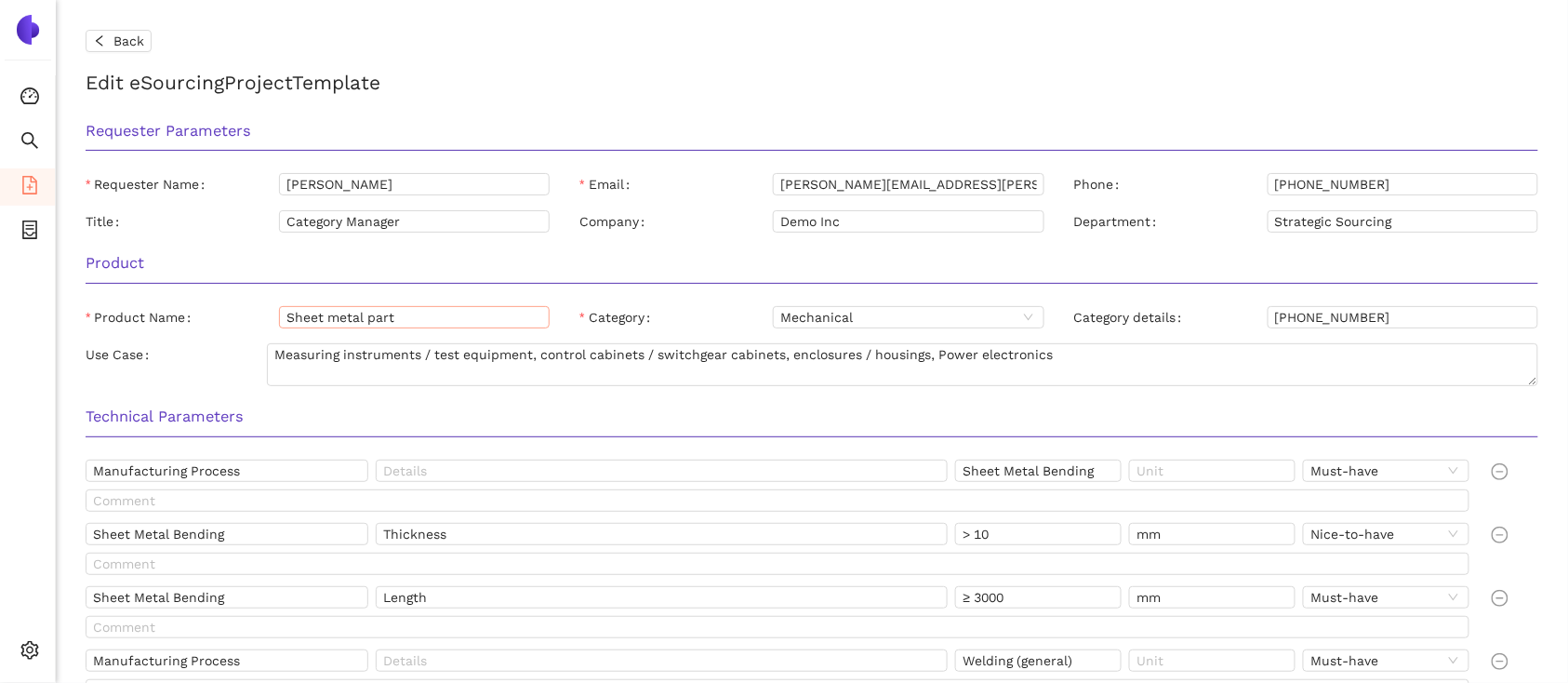
scroll to position [143, 0]
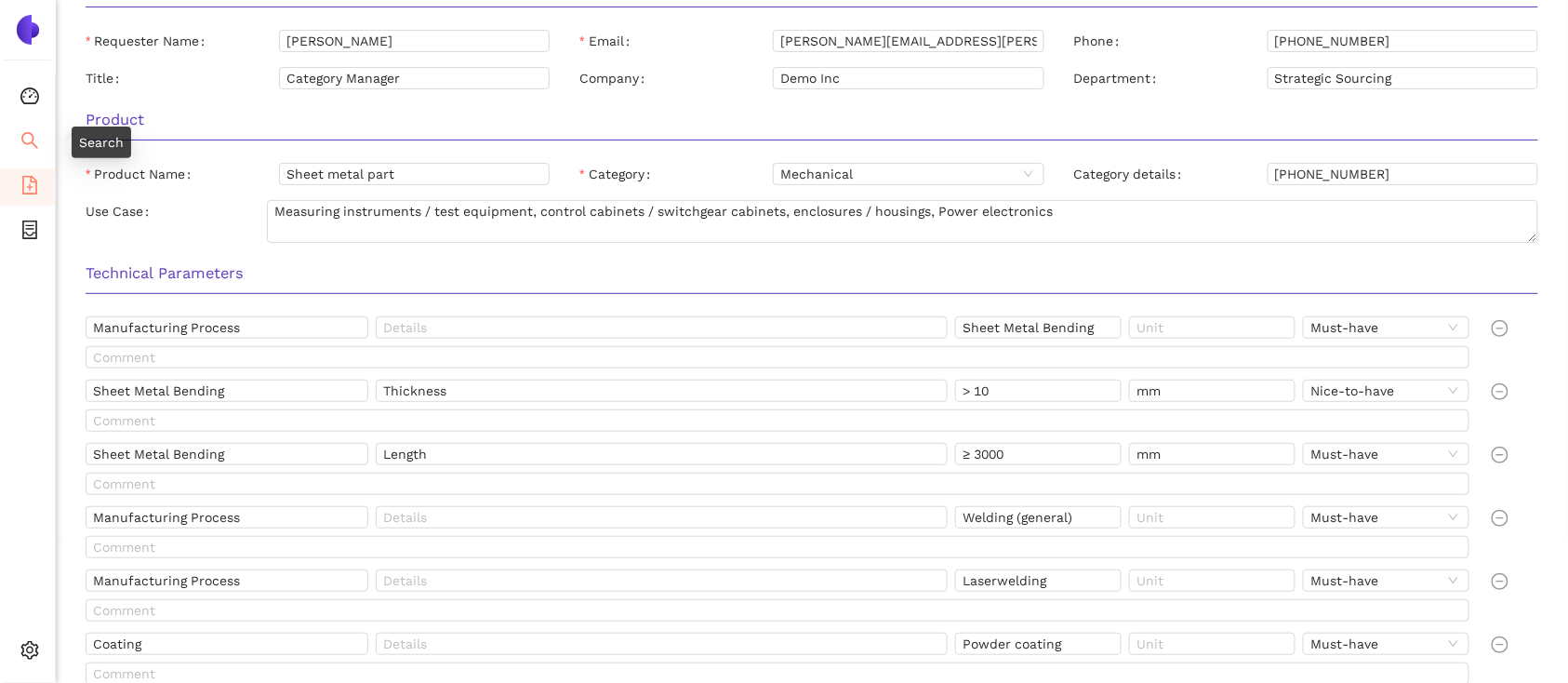
click at [23, 134] on icon "search" at bounding box center [30, 140] width 17 height 17
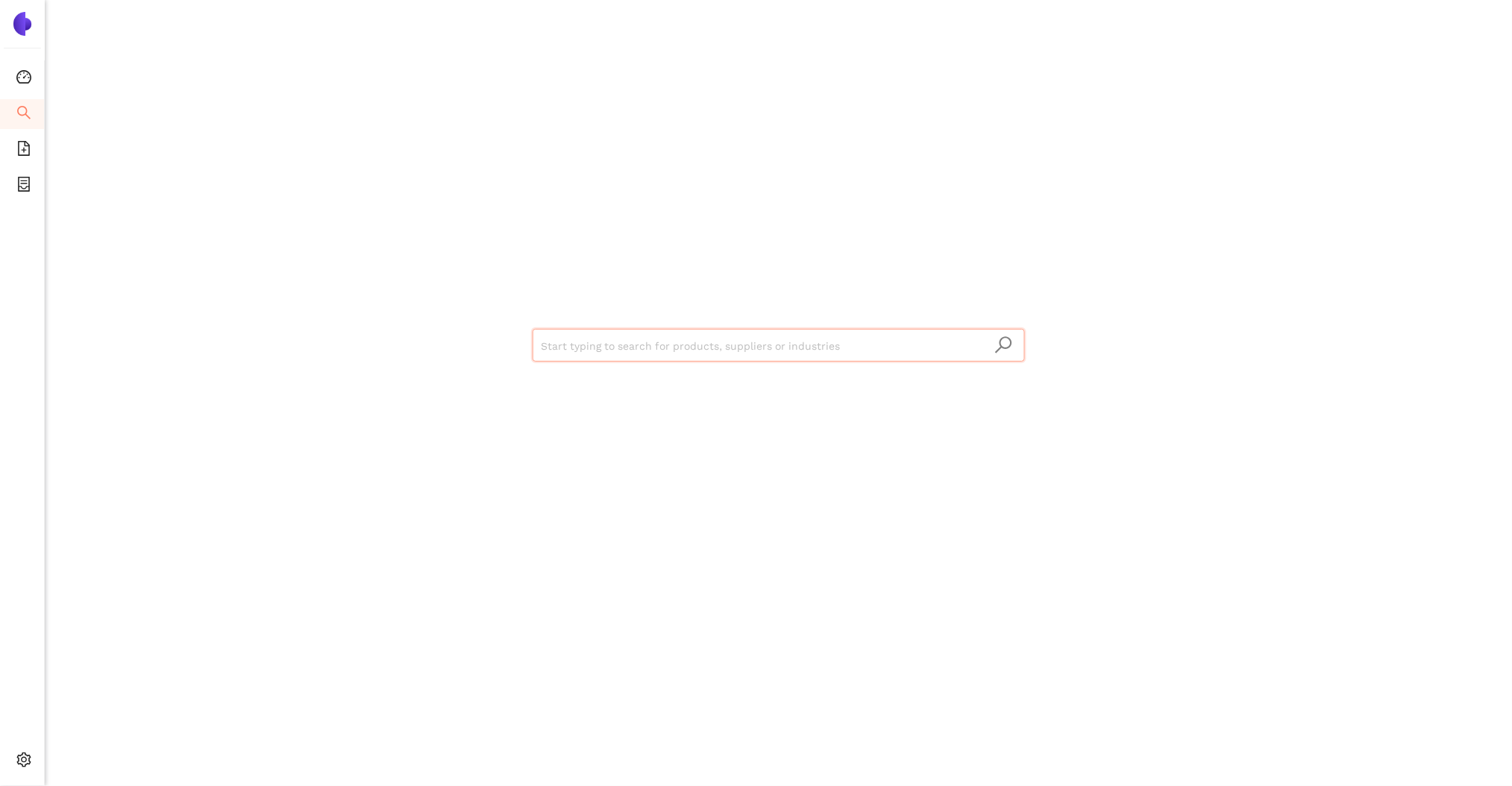
click at [86, 278] on div "Start typing to search for products, suppliers or industries" at bounding box center [778, 393] width 1467 height 786
